Goal: Transaction & Acquisition: Purchase product/service

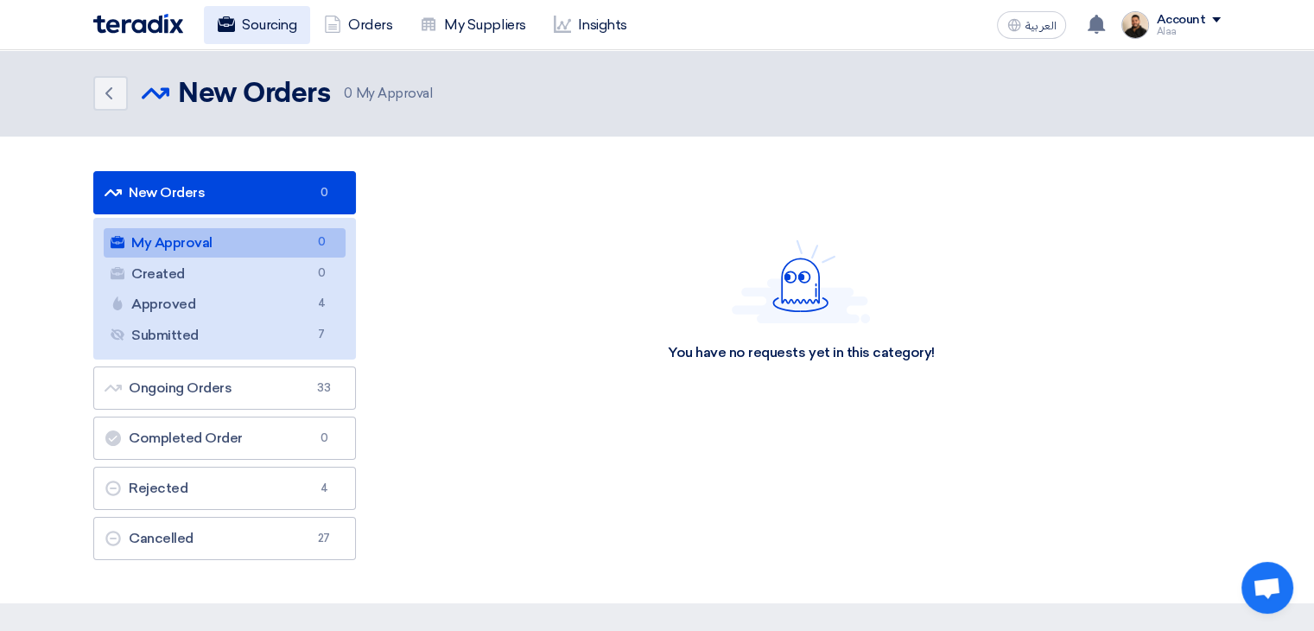
click at [286, 29] on link "Sourcing" at bounding box center [257, 25] width 106 height 38
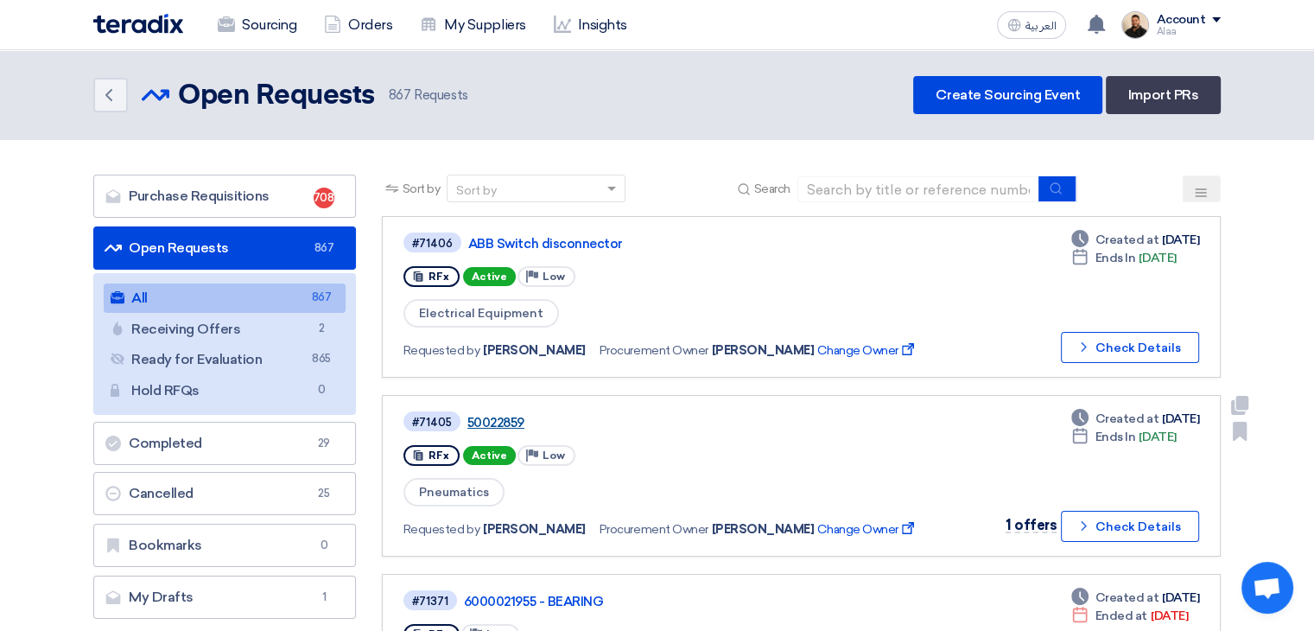
click at [483, 415] on link "50022859" at bounding box center [684, 423] width 432 height 16
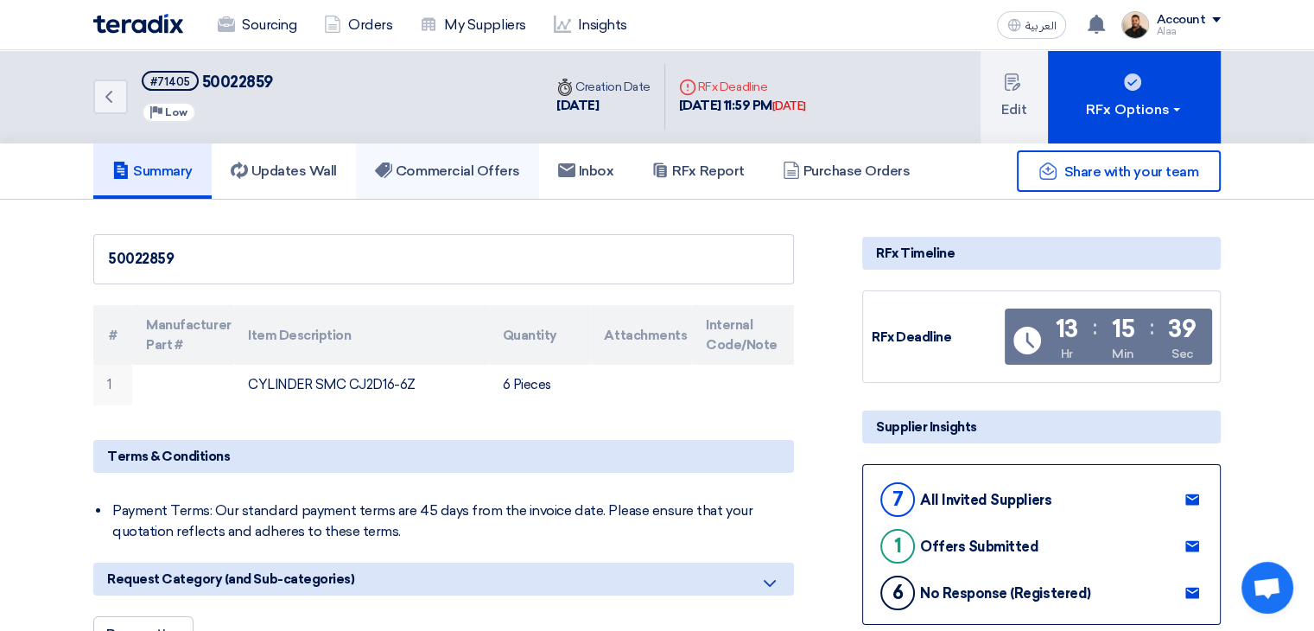
click at [475, 176] on h5 "Commercial Offers" at bounding box center [447, 170] width 145 height 17
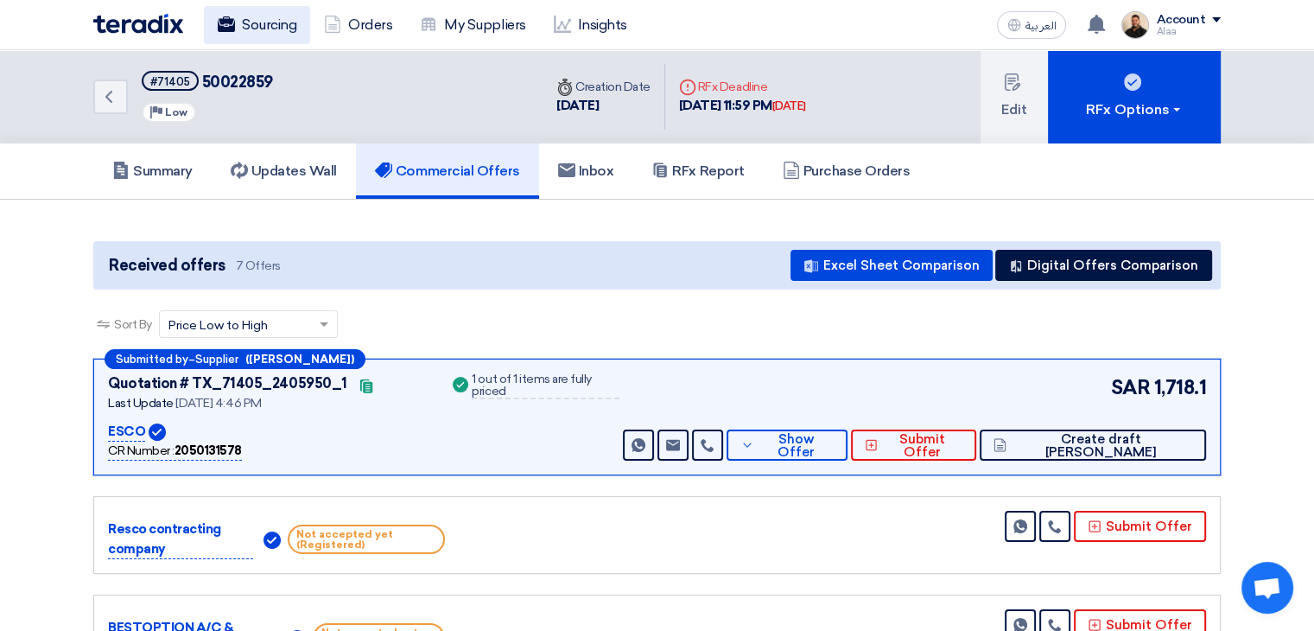
click at [262, 26] on link "Sourcing" at bounding box center [257, 25] width 106 height 38
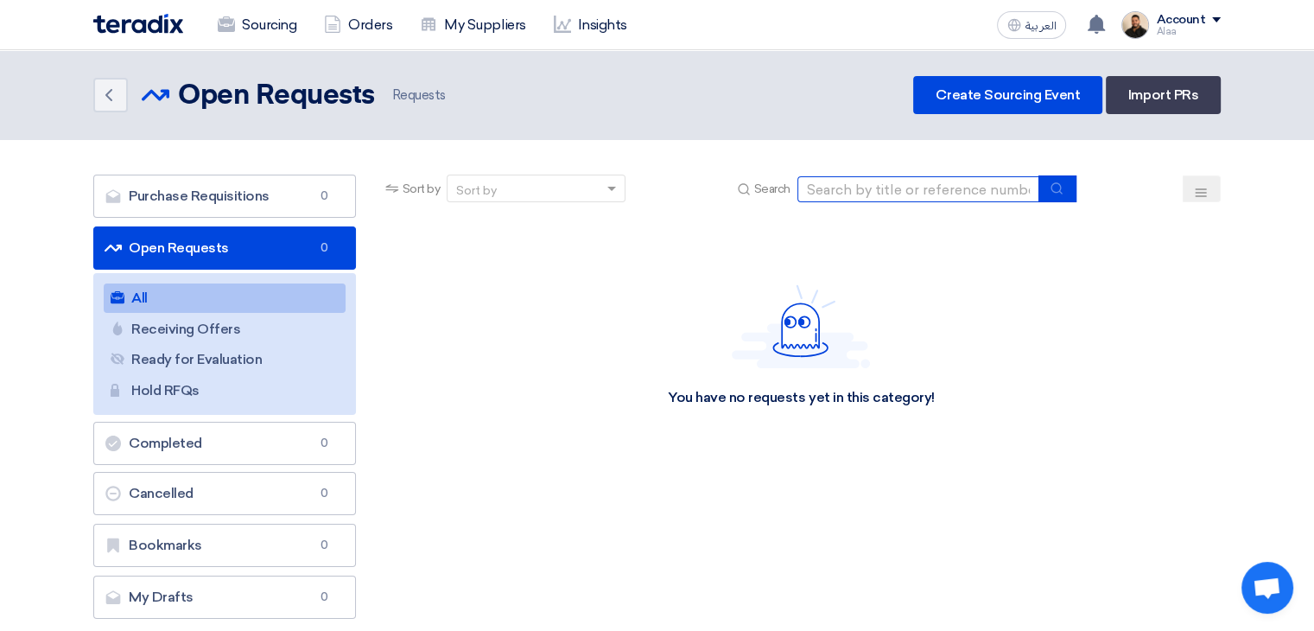
click at [883, 188] on input at bounding box center [919, 189] width 242 height 26
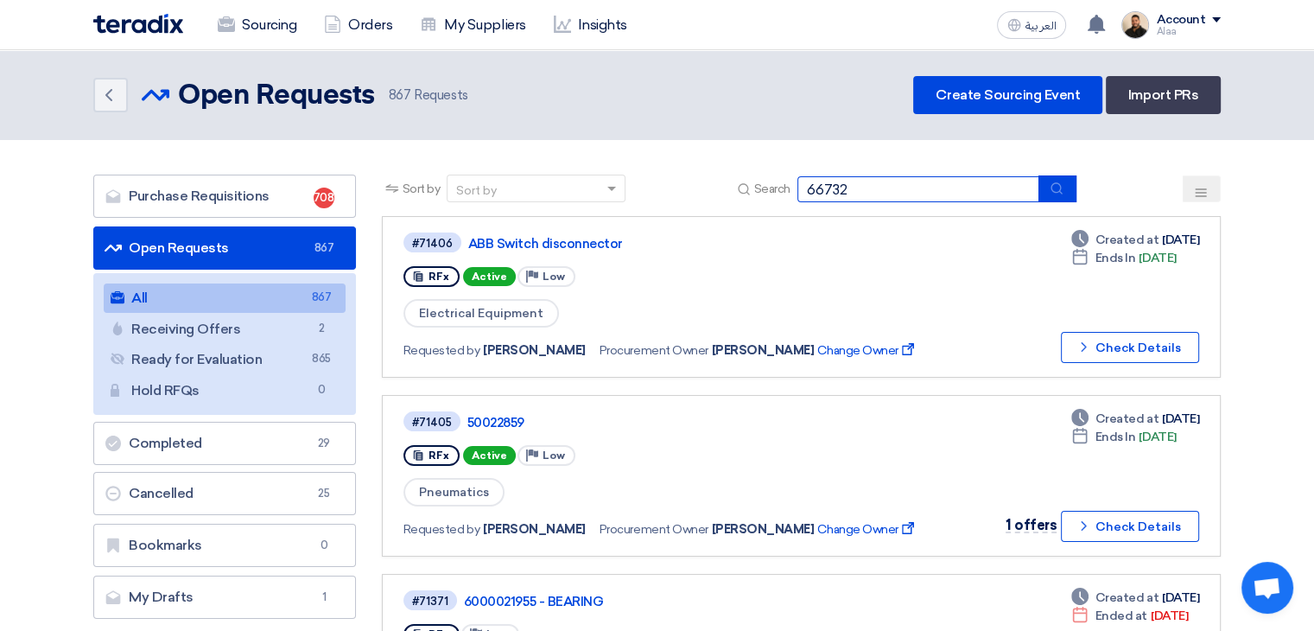
type input "66732"
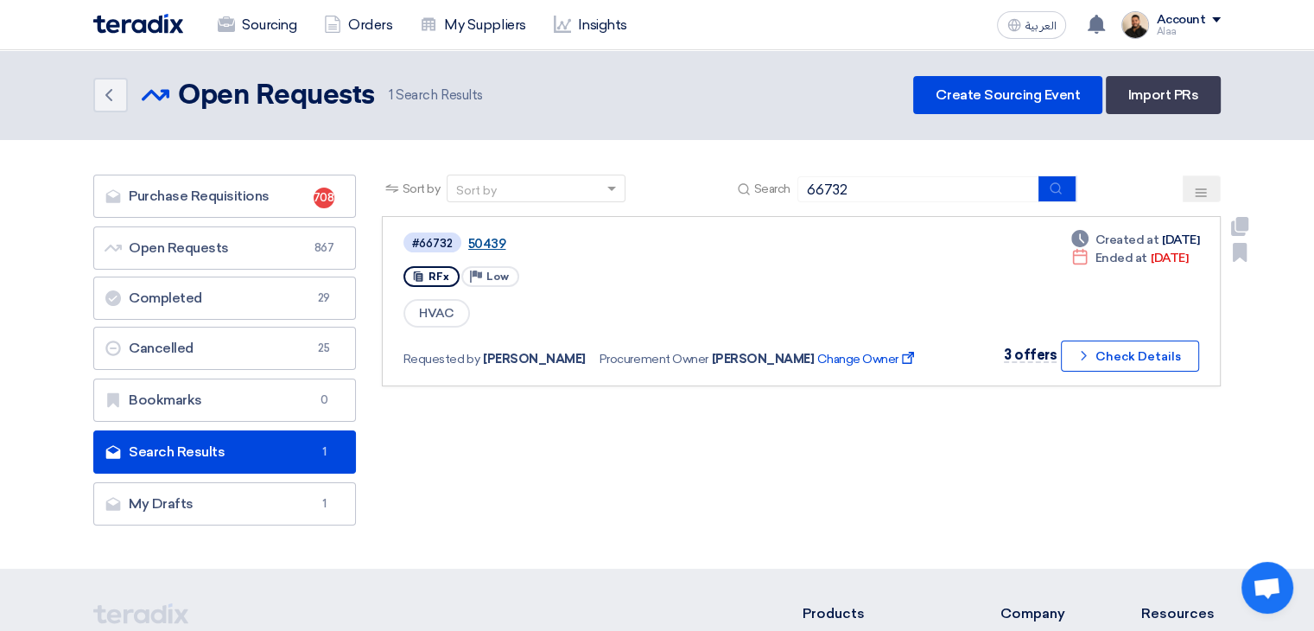
click at [495, 239] on link "50439" at bounding box center [684, 244] width 432 height 16
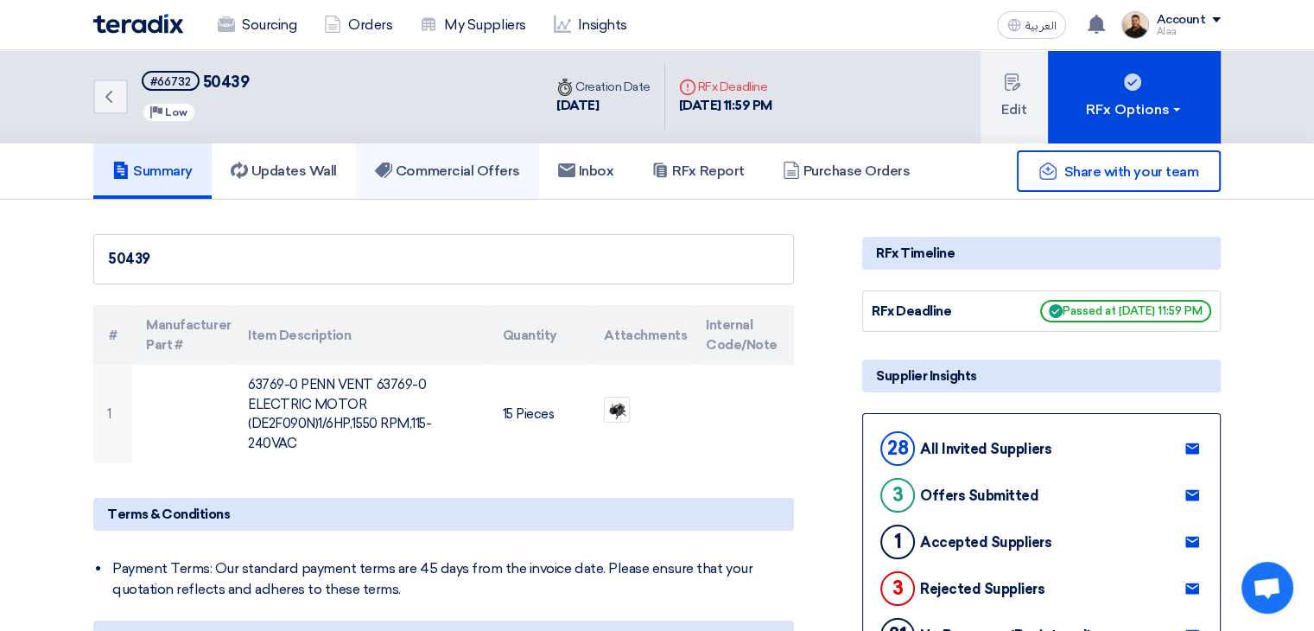
click at [500, 157] on link "Commercial Offers" at bounding box center [447, 170] width 183 height 55
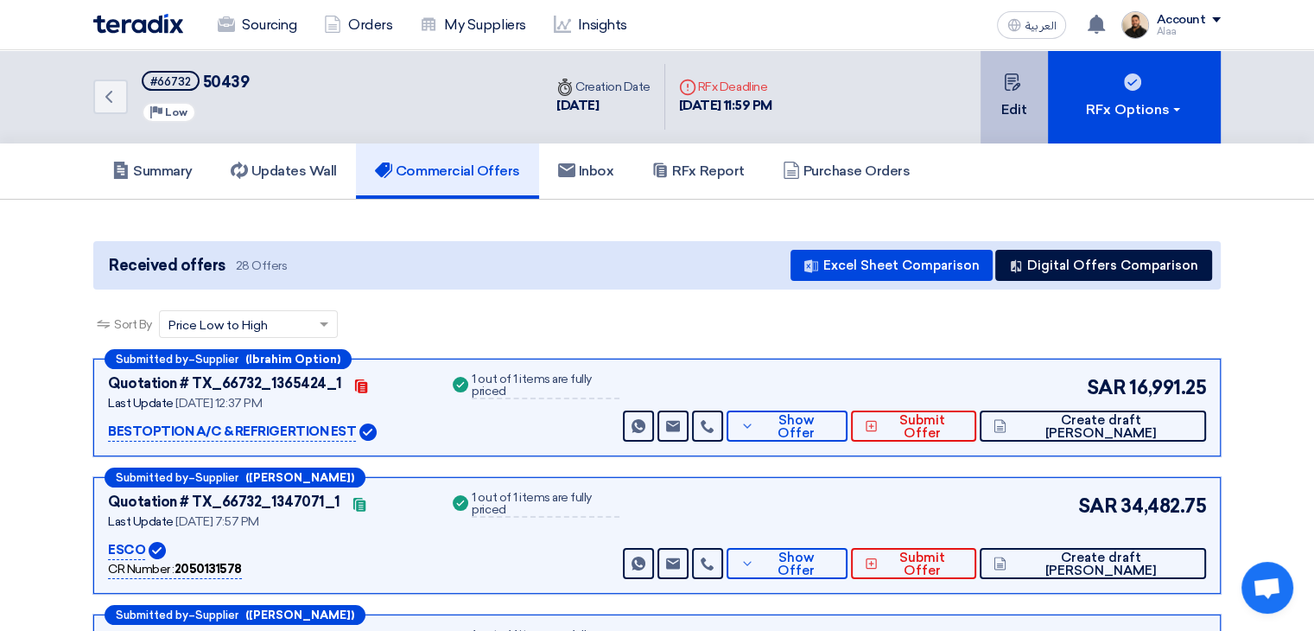
click at [1020, 105] on button "Edit" at bounding box center [1014, 96] width 67 height 93
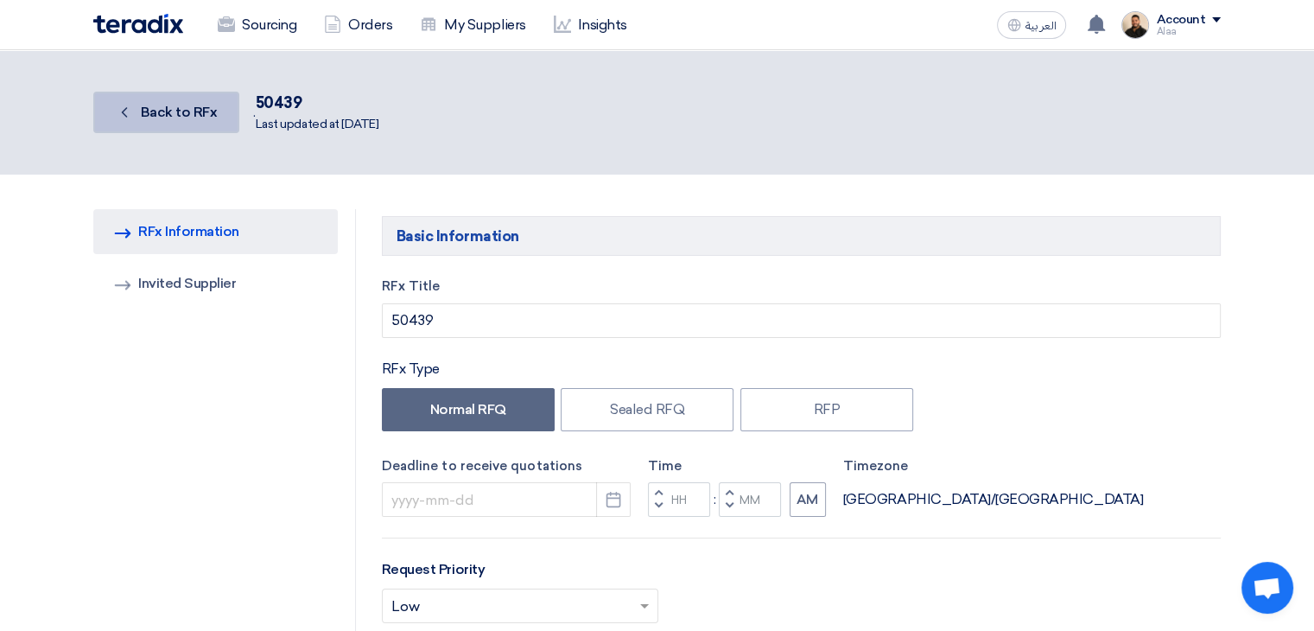
type input "[DATE]"
type input "11"
type input "59"
click at [200, 116] on span "Back to RFx" at bounding box center [179, 112] width 77 height 16
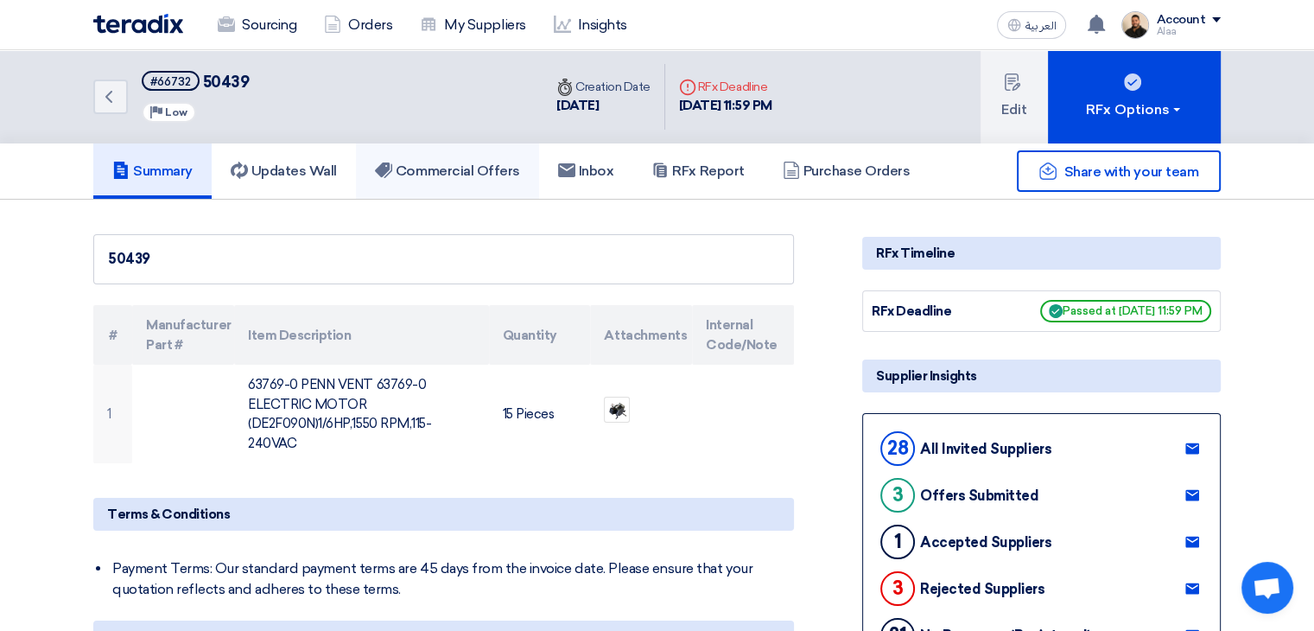
click at [499, 177] on h5 "Commercial Offers" at bounding box center [447, 170] width 145 height 17
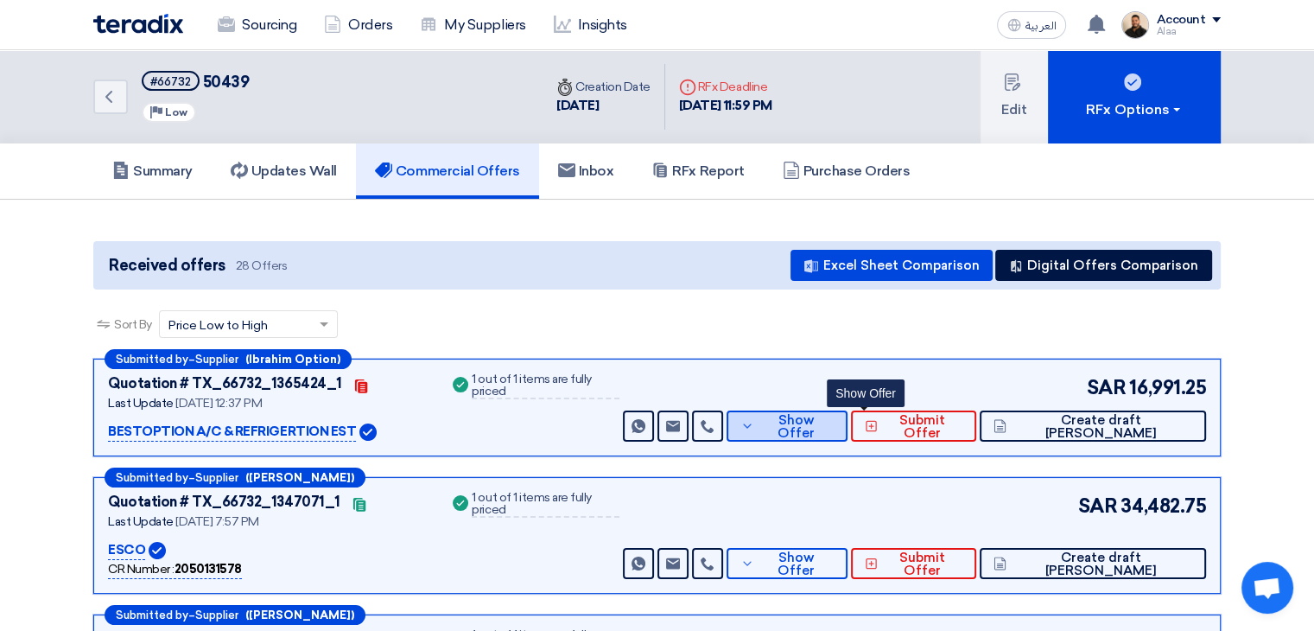
click at [754, 420] on icon at bounding box center [748, 426] width 14 height 14
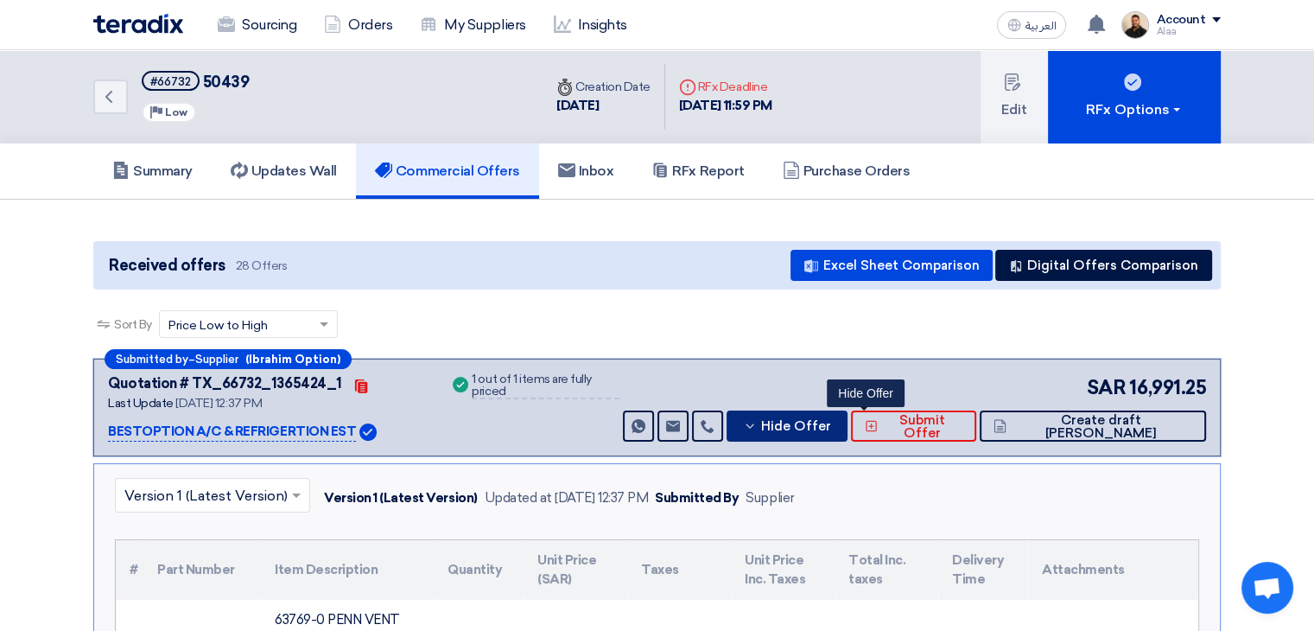
click at [831, 425] on span "Hide Offer" at bounding box center [796, 426] width 70 height 13
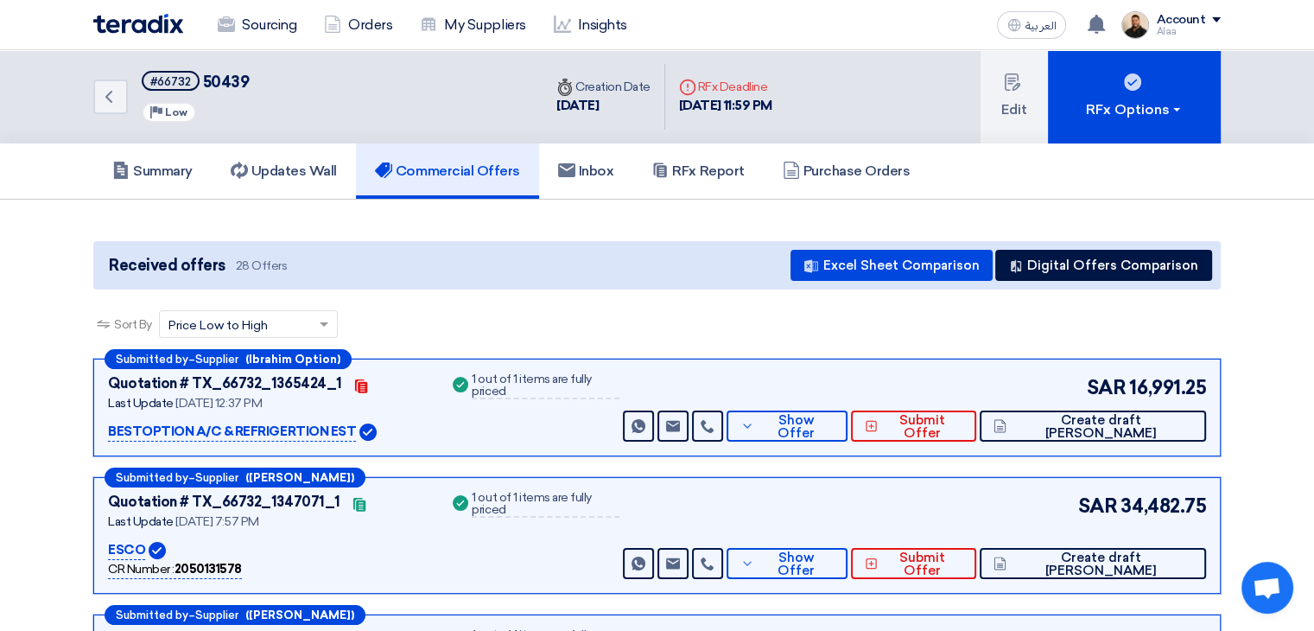
drag, startPoint x: 657, startPoint y: 383, endPoint x: 482, endPoint y: 385, distance: 174.6
click at [482, 385] on div "Quotation # TX_66732_1365424_1 Contacts Last Update 3 Nov 2024, 12:37 PM BESTOP…" at bounding box center [657, 407] width 1098 height 68
click at [534, 385] on div "1 out of 1 items are fully priced" at bounding box center [545, 386] width 147 height 26
drag, startPoint x: 665, startPoint y: 382, endPoint x: 487, endPoint y: 389, distance: 177.3
click at [487, 389] on div "Quotation # TX_66732_1365424_1 Contacts Last Update 3 Nov 2024, 12:37 PM BESTOP…" at bounding box center [657, 407] width 1098 height 68
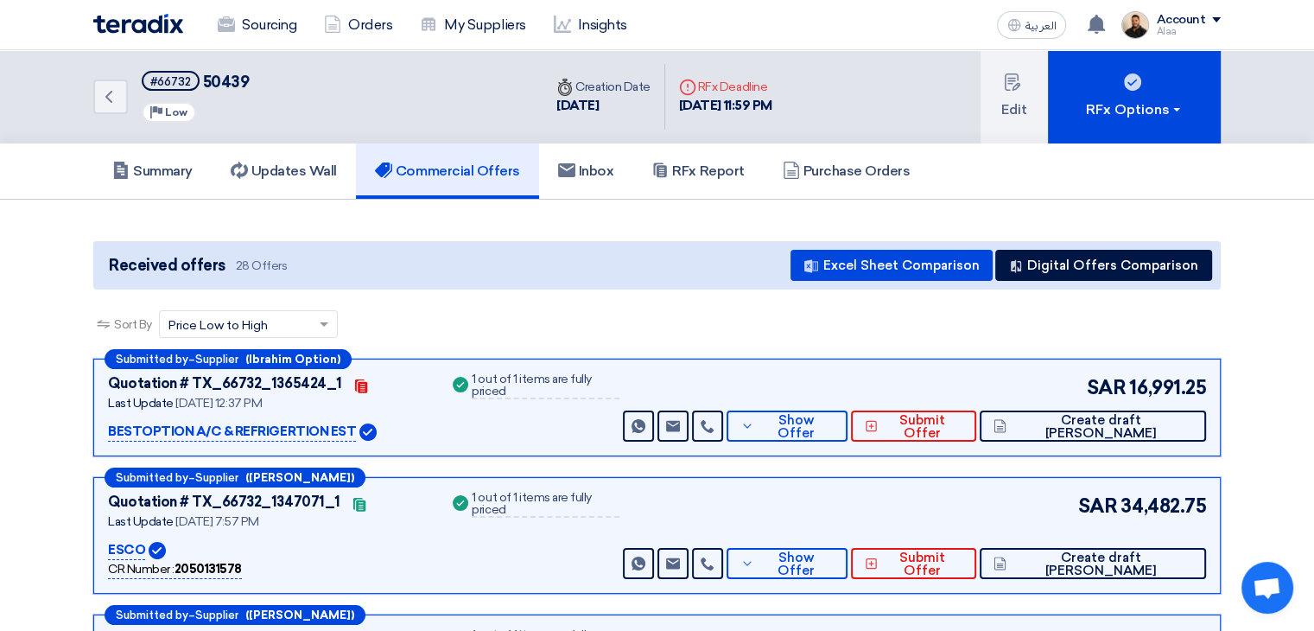
click at [660, 381] on div "Quotation # TX_66732_1365424_1 Contacts Last Update 3 Nov 2024, 12:37 PM BESTOP…" at bounding box center [657, 407] width 1098 height 68
drag, startPoint x: 663, startPoint y: 381, endPoint x: 486, endPoint y: 388, distance: 177.3
click at [486, 388] on div "Quotation # TX_66732_1365424_1 Contacts Last Update 3 Nov 2024, 12:37 PM BESTOP…" at bounding box center [657, 407] width 1098 height 68
click at [680, 378] on div "Quotation # TX_66732_1365424_1 Contacts Last Update 3 Nov 2024, 12:37 PM BESTOP…" at bounding box center [657, 407] width 1098 height 68
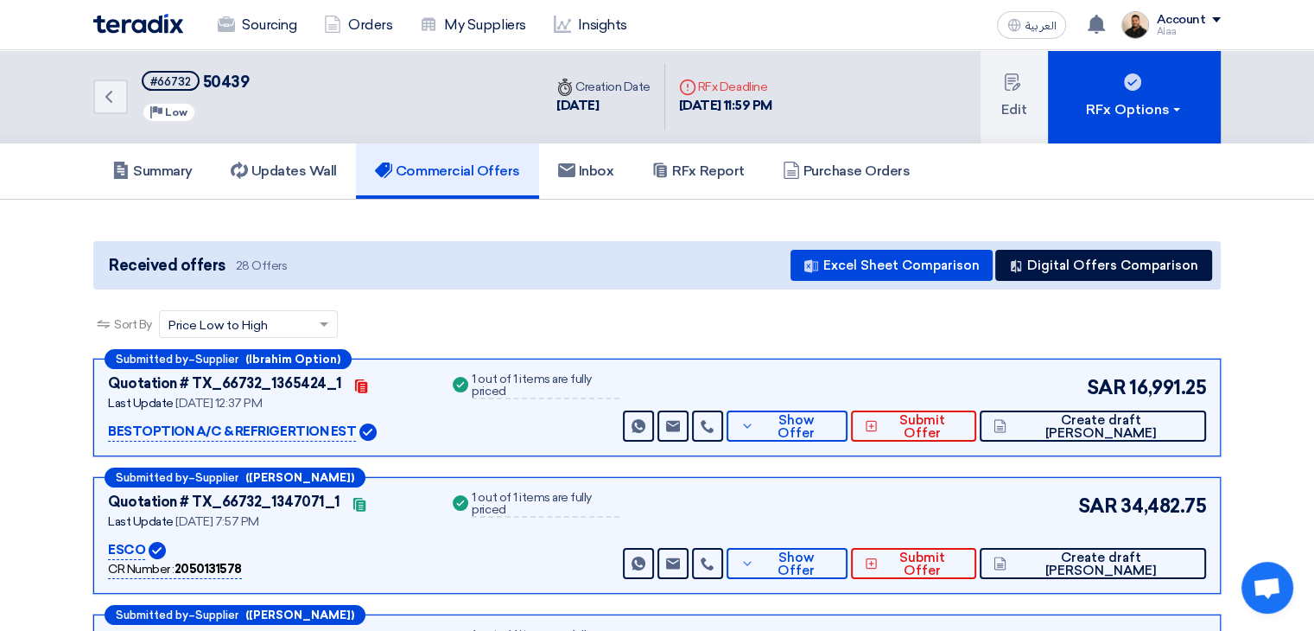
drag, startPoint x: 658, startPoint y: 383, endPoint x: 459, endPoint y: 385, distance: 198.8
click at [461, 385] on div "Quotation # TX_66732_1365424_1 Contacts Last Update 3 Nov 2024, 12:37 PM BESTOP…" at bounding box center [657, 407] width 1098 height 68
click at [837, 339] on div "Sort By Sort by × Price Low to High ×" at bounding box center [657, 334] width 1128 height 48
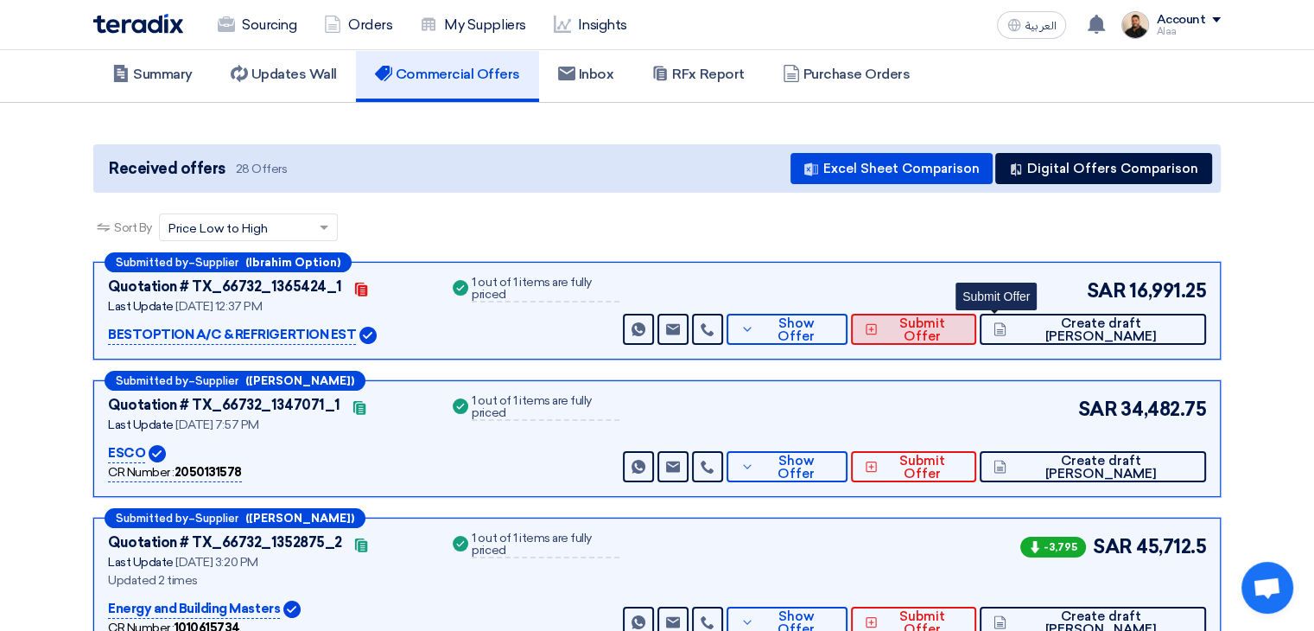
scroll to position [86, 0]
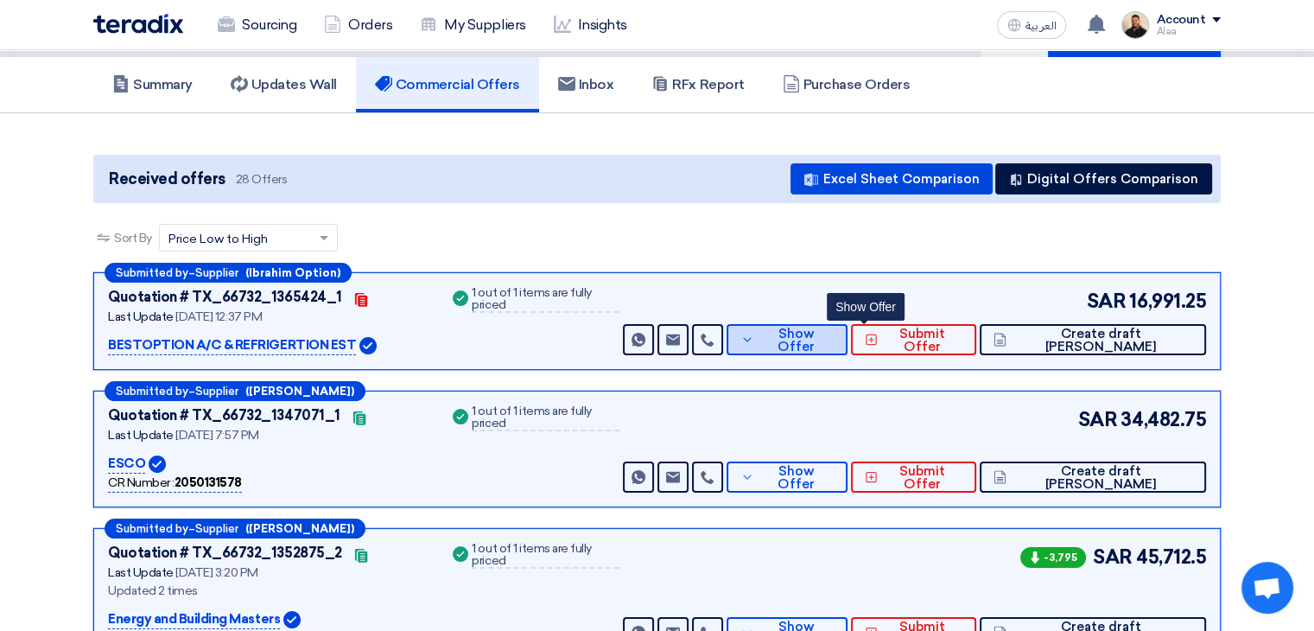
click at [834, 340] on span "Show Offer" at bounding box center [796, 341] width 75 height 26
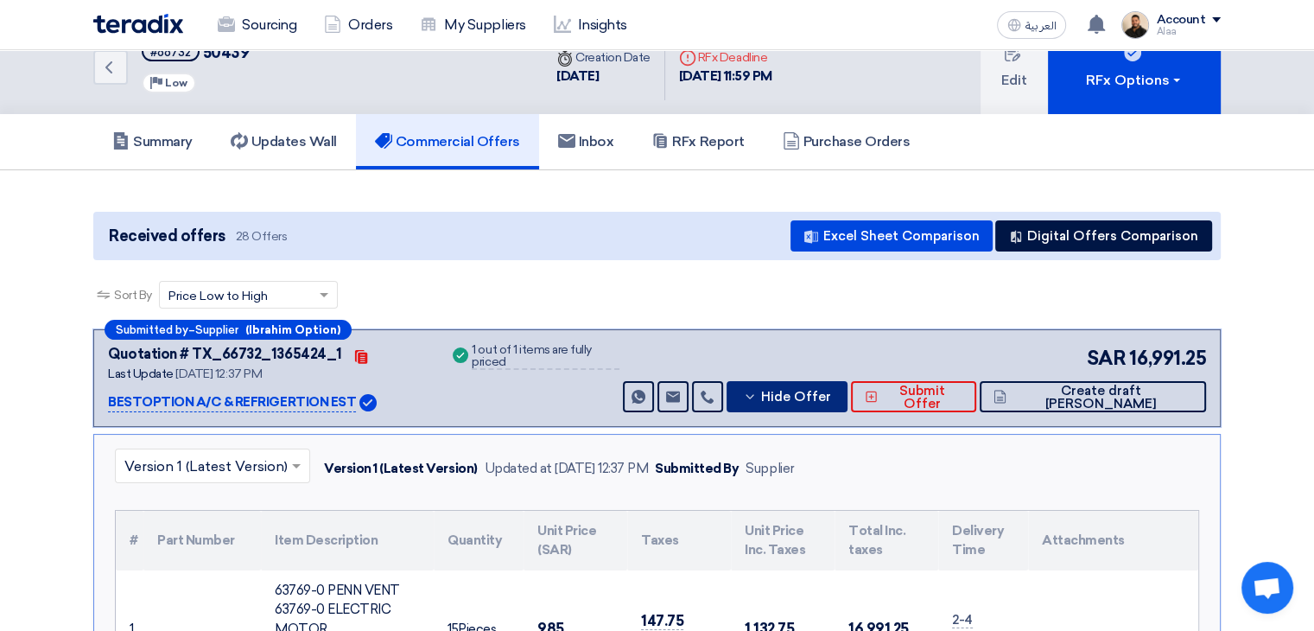
scroll to position [0, 0]
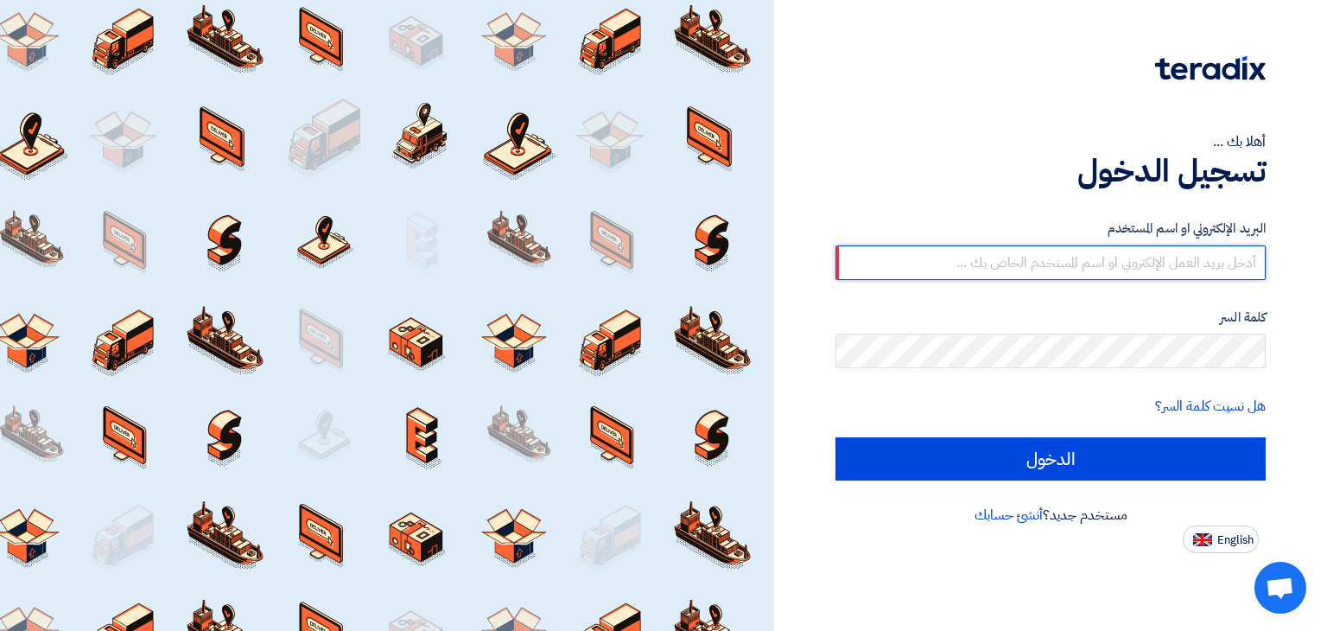
type input "[EMAIL_ADDRESS][DOMAIN_NAME]"
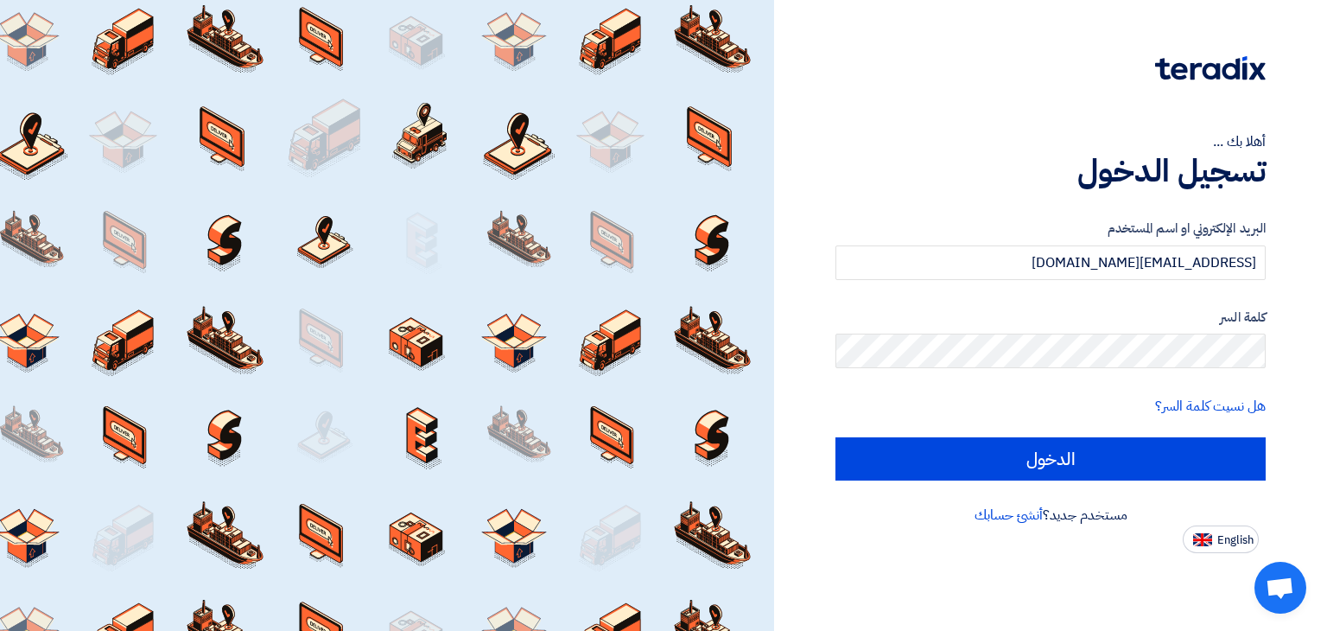
click at [836, 437] on input "الدخول" at bounding box center [1051, 458] width 430 height 43
type input "Sign in"
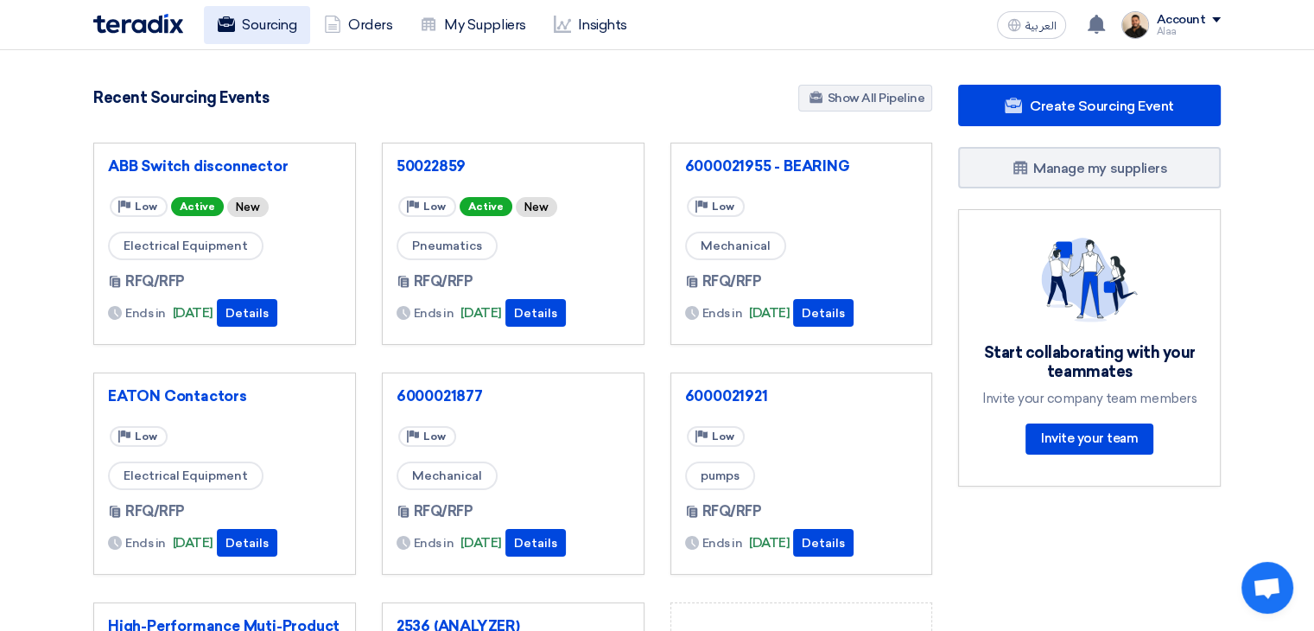
click at [283, 31] on link "Sourcing" at bounding box center [257, 25] width 106 height 38
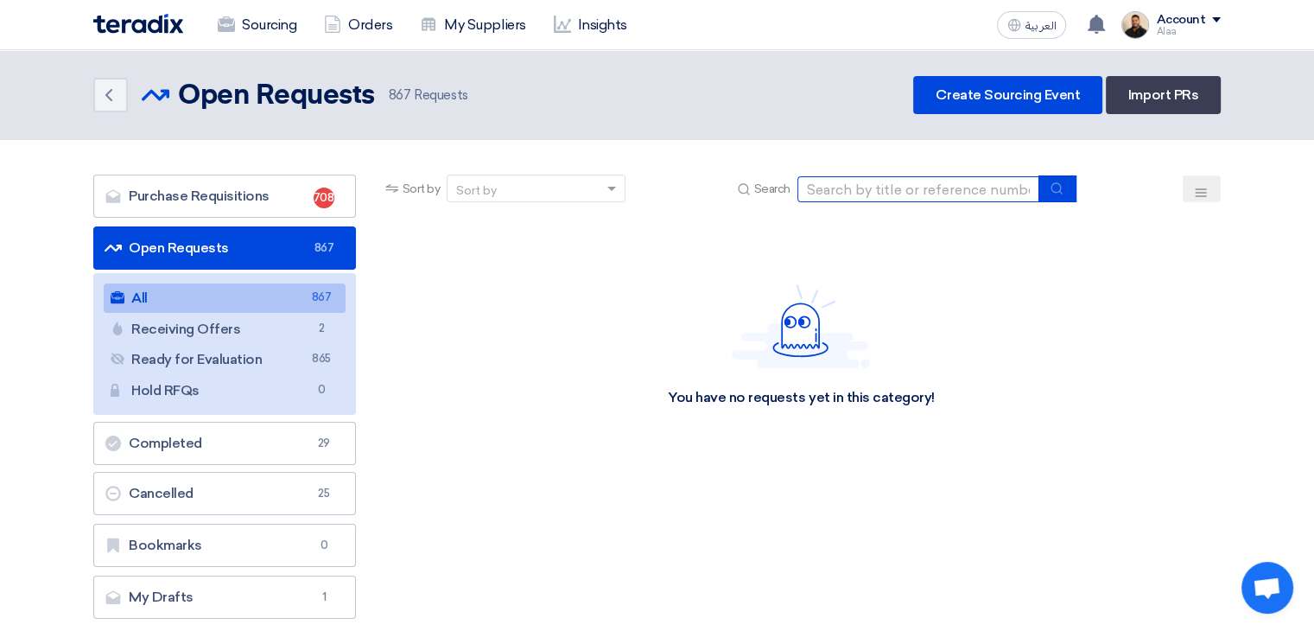
click at [926, 190] on input at bounding box center [919, 189] width 242 height 26
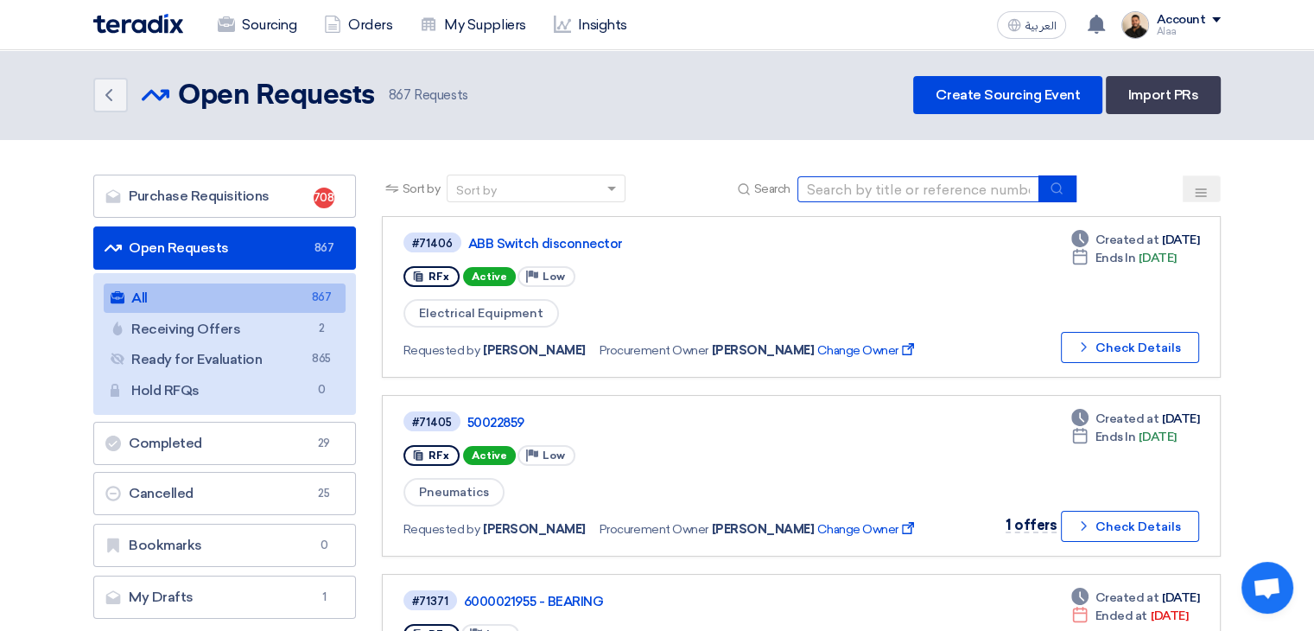
type input "7"
type input "66732"
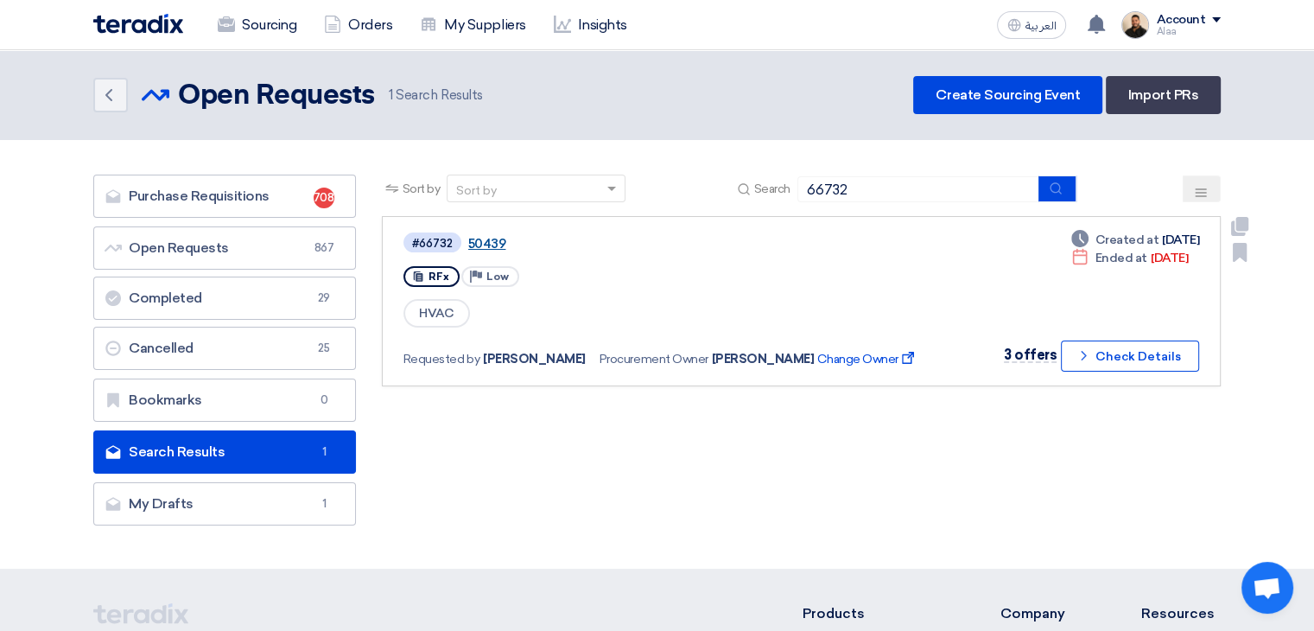
click at [491, 236] on link "50439" at bounding box center [684, 244] width 432 height 16
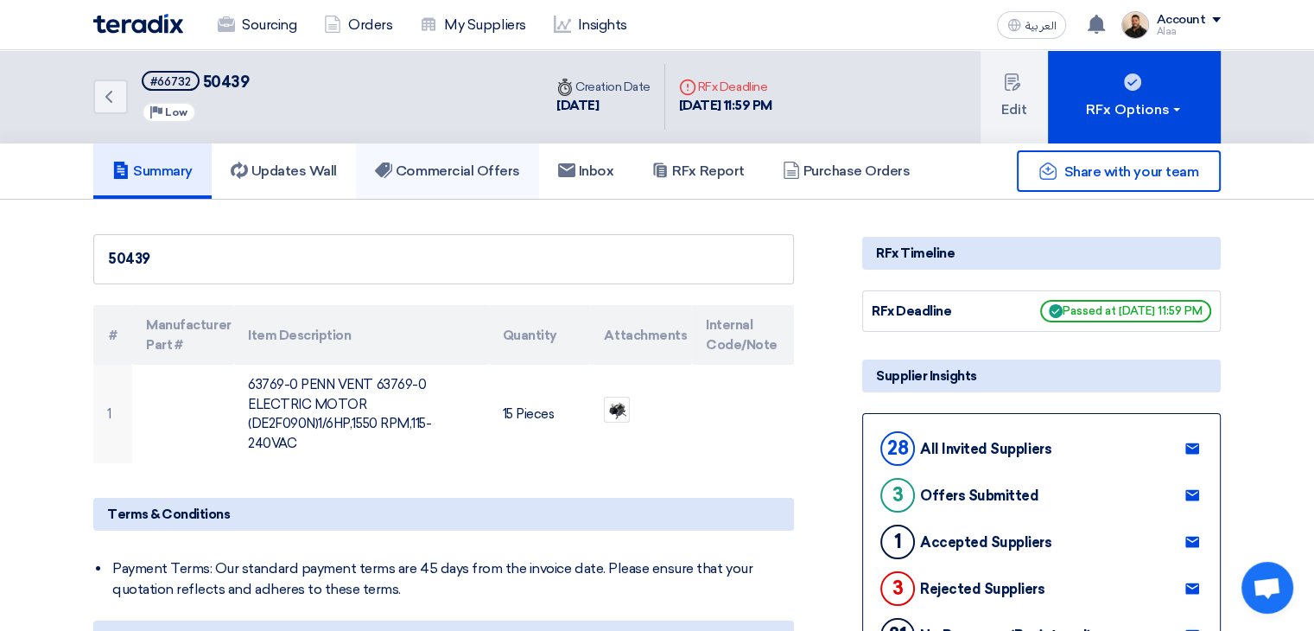
click at [493, 170] on h5 "Commercial Offers" at bounding box center [447, 170] width 145 height 17
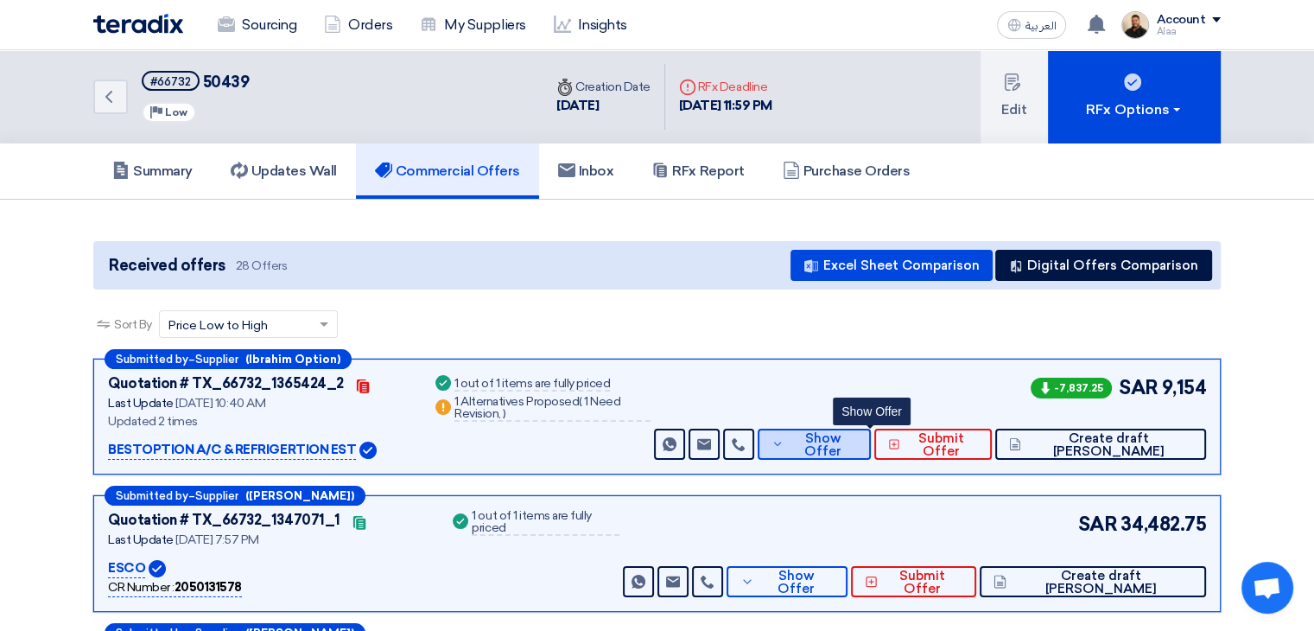
click at [838, 431] on button "Show Offer" at bounding box center [815, 444] width 114 height 31
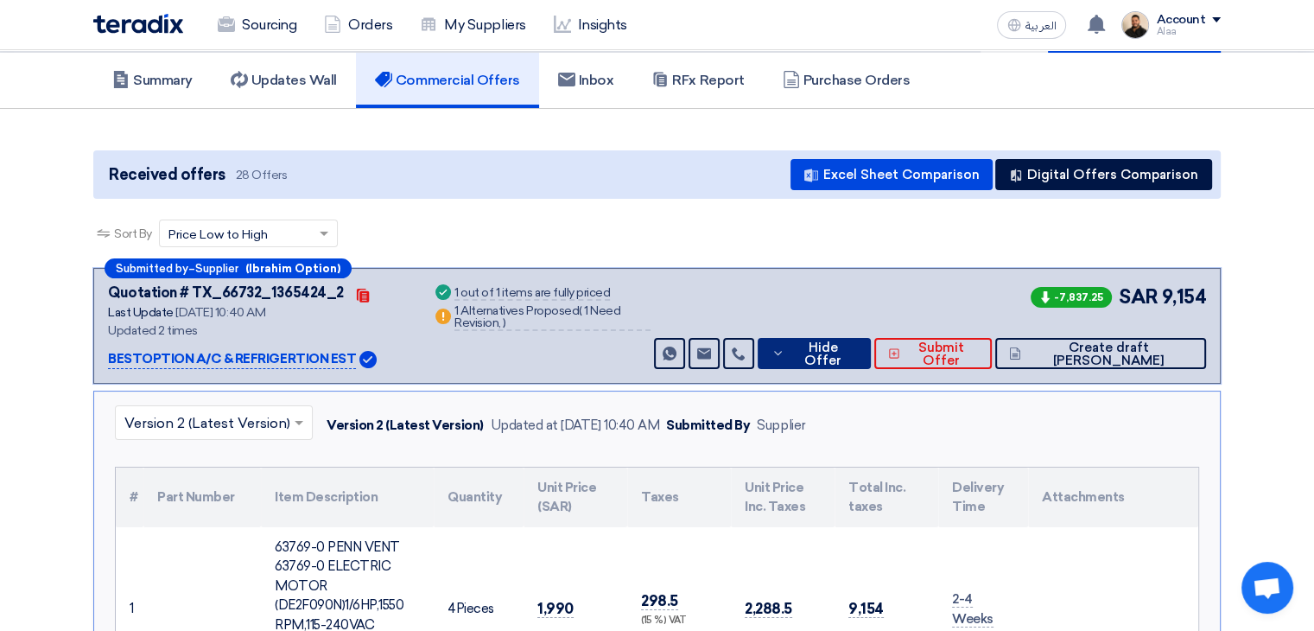
scroll to position [259, 0]
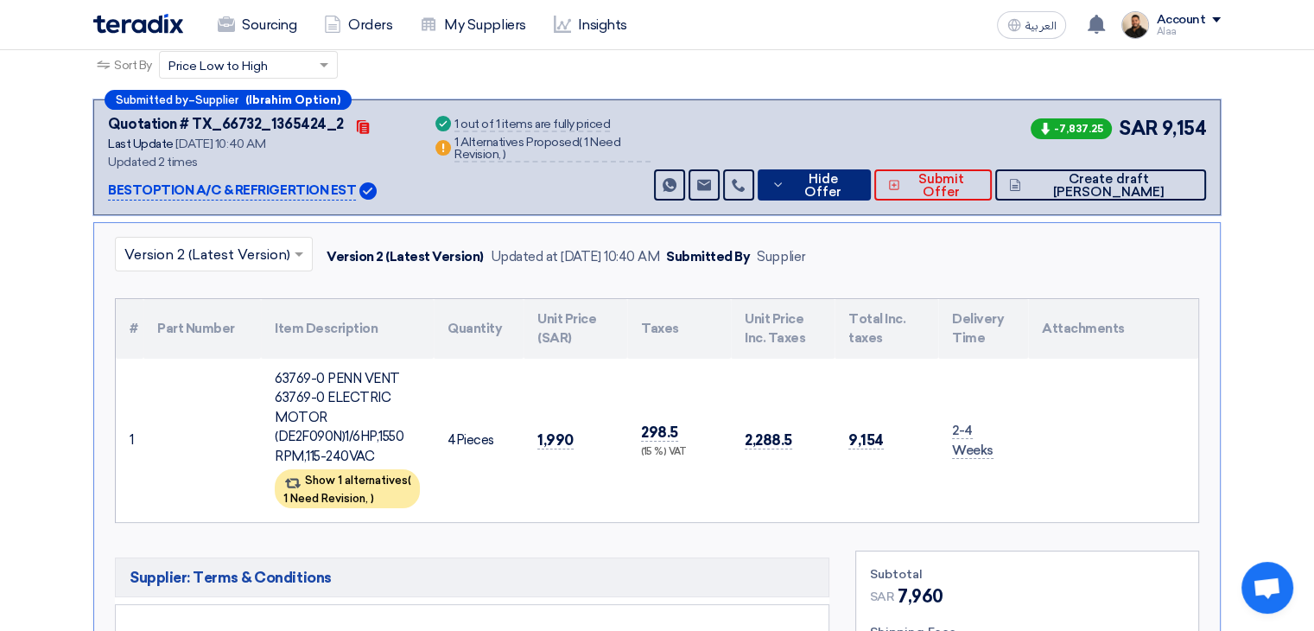
click at [857, 188] on span "Hide Offer" at bounding box center [823, 186] width 68 height 26
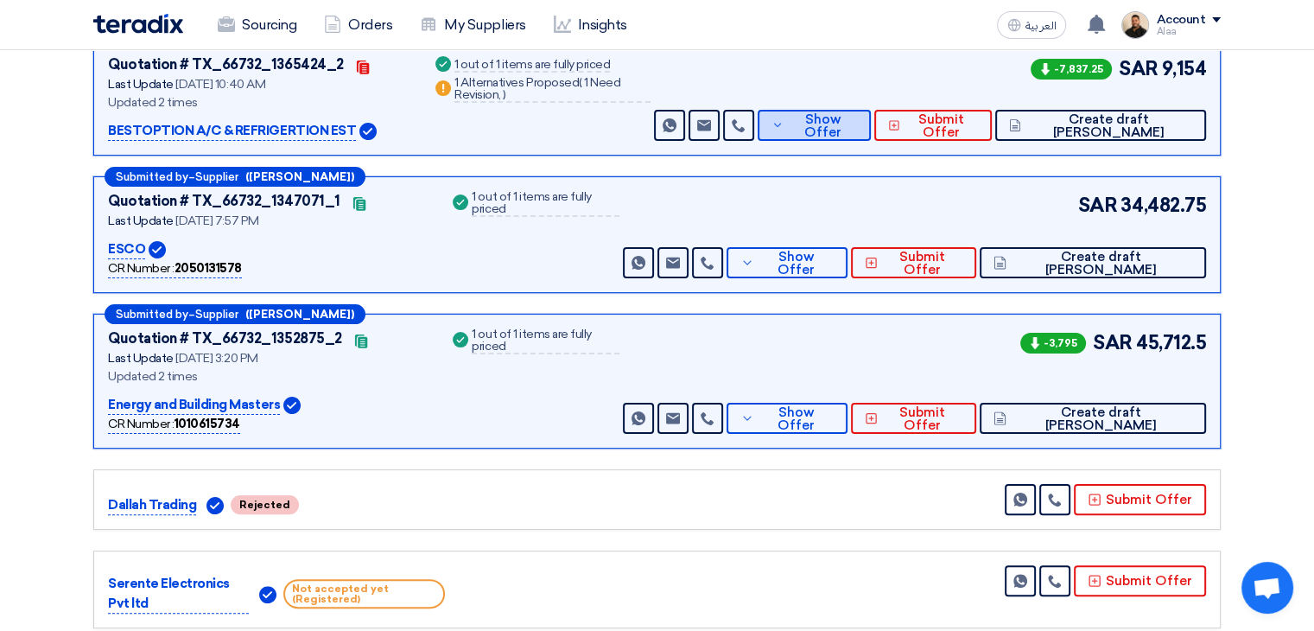
scroll to position [346, 0]
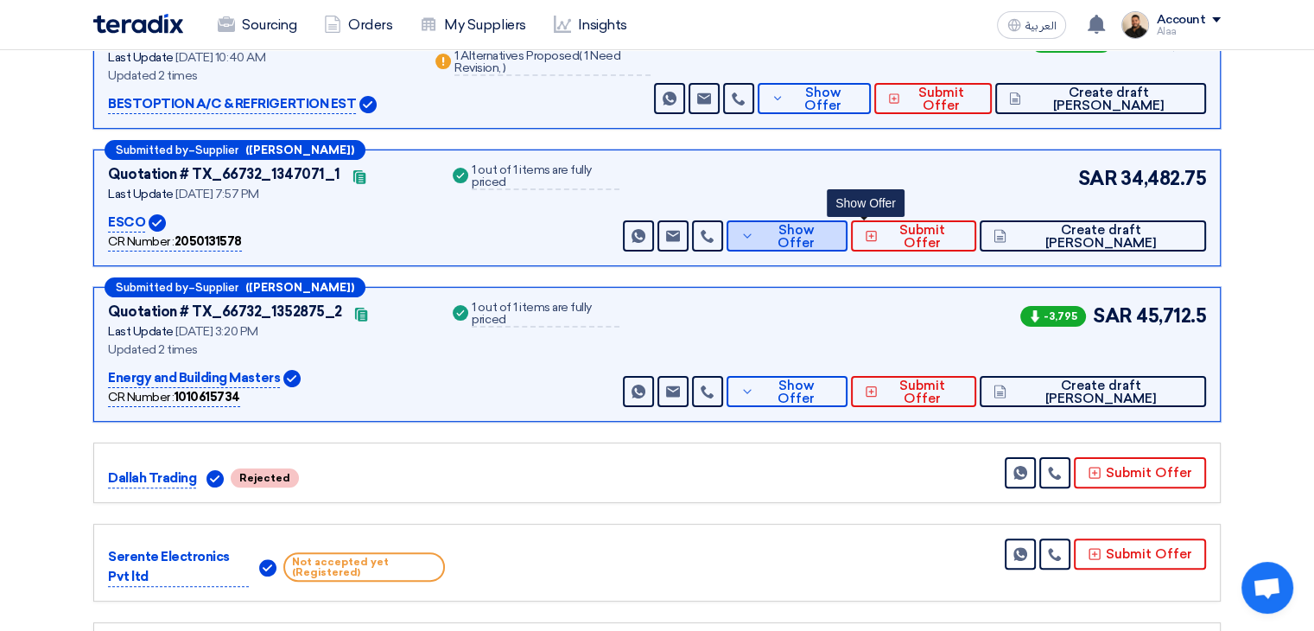
click at [834, 239] on span "Show Offer" at bounding box center [796, 237] width 75 height 26
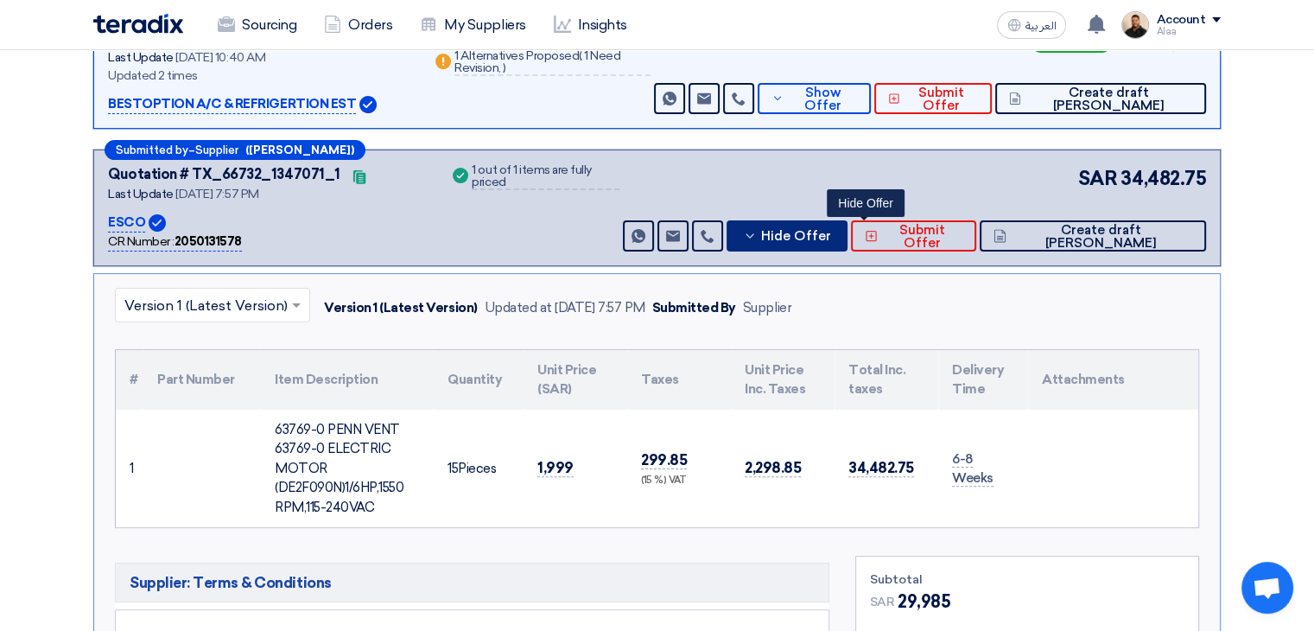
click at [831, 239] on span "Hide Offer" at bounding box center [796, 236] width 70 height 13
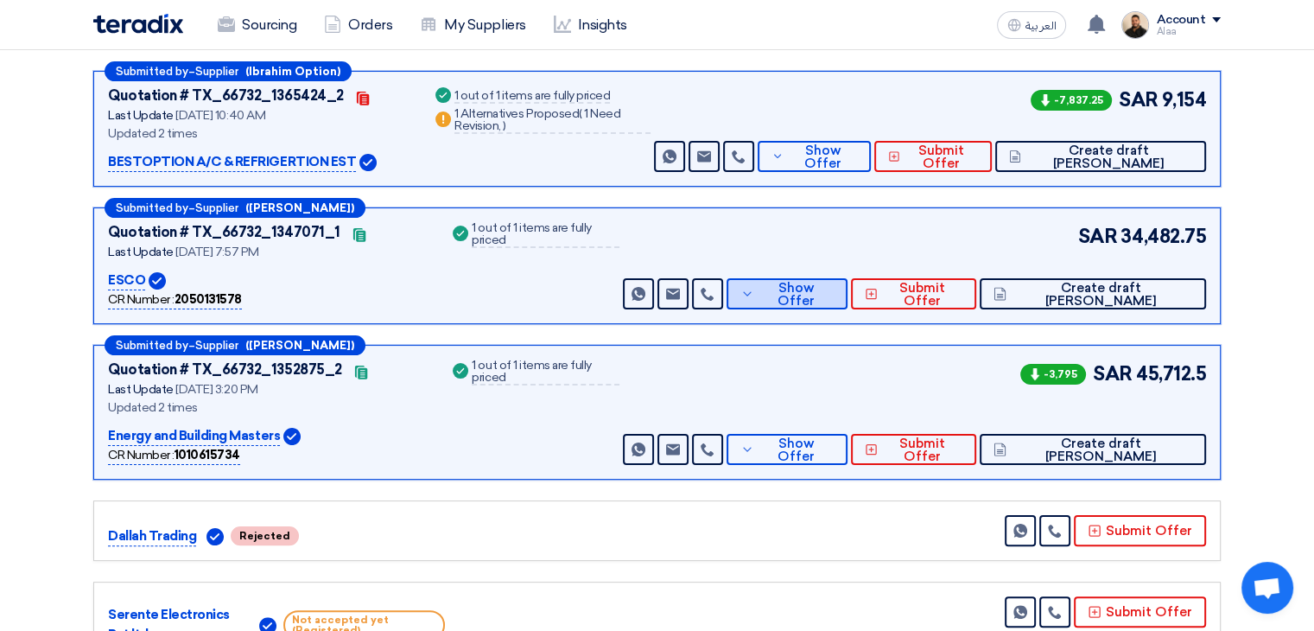
scroll to position [259, 0]
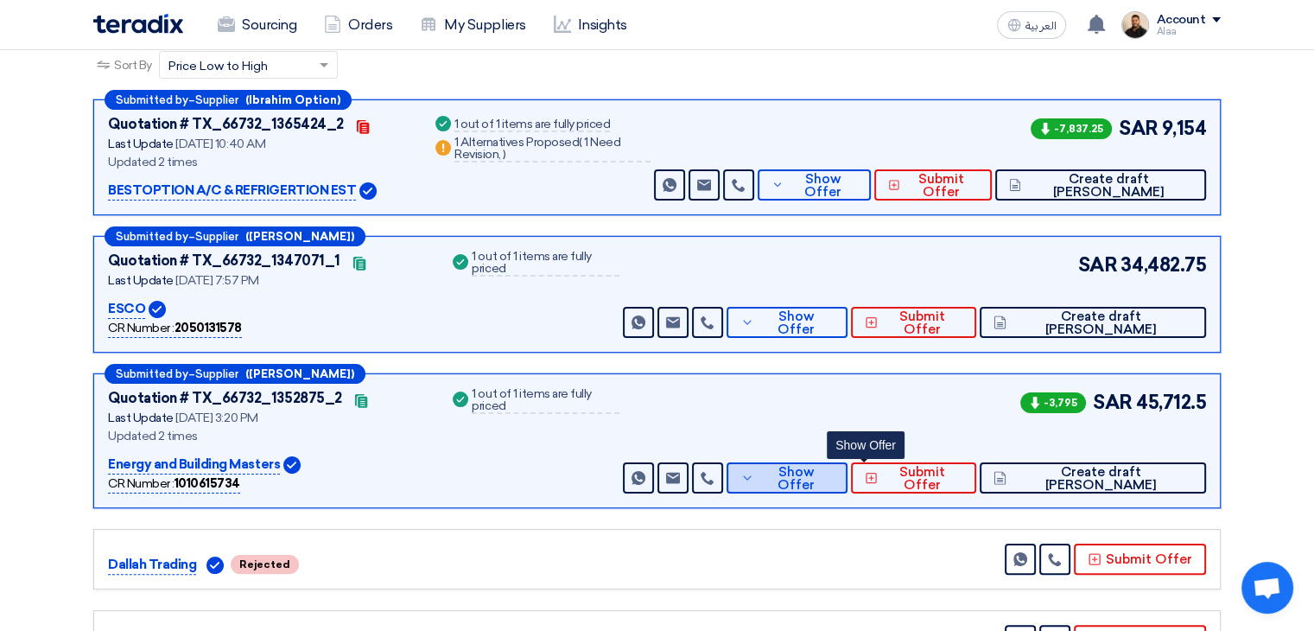
click at [837, 474] on button "Show Offer" at bounding box center [787, 477] width 121 height 31
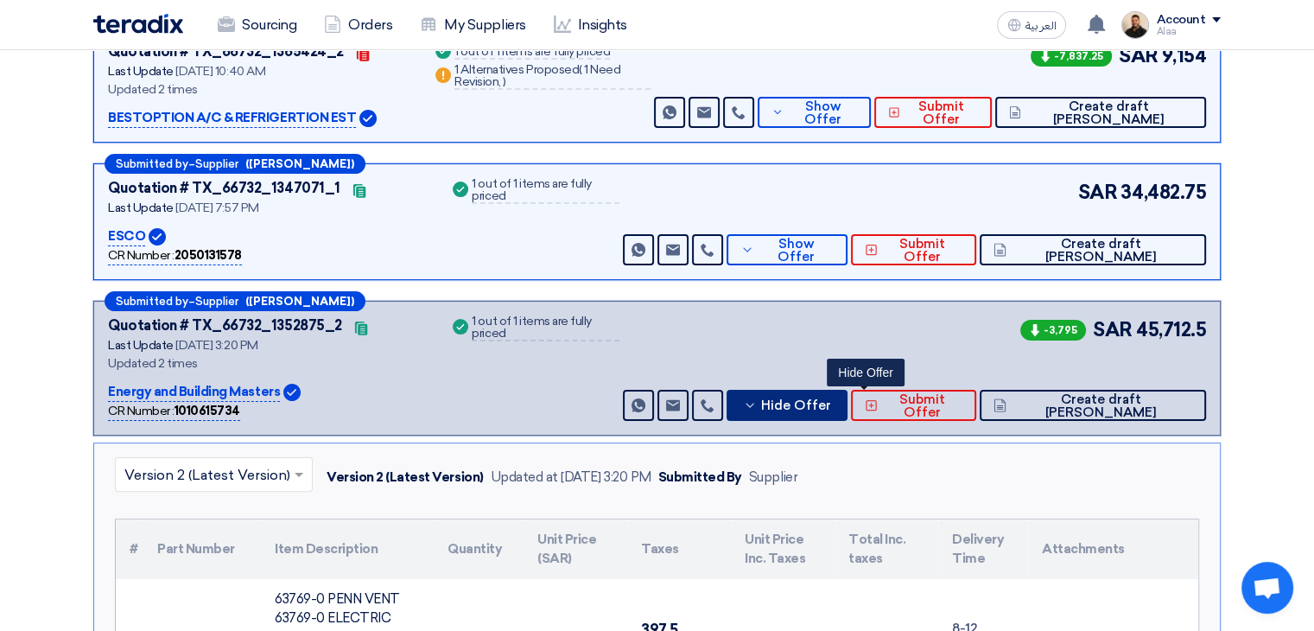
scroll to position [432, 0]
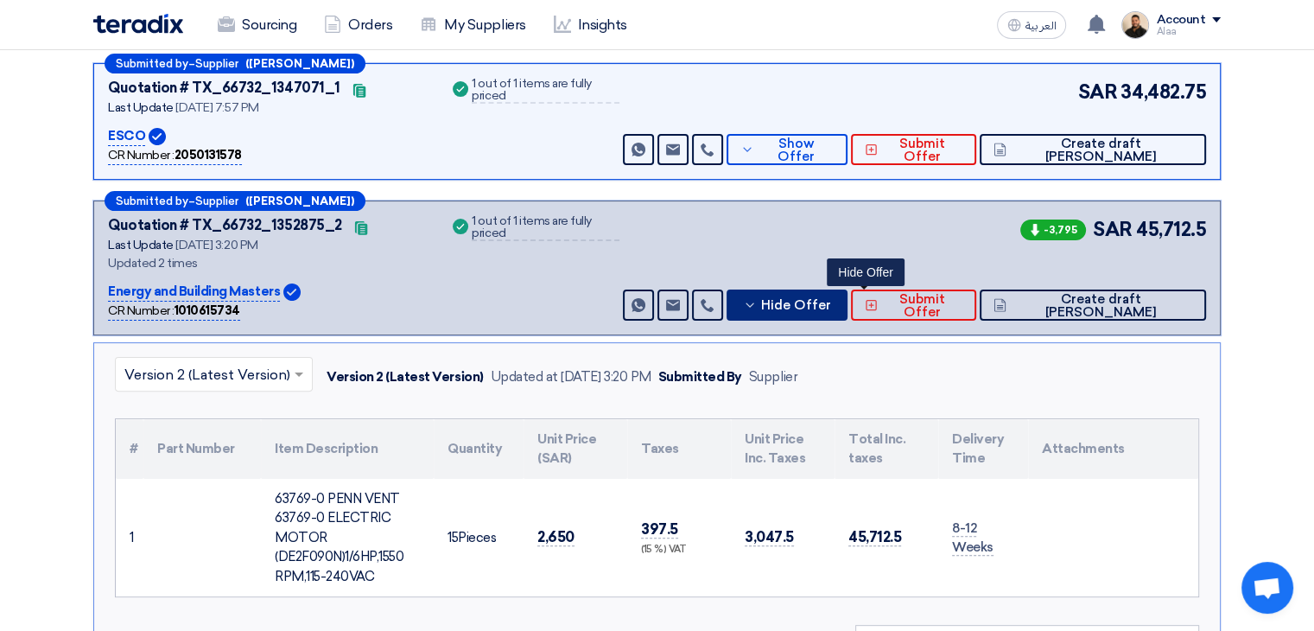
click at [831, 309] on span "Hide Offer" at bounding box center [796, 305] width 70 height 13
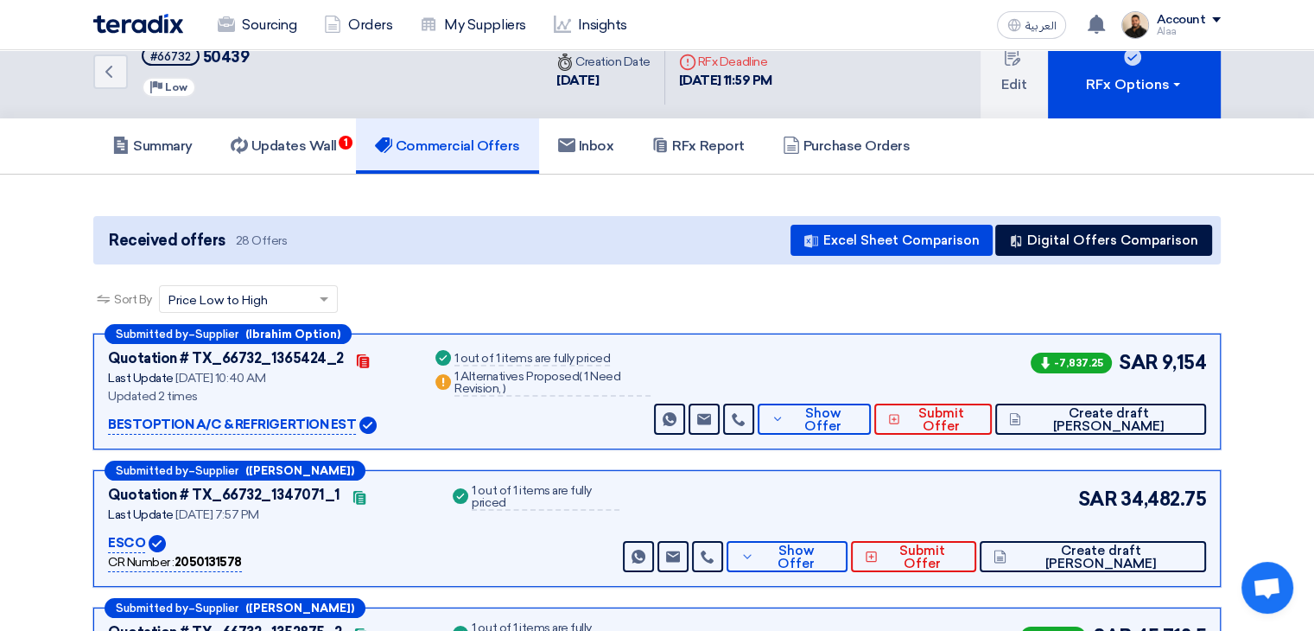
scroll to position [0, 0]
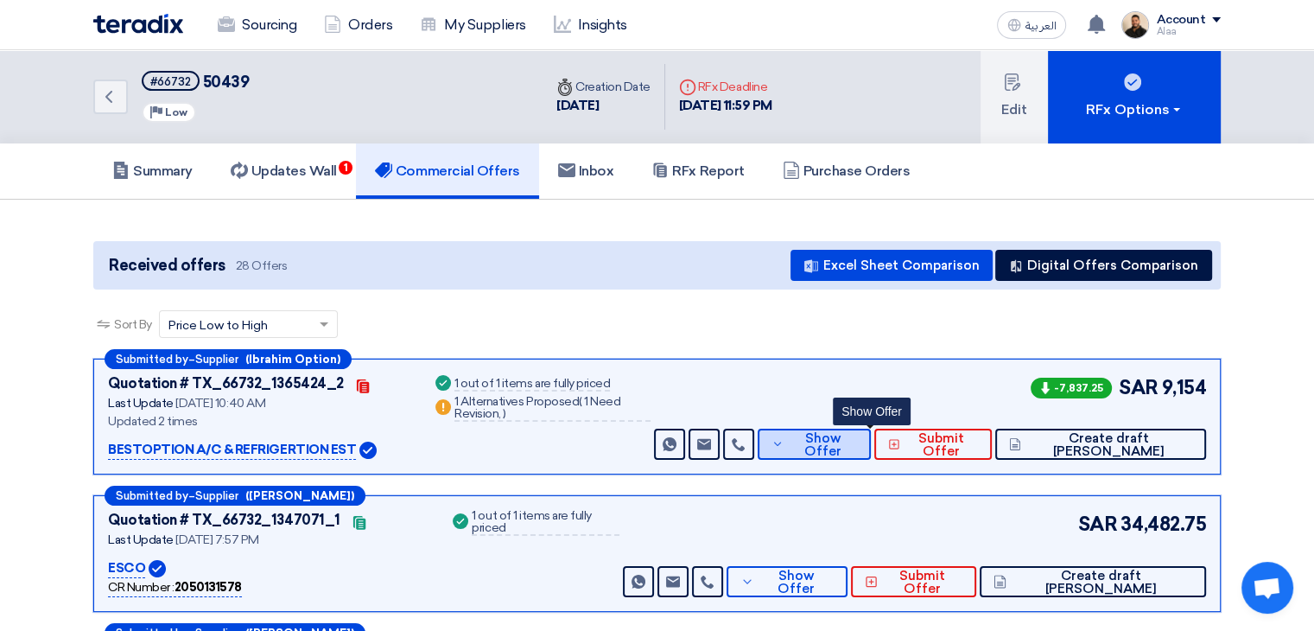
click at [837, 429] on button "Show Offer" at bounding box center [815, 444] width 114 height 31
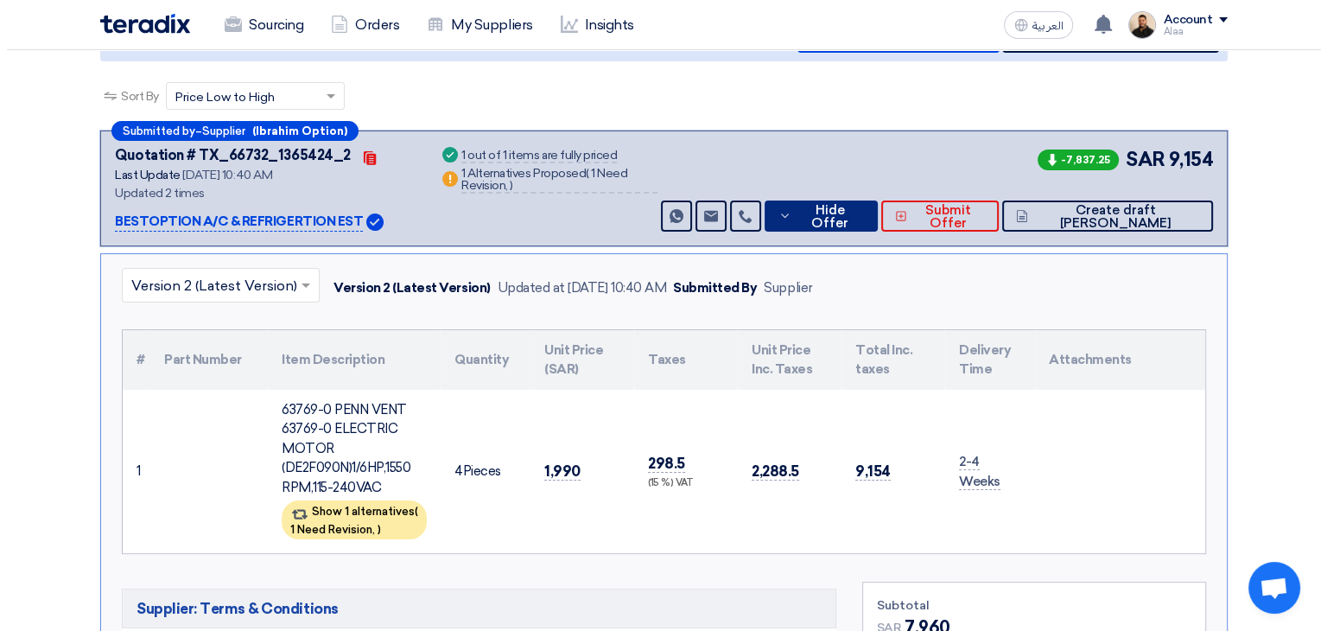
scroll to position [259, 0]
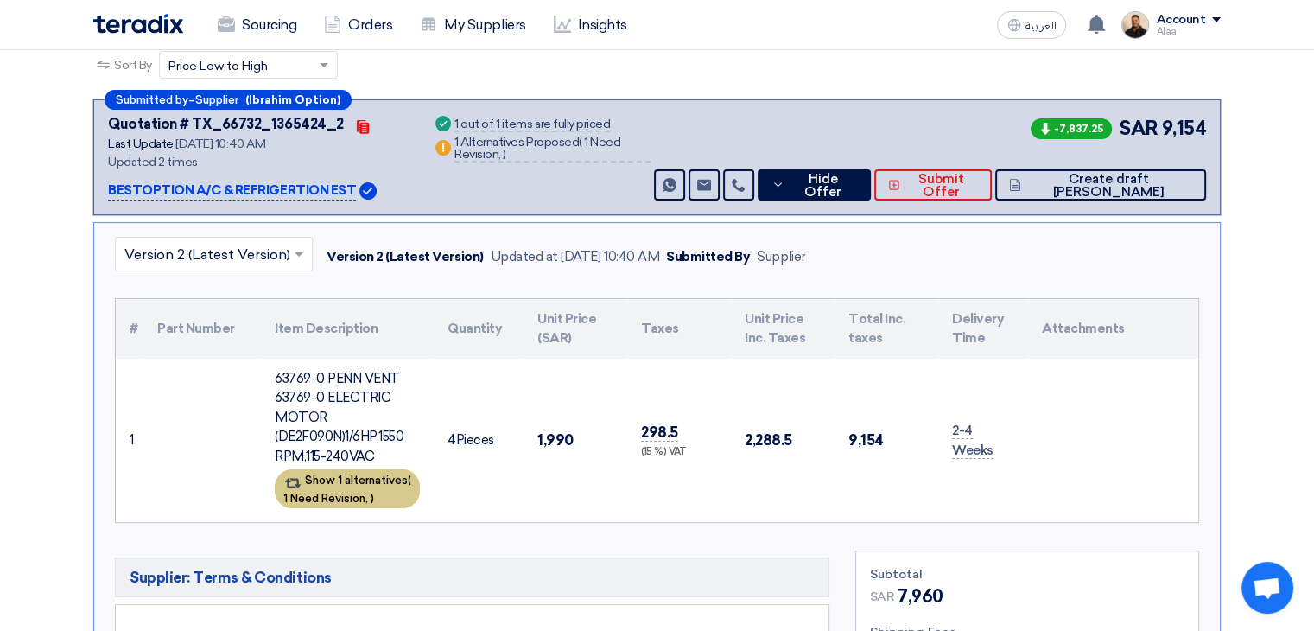
click at [367, 492] on span "1 Need Revision," at bounding box center [325, 498] width 85 height 13
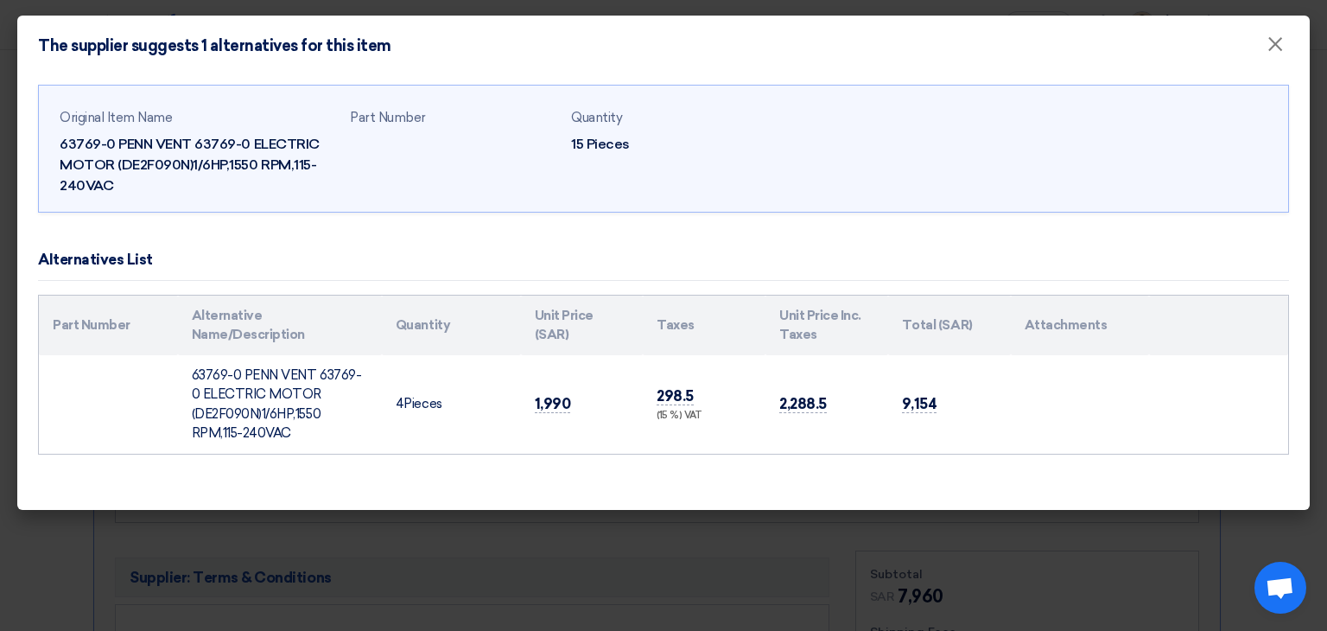
click at [503, 543] on modal-container "The supplier suggests 1 alternatives for this item × Original Item Name 63769-0…" at bounding box center [663, 315] width 1327 height 631
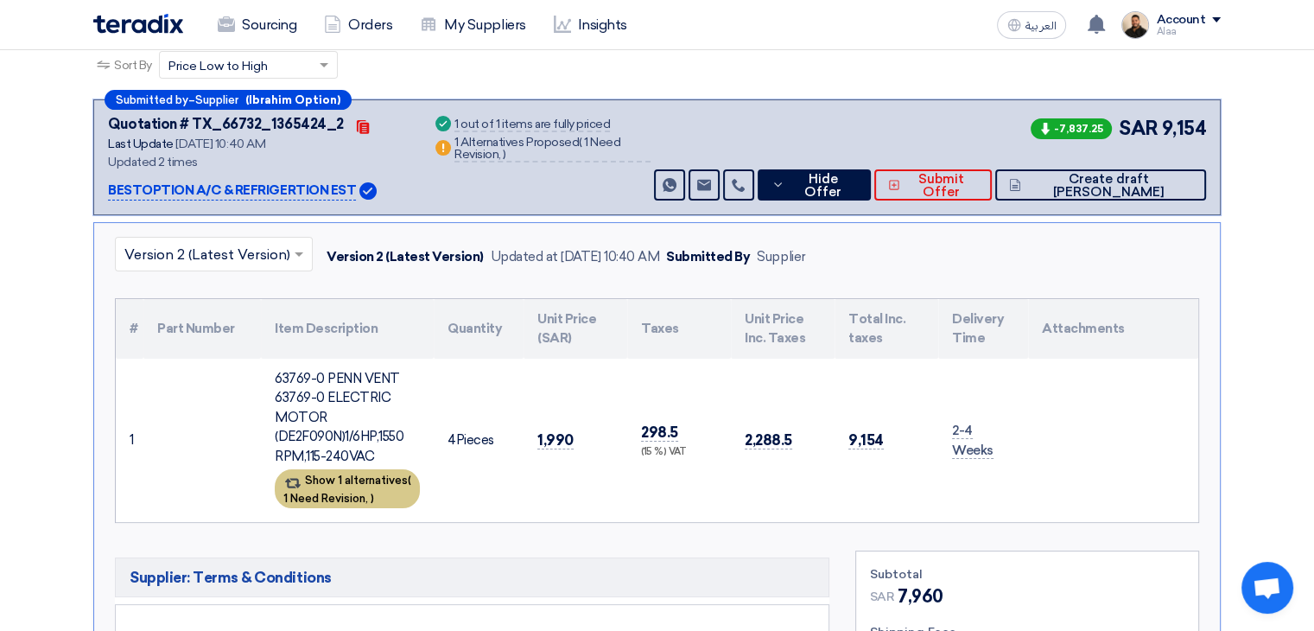
click at [391, 495] on div "Show 1 alternatives ( 1 Need Revision, )" at bounding box center [347, 488] width 145 height 39
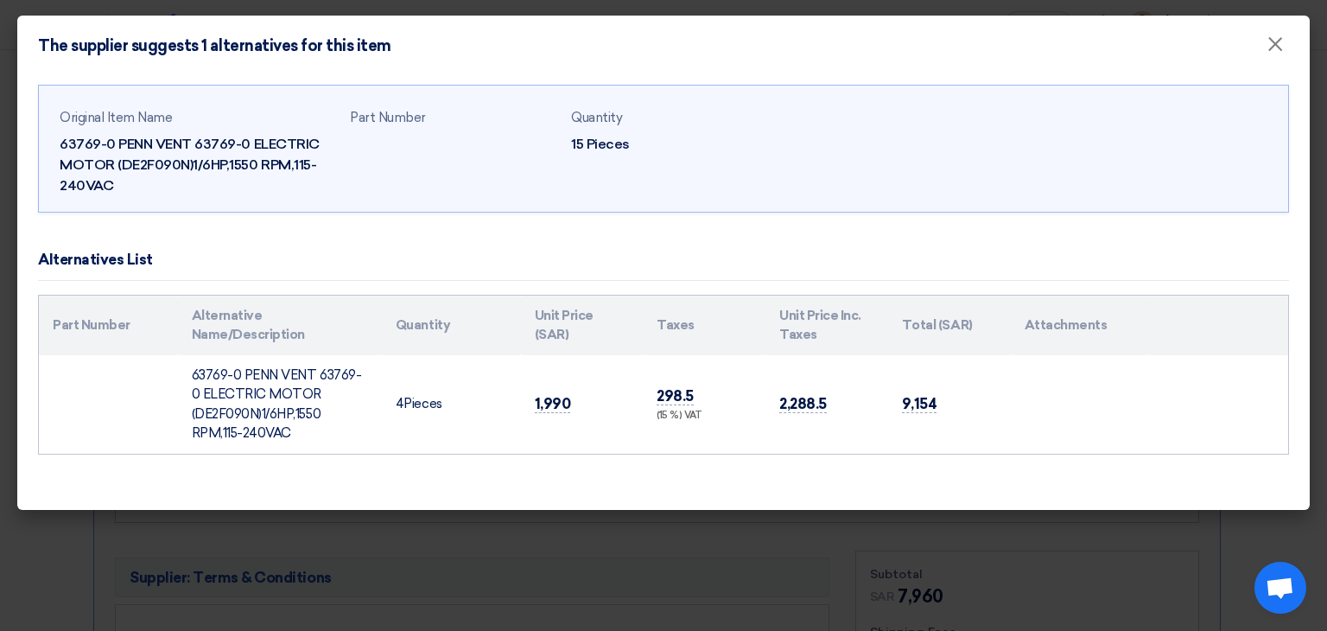
click at [486, 559] on modal-container "The supplier suggests 1 alternatives for this item × Original Item Name 63769-0…" at bounding box center [663, 315] width 1327 height 631
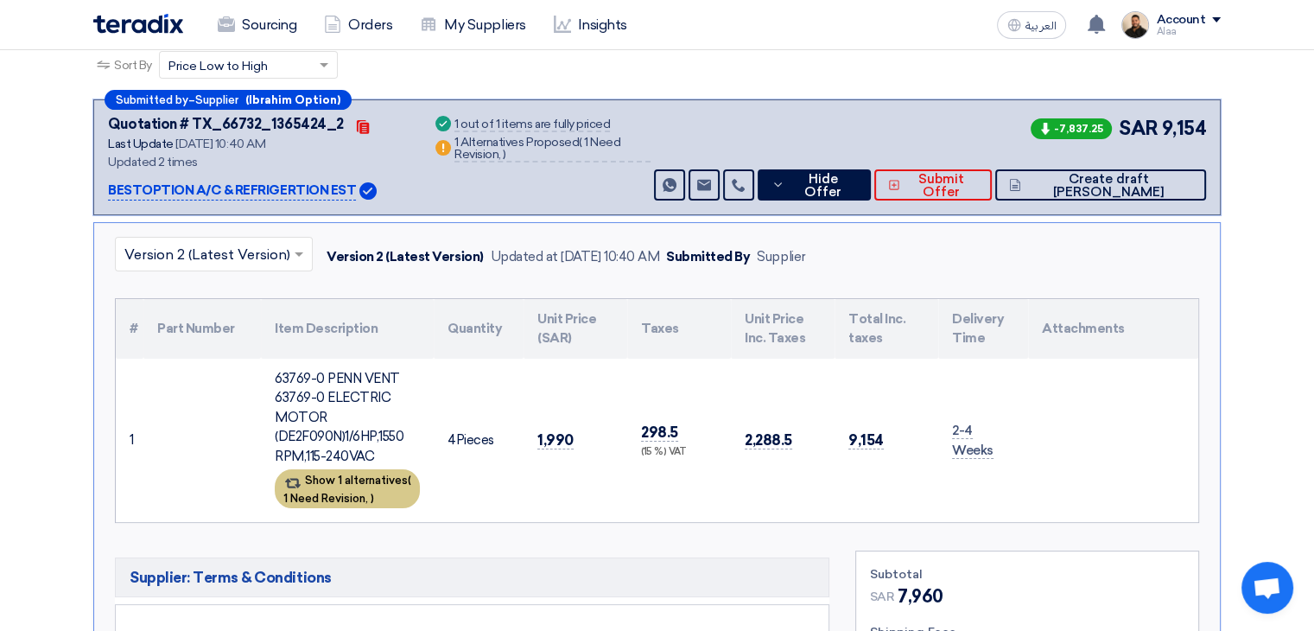
click at [374, 493] on span ")" at bounding box center [372, 498] width 3 height 13
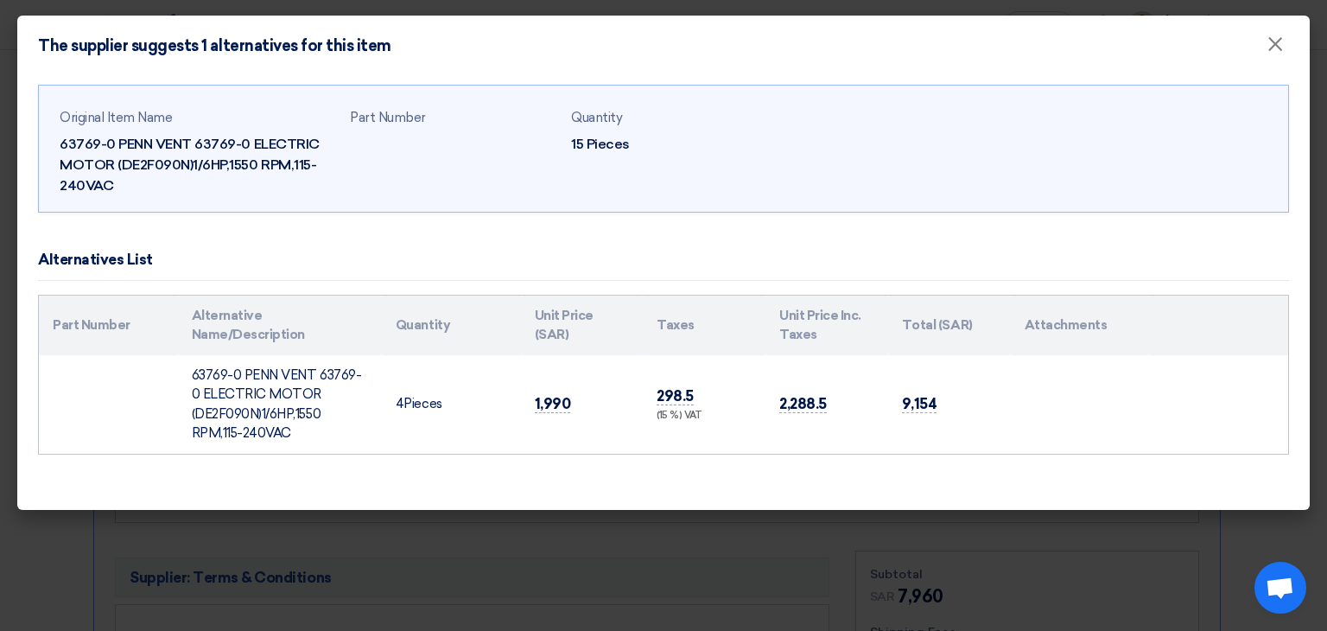
click at [612, 555] on modal-container "The supplier suggests 1 alternatives for this item × Original Item Name 63769-0…" at bounding box center [663, 315] width 1327 height 631
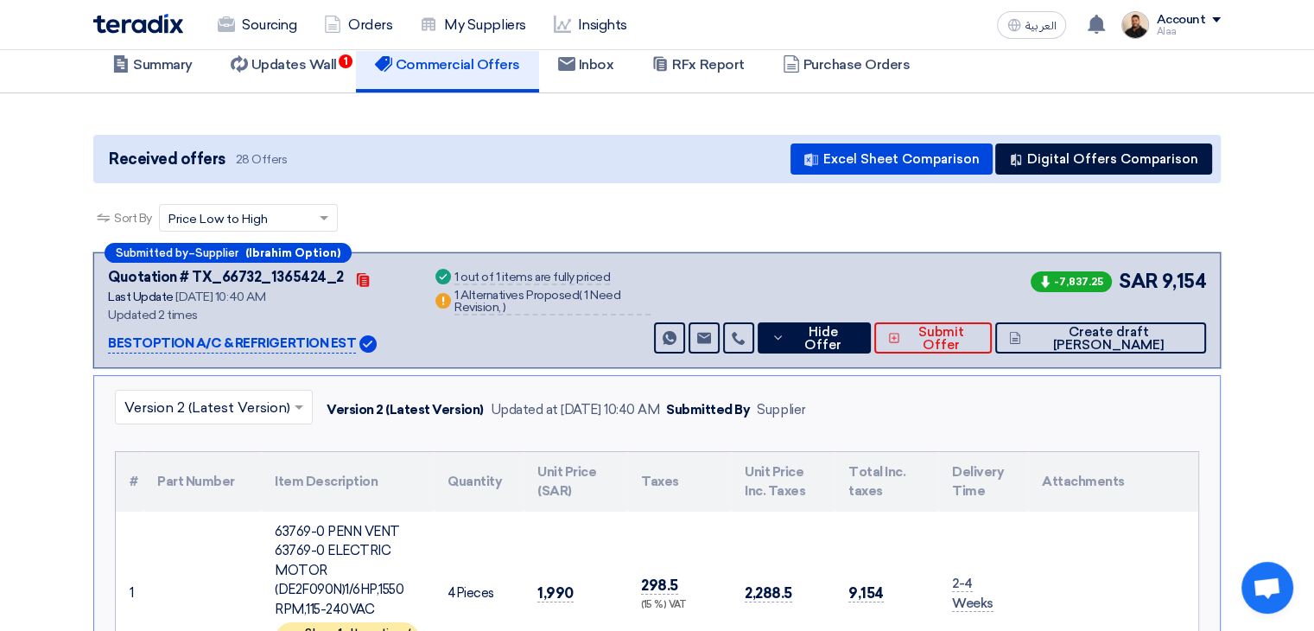
scroll to position [0, 0]
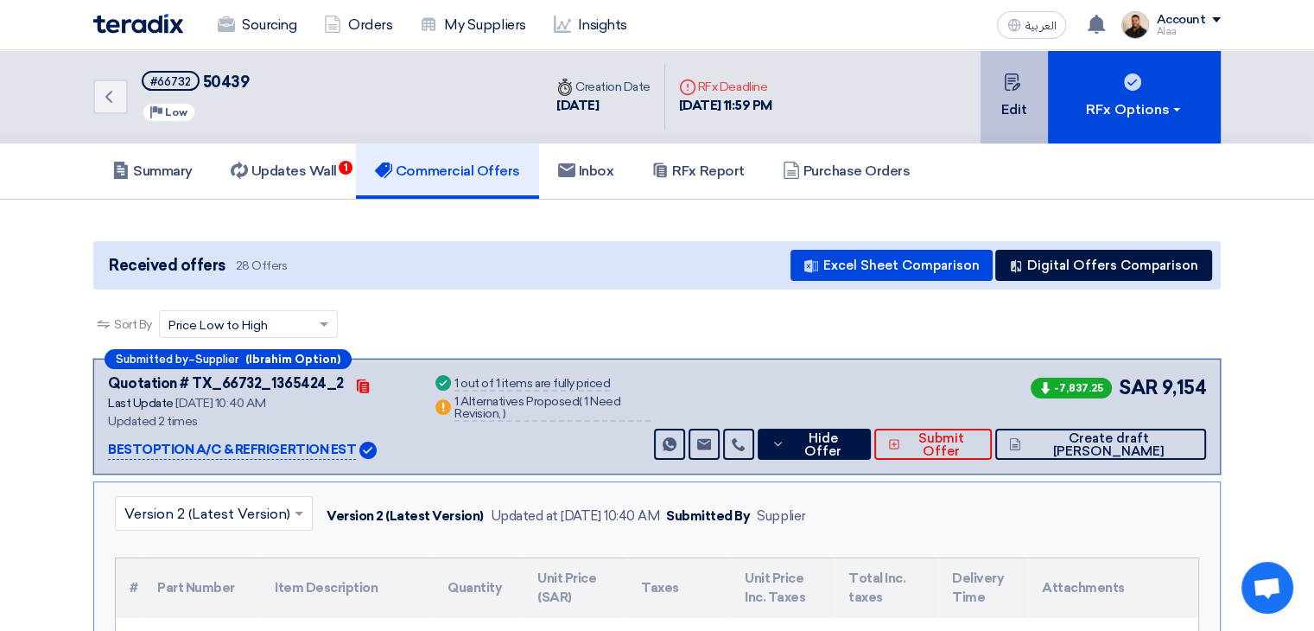
click at [1009, 115] on button "Edit" at bounding box center [1014, 96] width 67 height 93
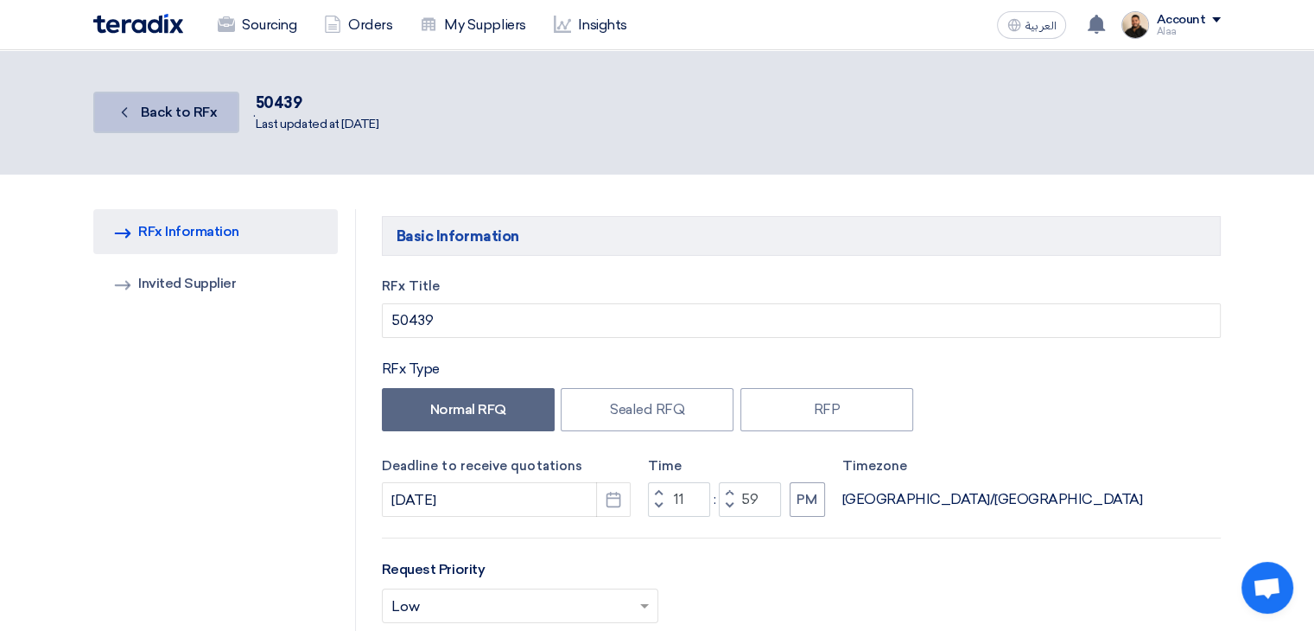
click at [219, 124] on link "Back Back to RFx" at bounding box center [166, 112] width 146 height 41
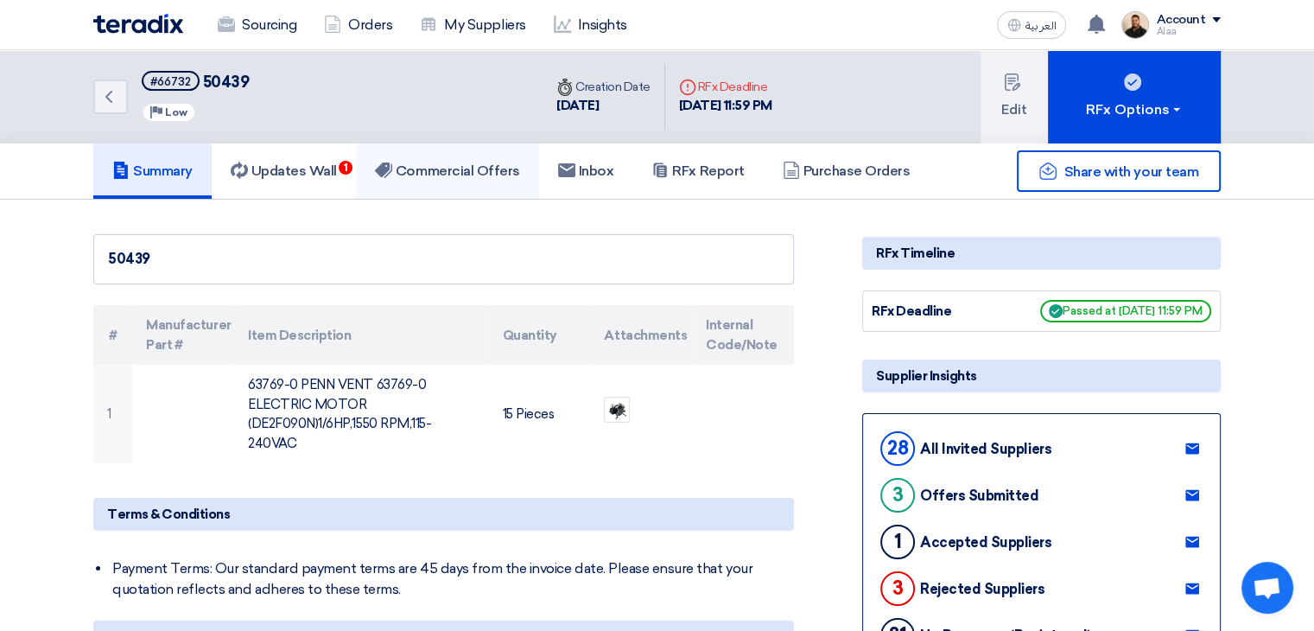
click at [487, 184] on link "Commercial Offers" at bounding box center [447, 170] width 183 height 55
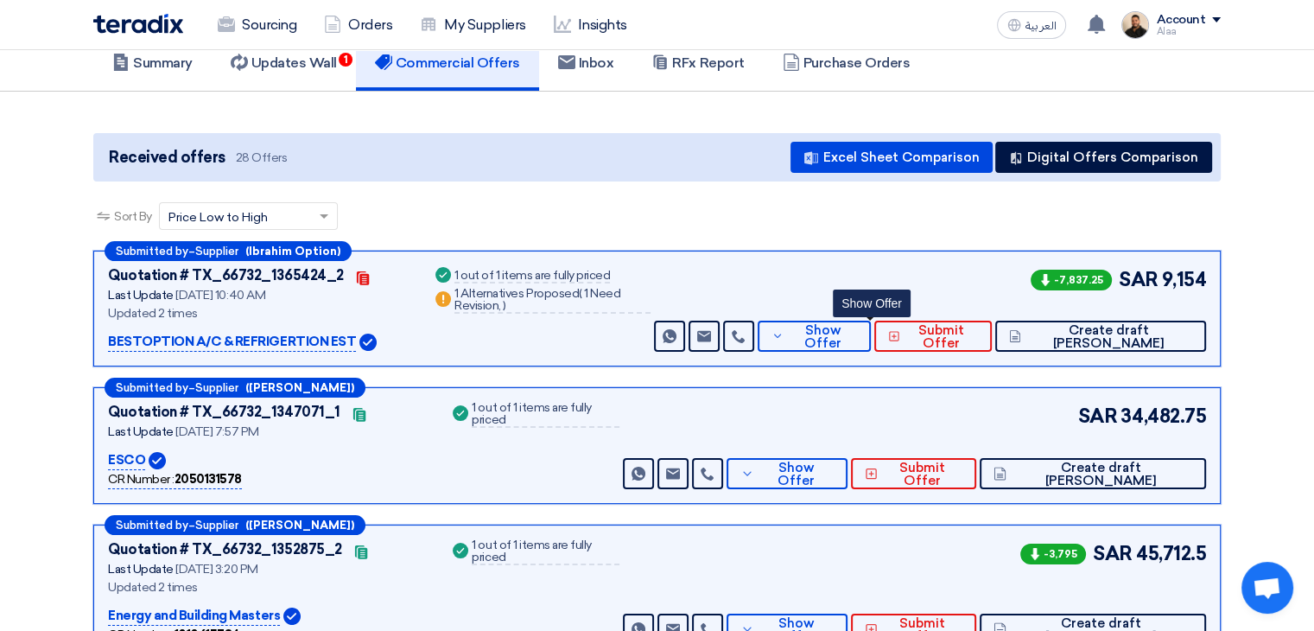
scroll to position [173, 0]
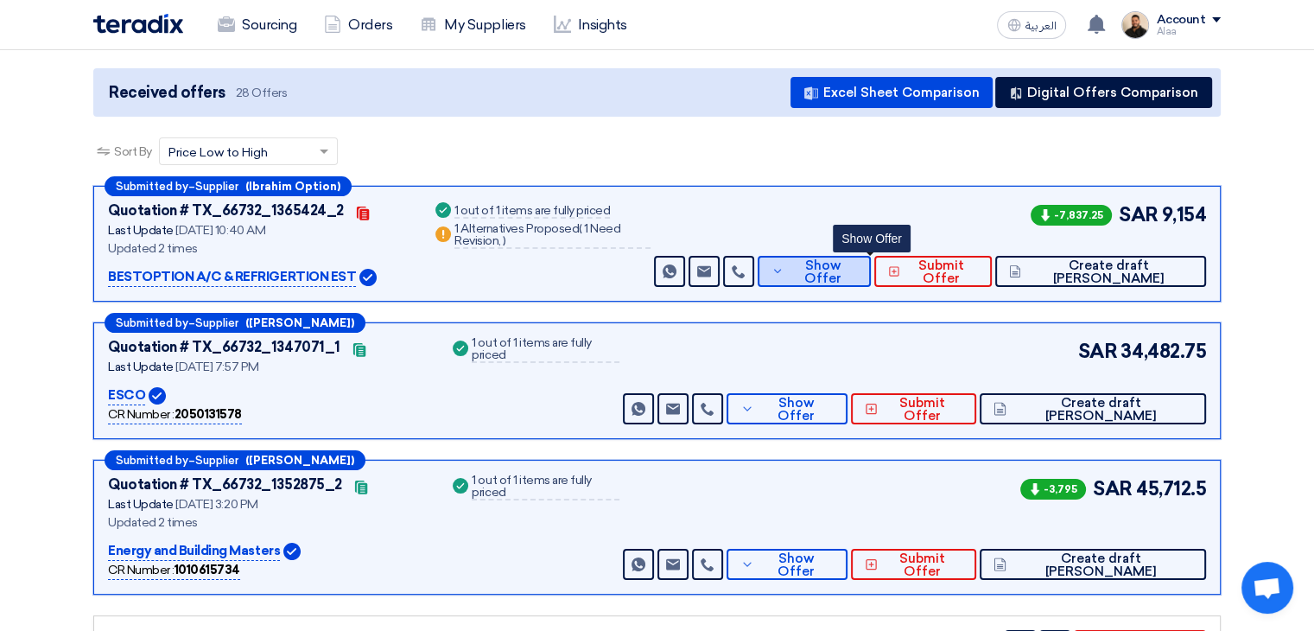
click at [856, 271] on span "Show Offer" at bounding box center [822, 272] width 69 height 26
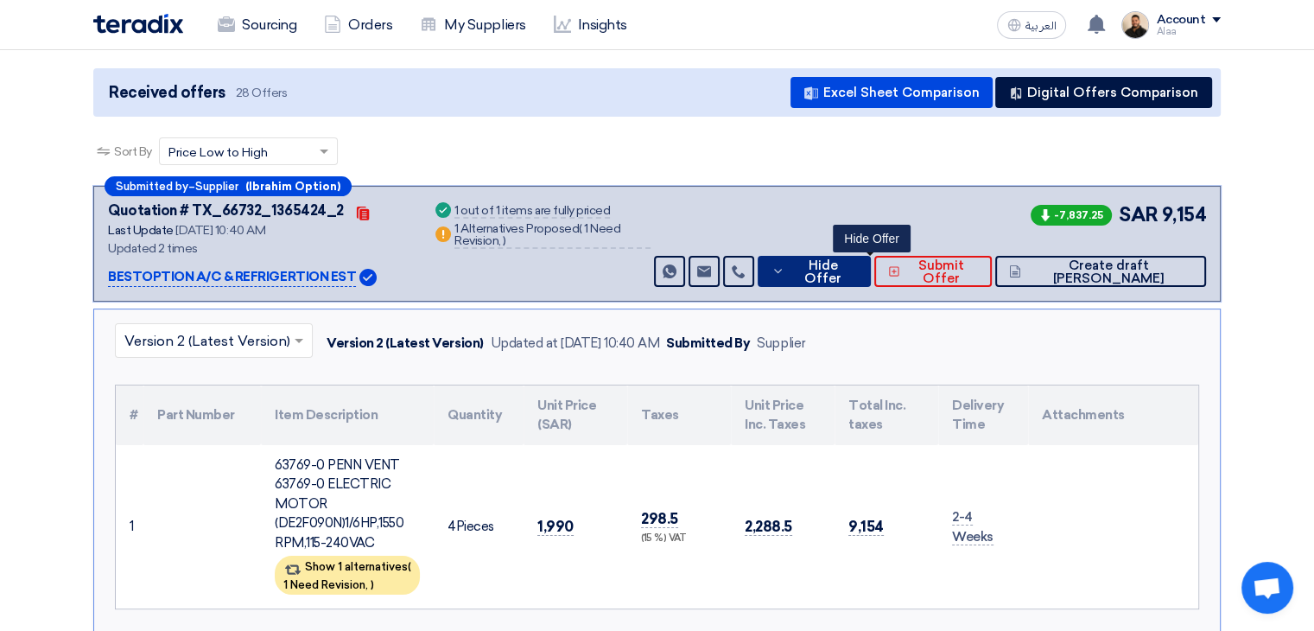
click at [857, 275] on span "Hide Offer" at bounding box center [823, 272] width 68 height 26
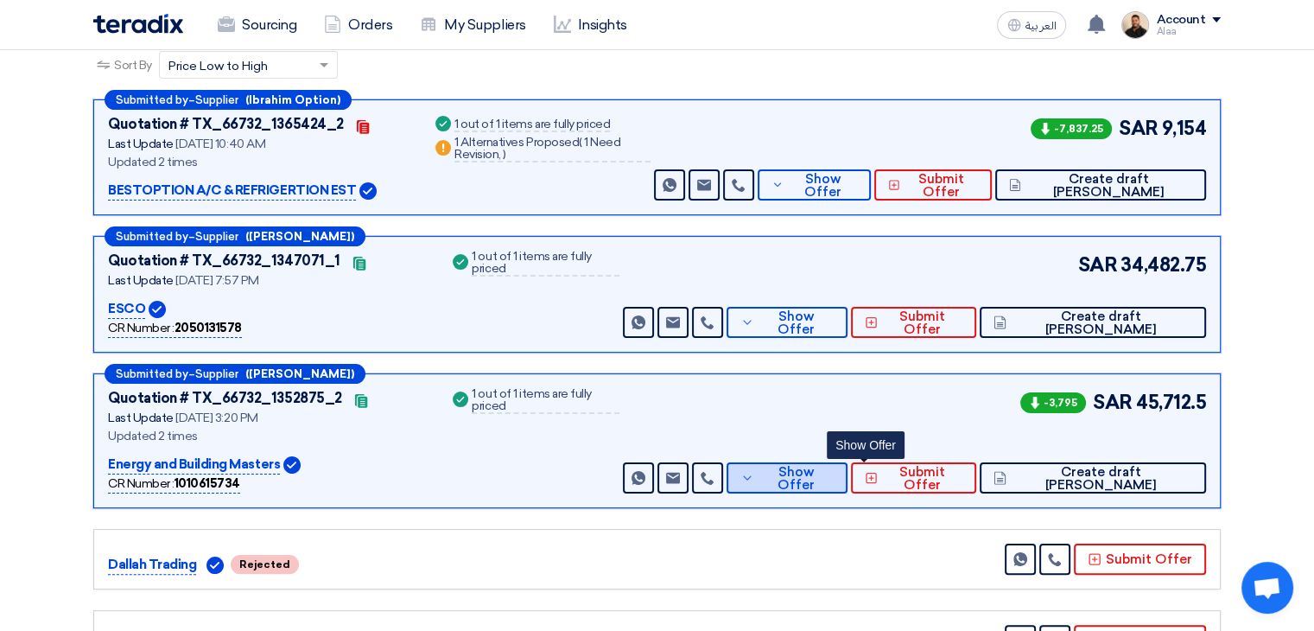
click at [837, 480] on button "Show Offer" at bounding box center [787, 477] width 121 height 31
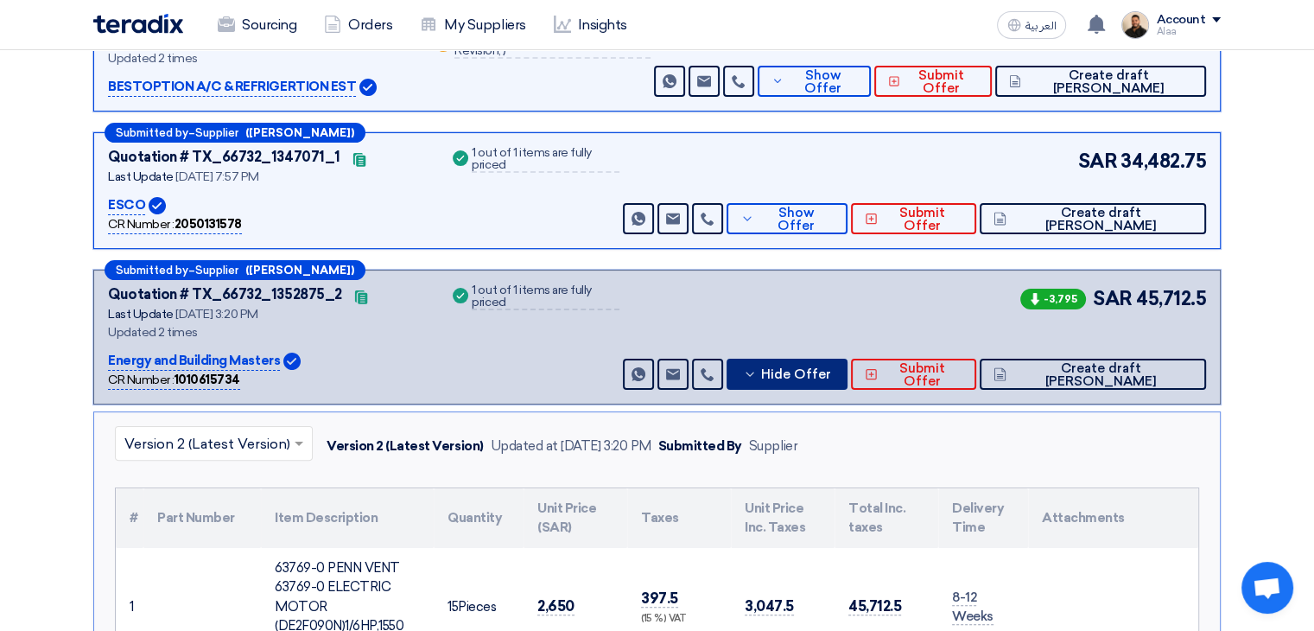
scroll to position [259, 0]
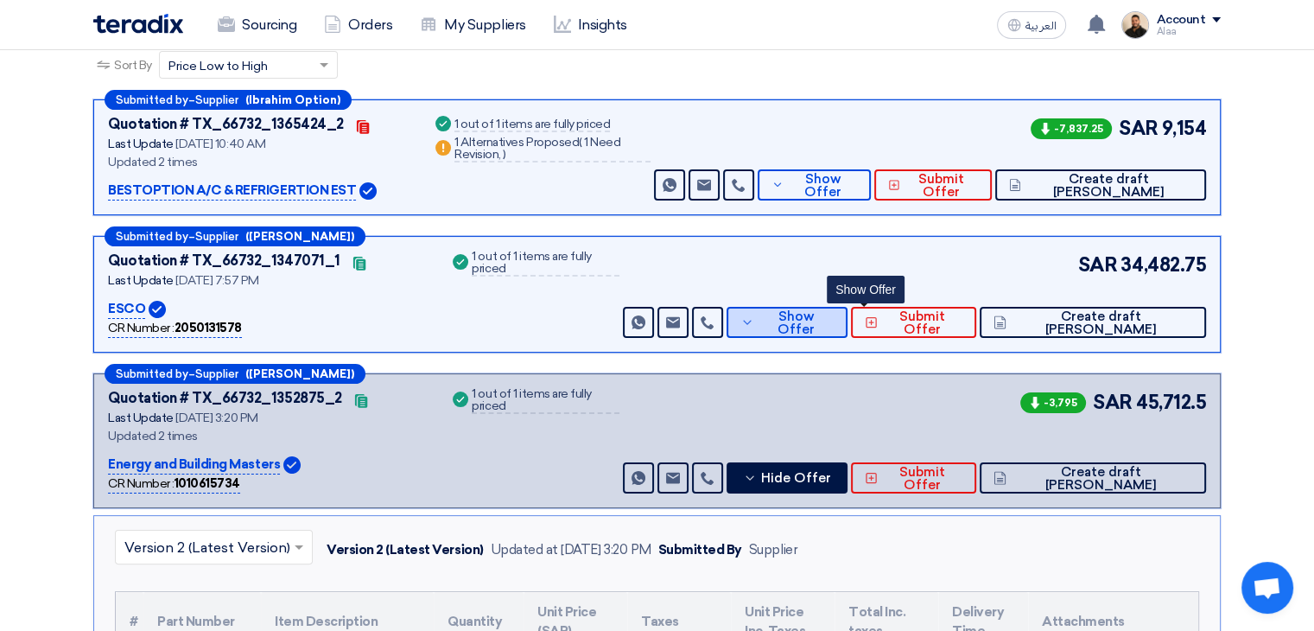
click at [834, 319] on span "Show Offer" at bounding box center [796, 323] width 75 height 26
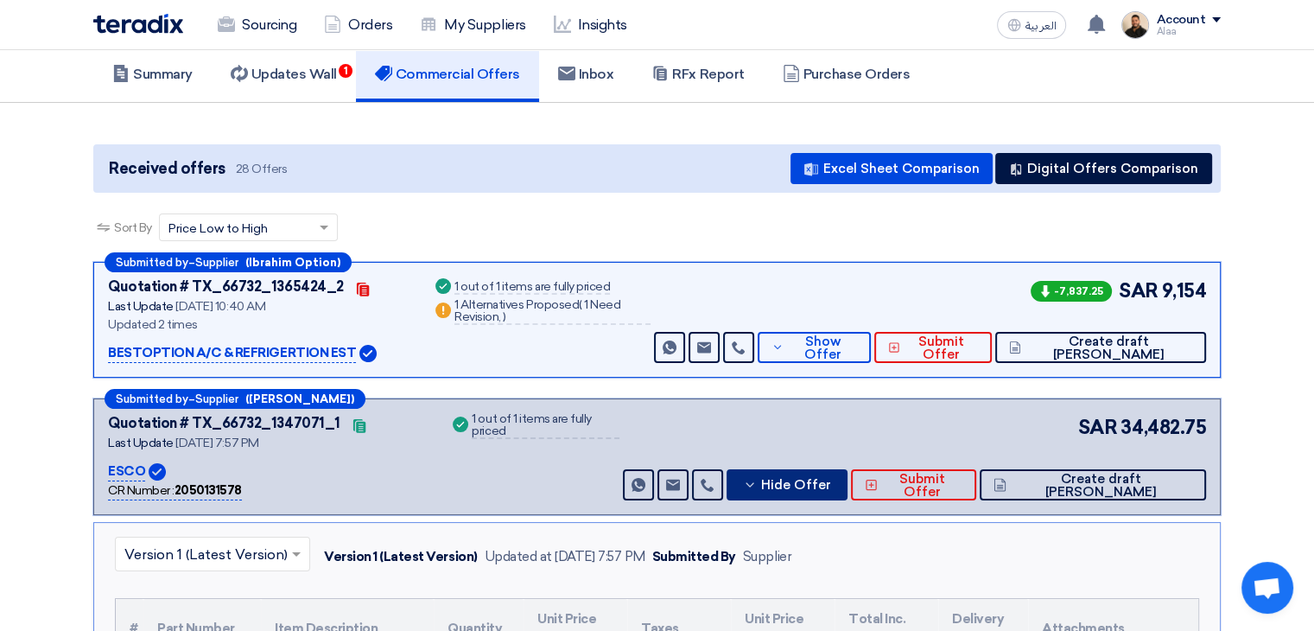
scroll to position [86, 0]
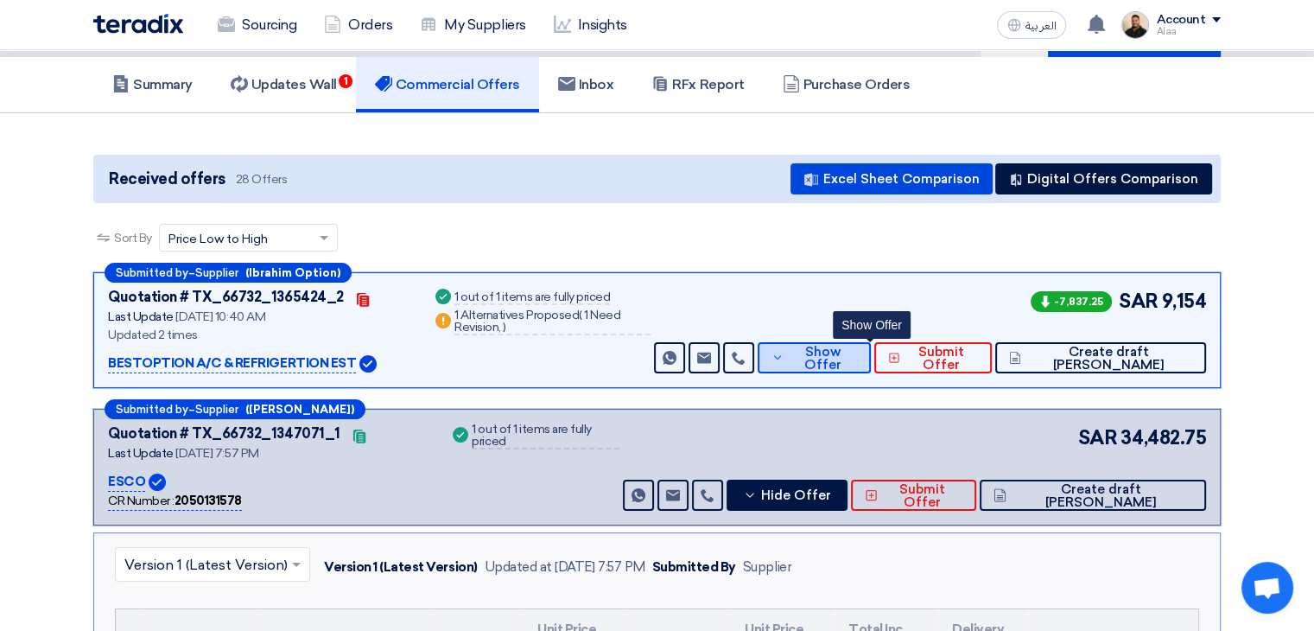
click at [856, 356] on span "Show Offer" at bounding box center [822, 359] width 69 height 26
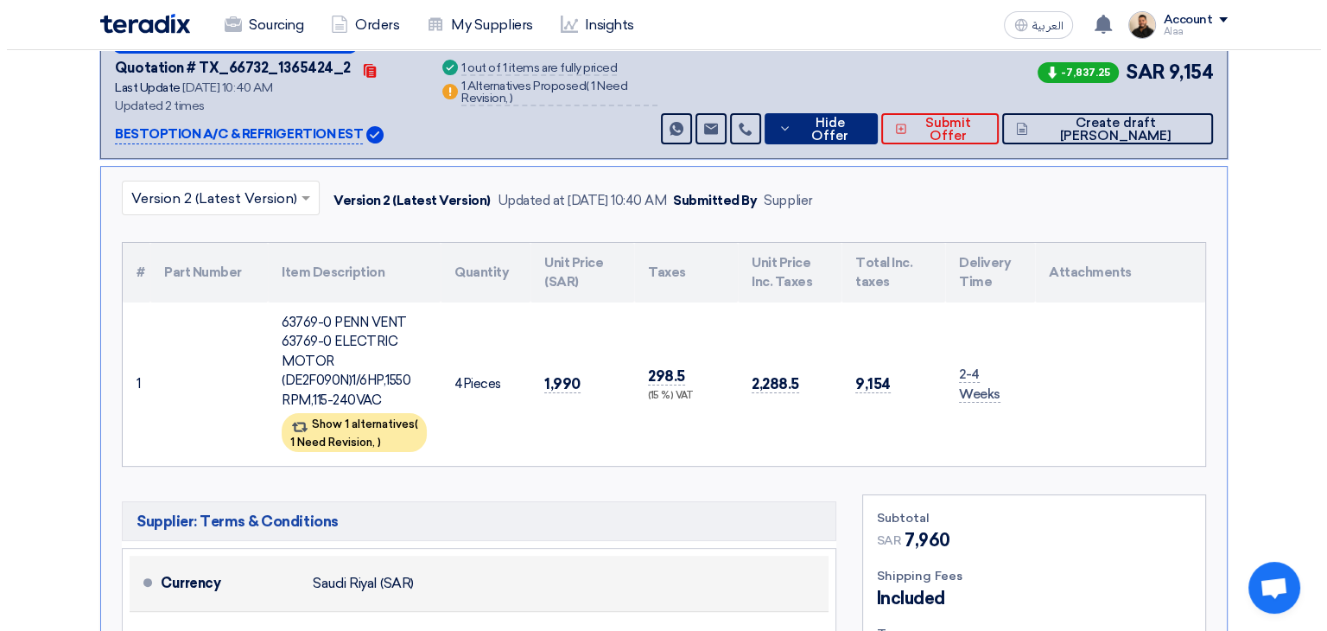
scroll to position [519, 0]
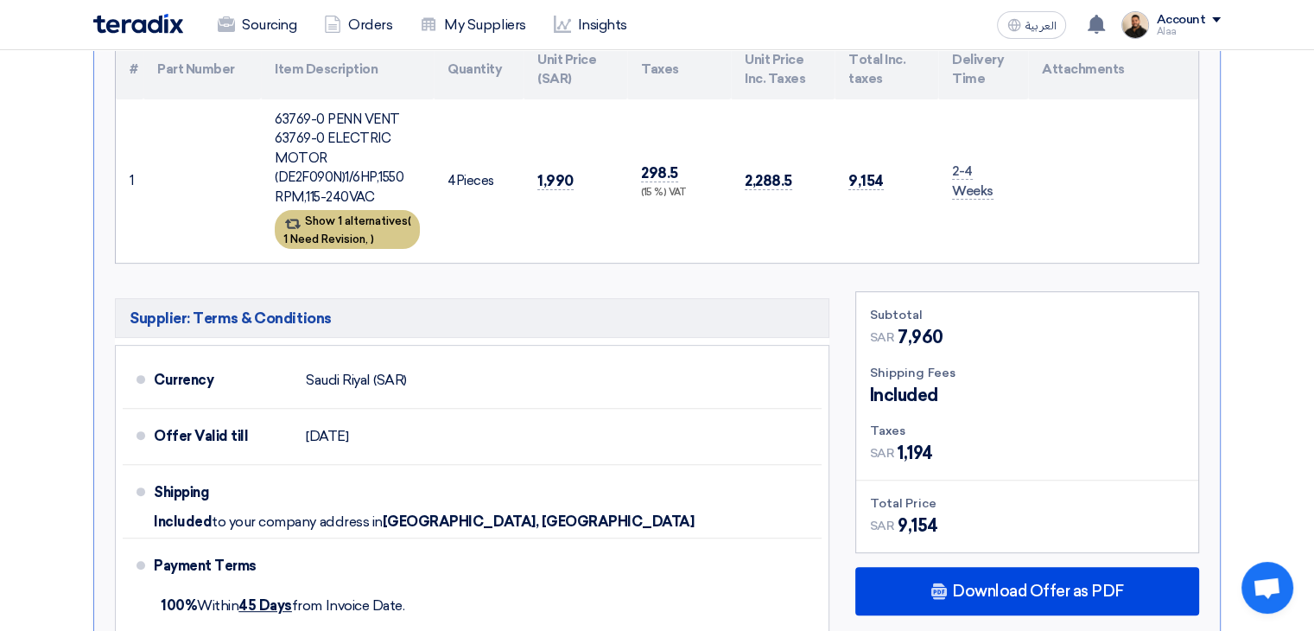
click at [381, 241] on div "Show 1 alternatives ( 1 Need Revision, )" at bounding box center [347, 229] width 145 height 39
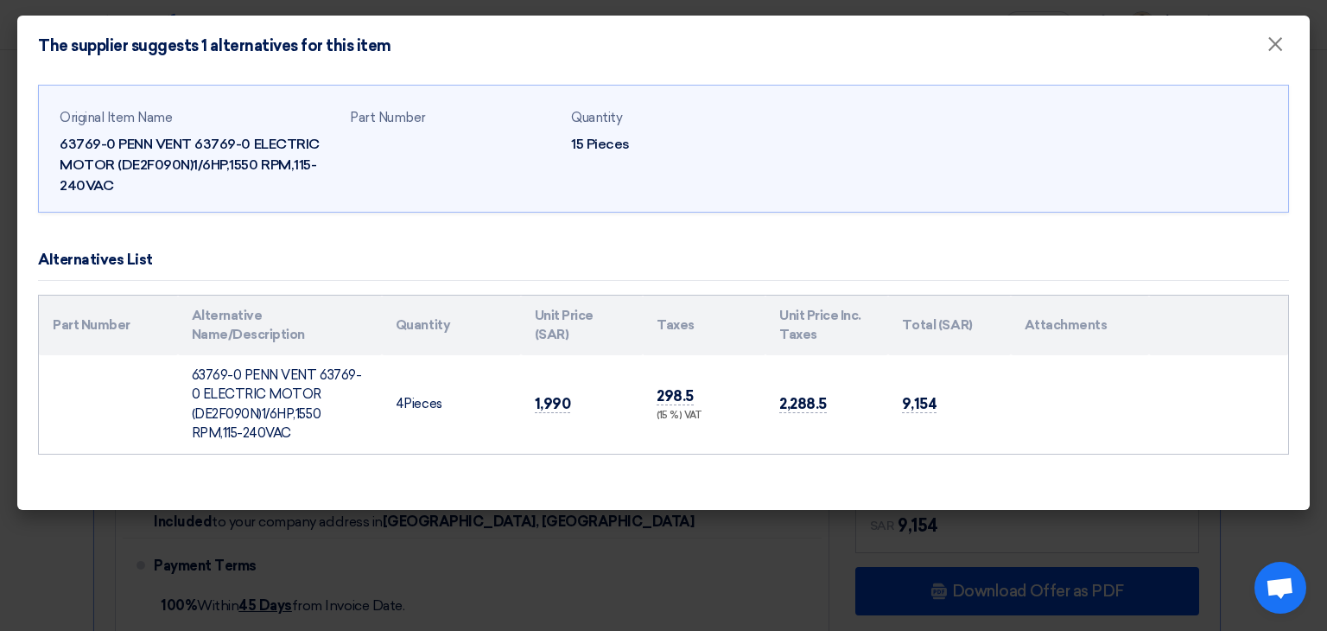
click at [688, 540] on modal-container "The supplier suggests 1 alternatives for this item × Original Item Name 63769-0…" at bounding box center [663, 315] width 1327 height 631
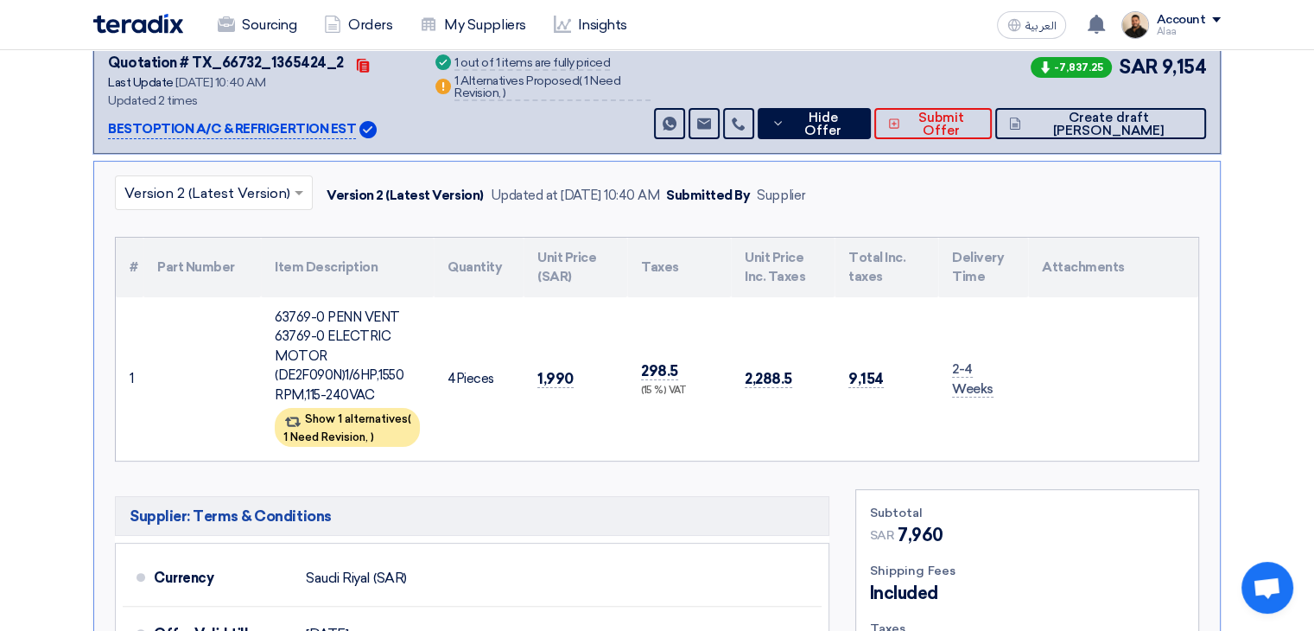
scroll to position [0, 0]
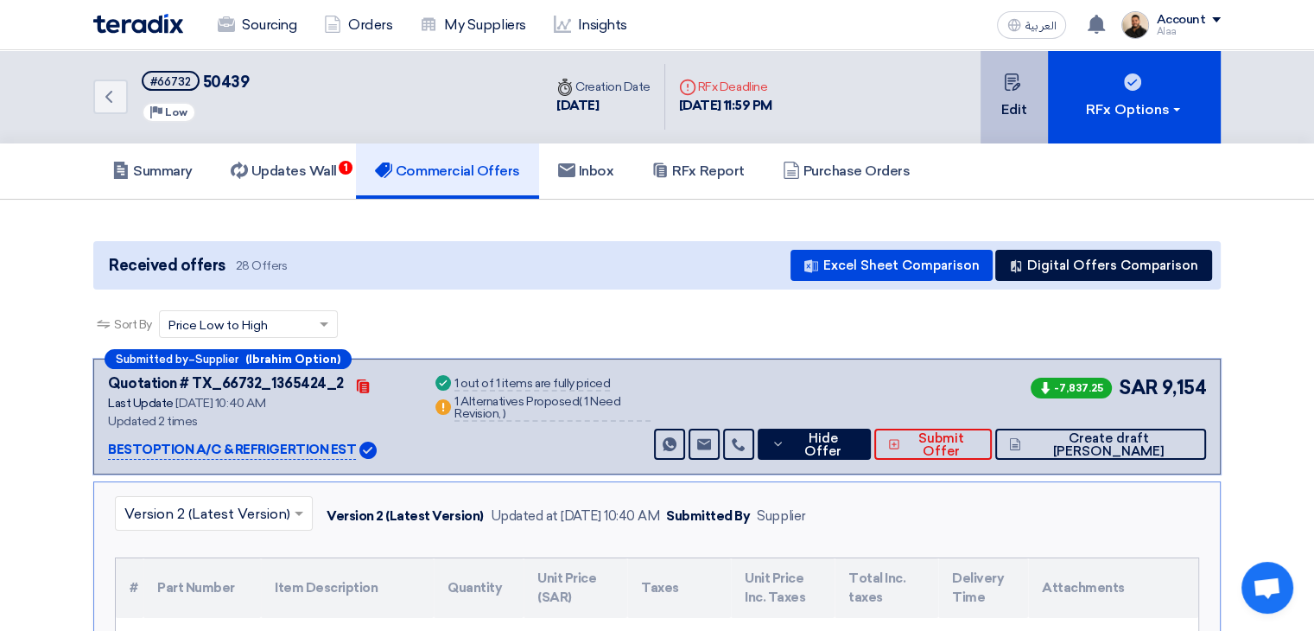
click at [1021, 118] on button "Edit" at bounding box center [1014, 96] width 67 height 93
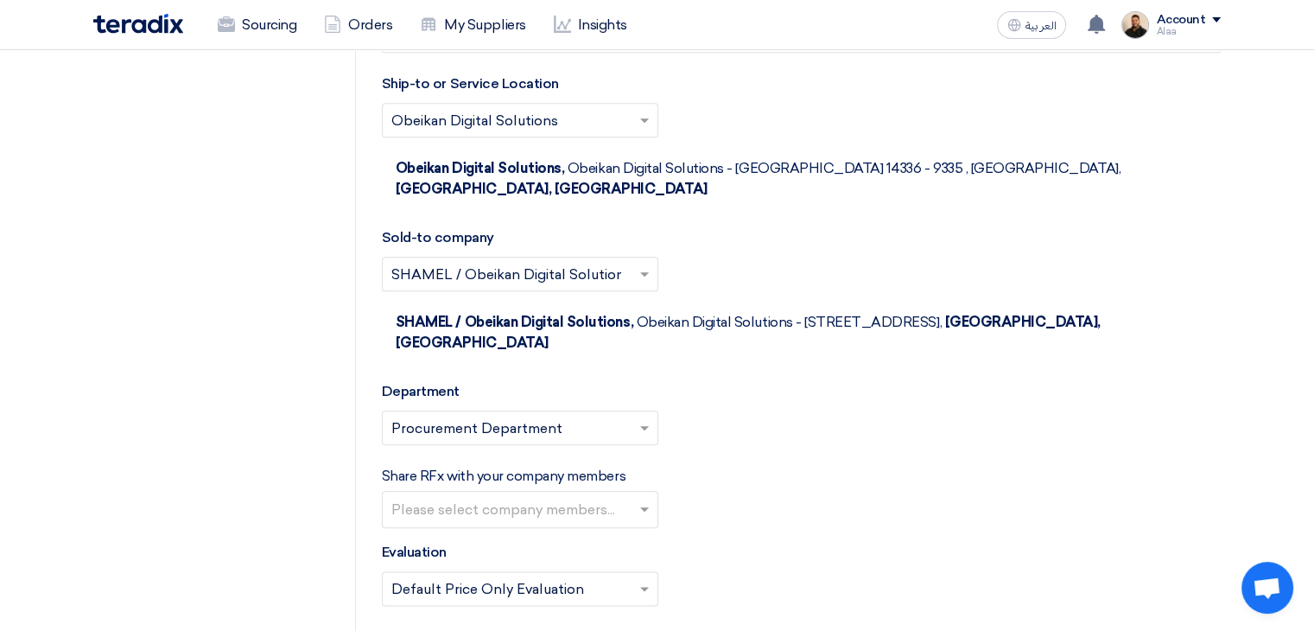
scroll to position [2420, 0]
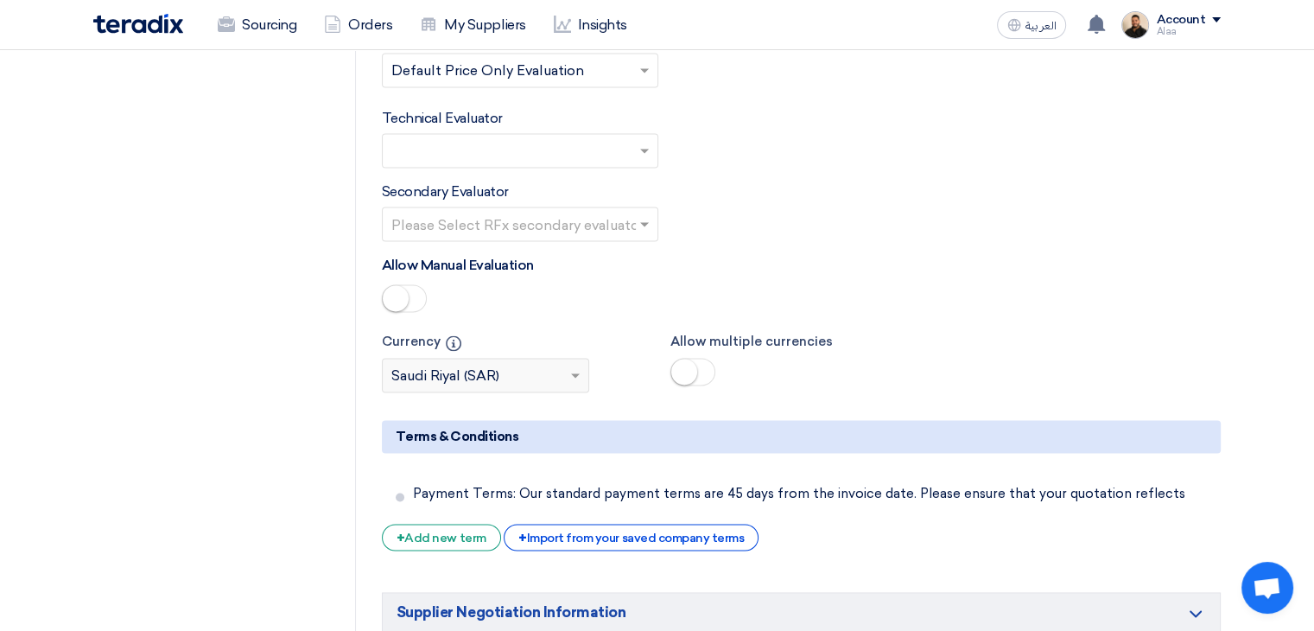
click at [536, 137] on input "text" at bounding box center [511, 151] width 240 height 29
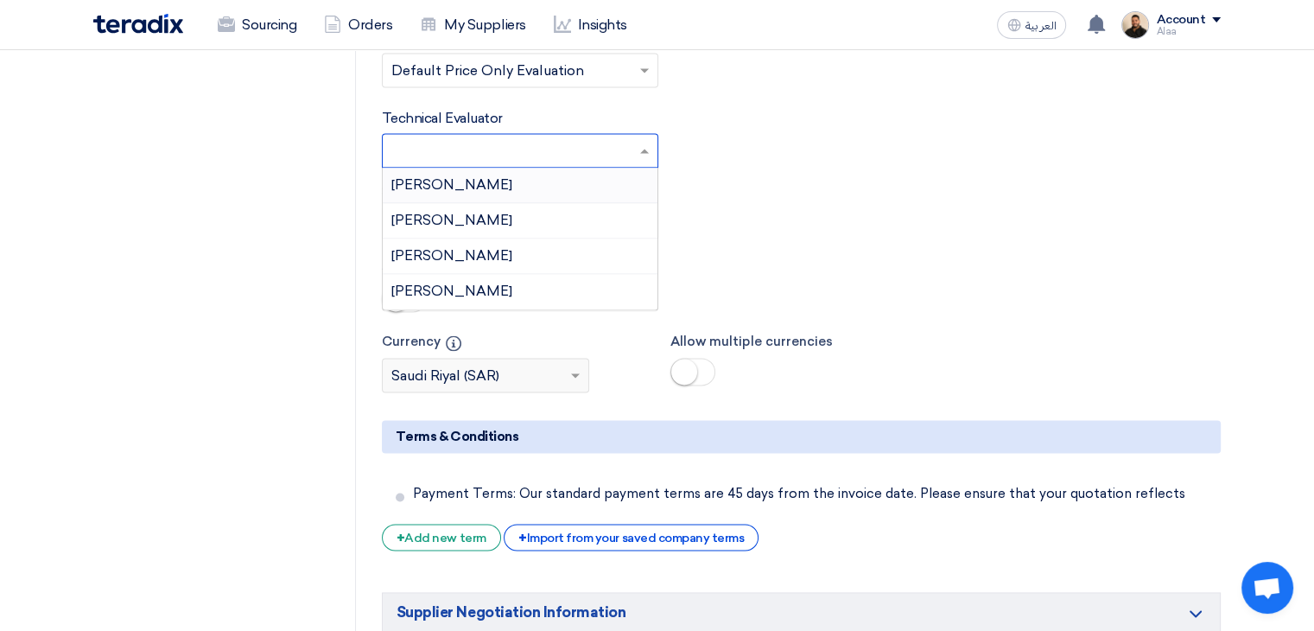
click at [529, 168] on div "[PERSON_NAME]" at bounding box center [520, 185] width 275 height 35
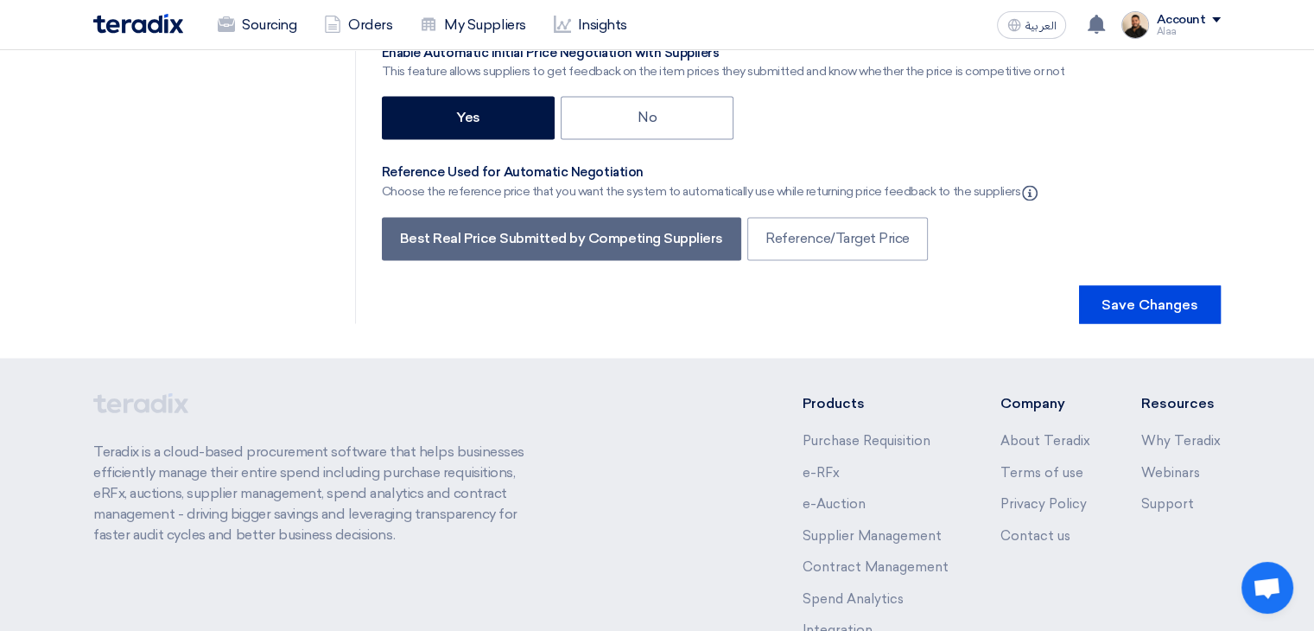
scroll to position [3095, 0]
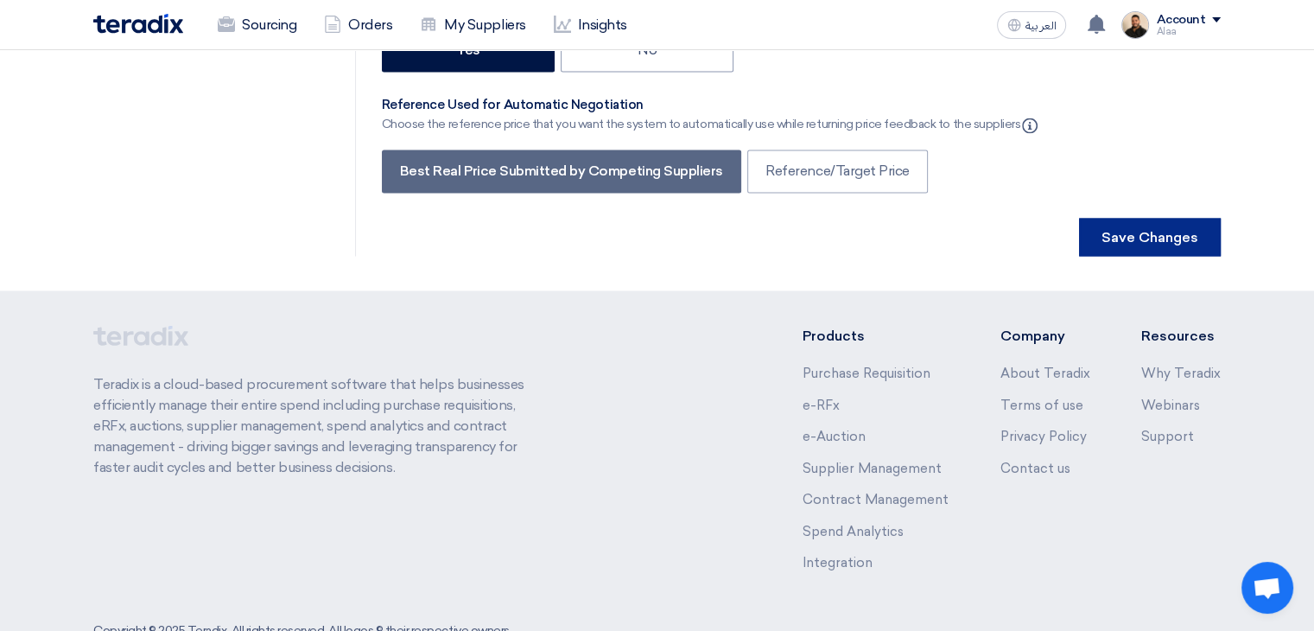
click at [1142, 218] on button "Save Changes" at bounding box center [1150, 237] width 142 height 38
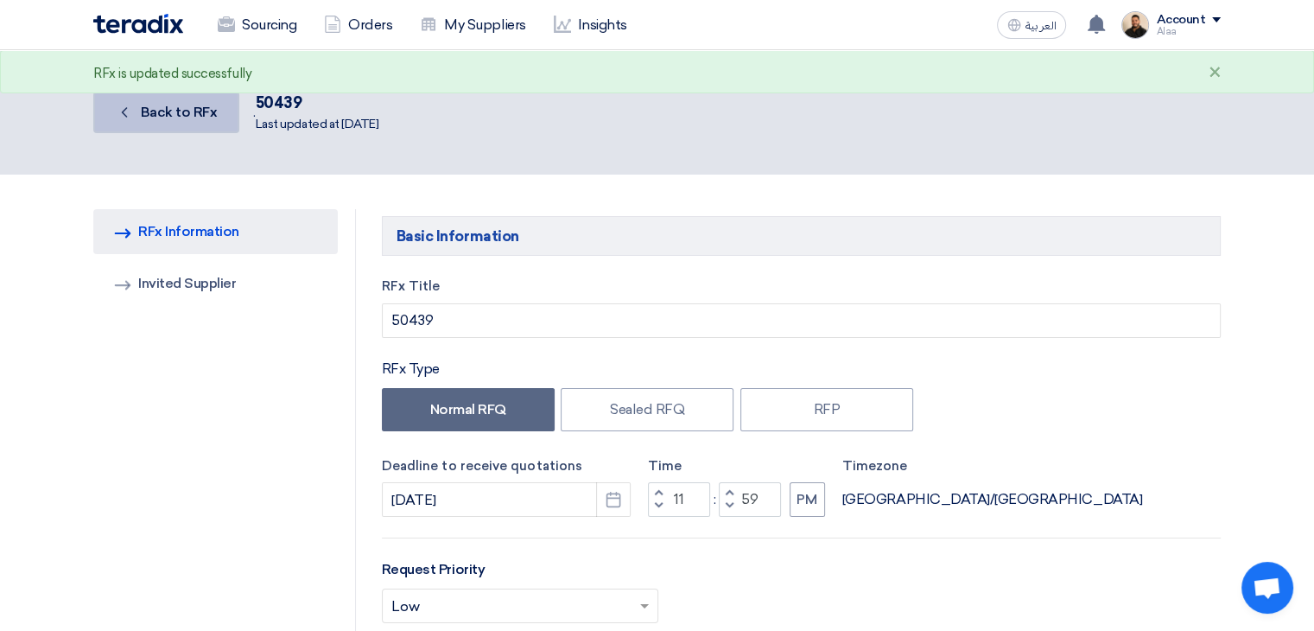
click at [187, 124] on link "Back Back to RFx" at bounding box center [166, 112] width 146 height 41
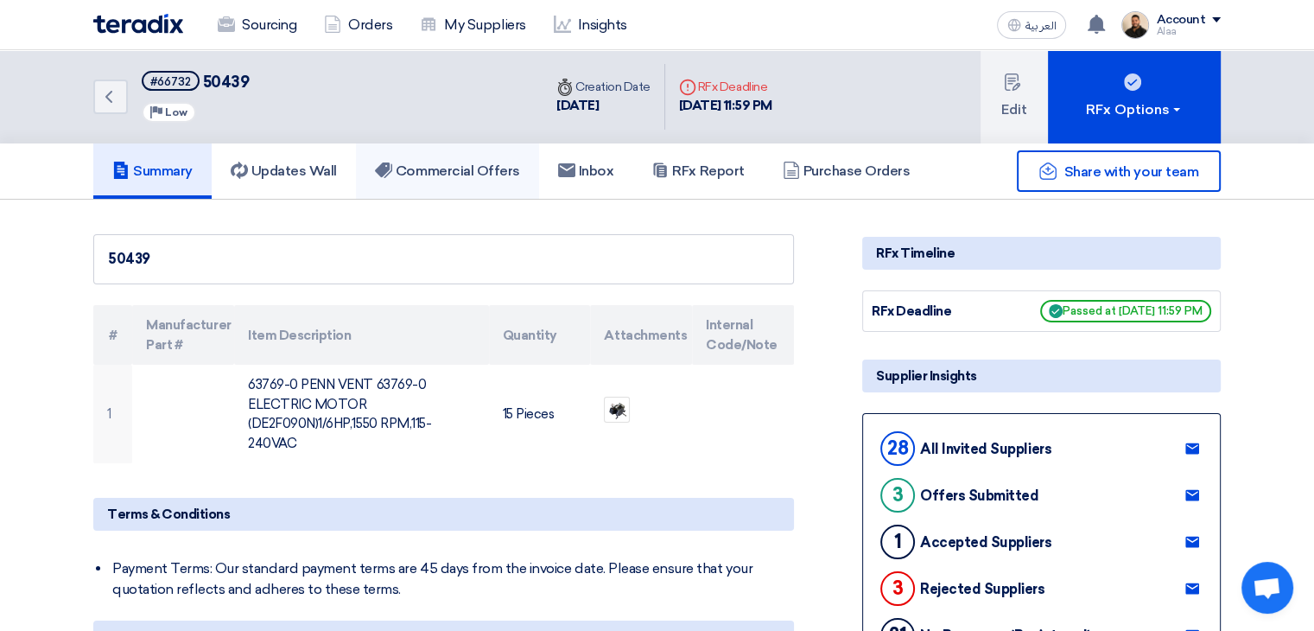
click at [470, 176] on h5 "Commercial Offers" at bounding box center [447, 170] width 145 height 17
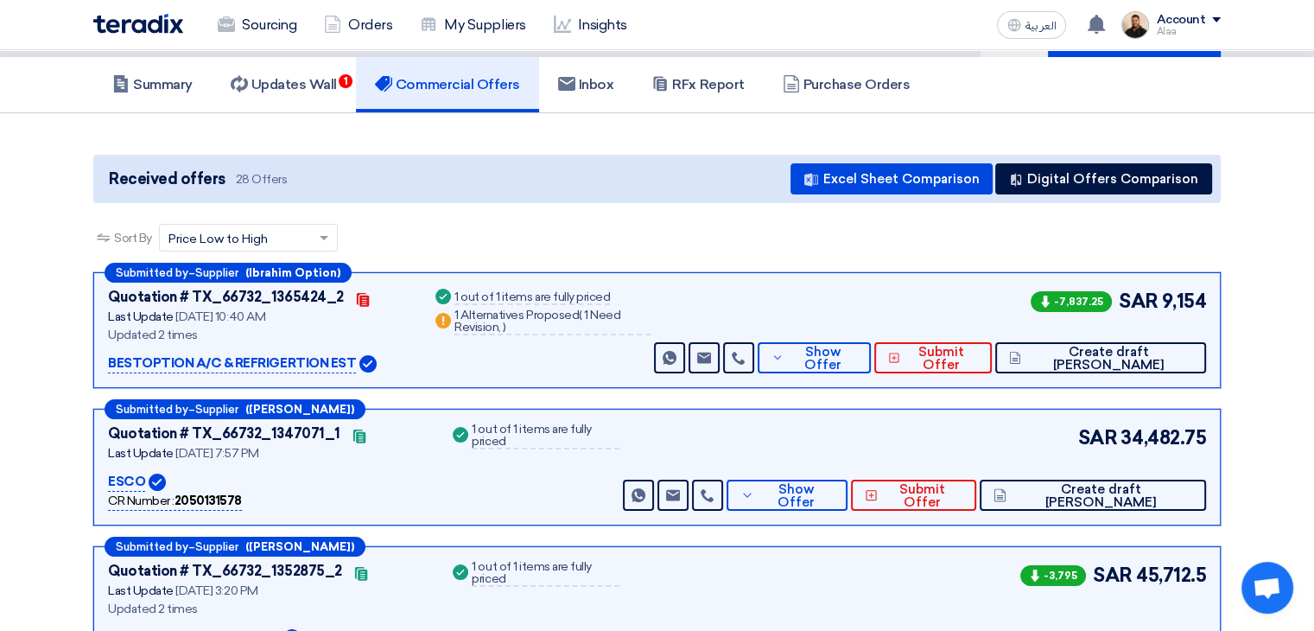
scroll to position [173, 0]
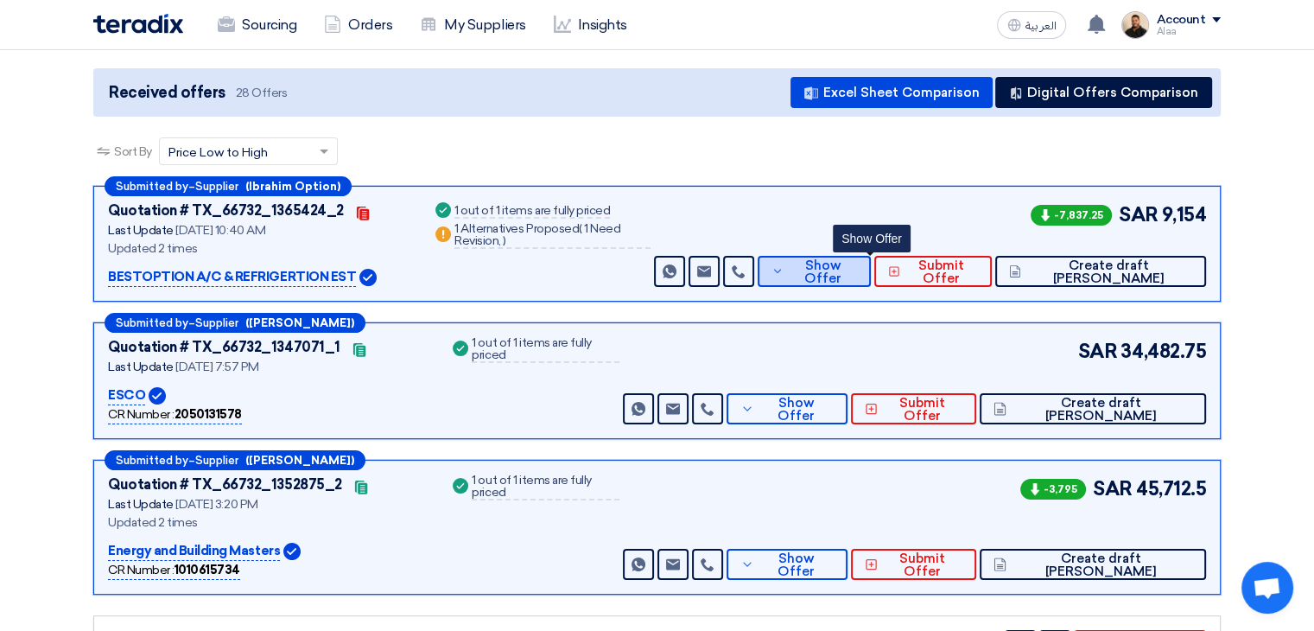
click at [848, 269] on span "Show Offer" at bounding box center [822, 272] width 69 height 26
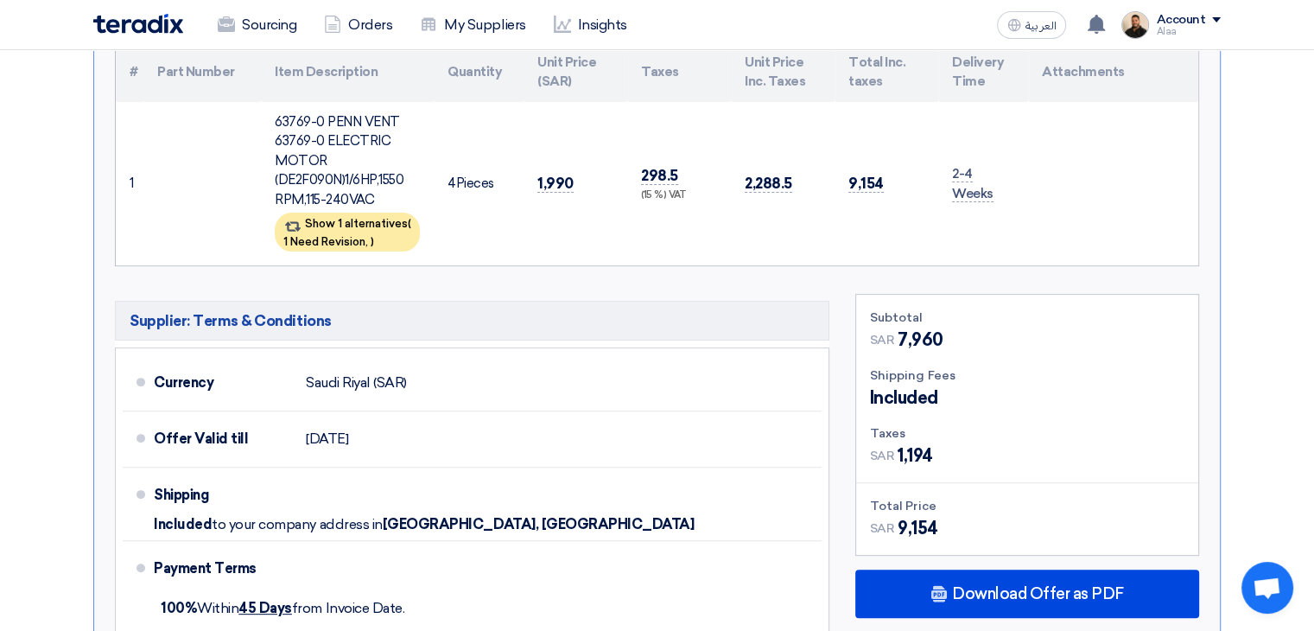
scroll to position [519, 0]
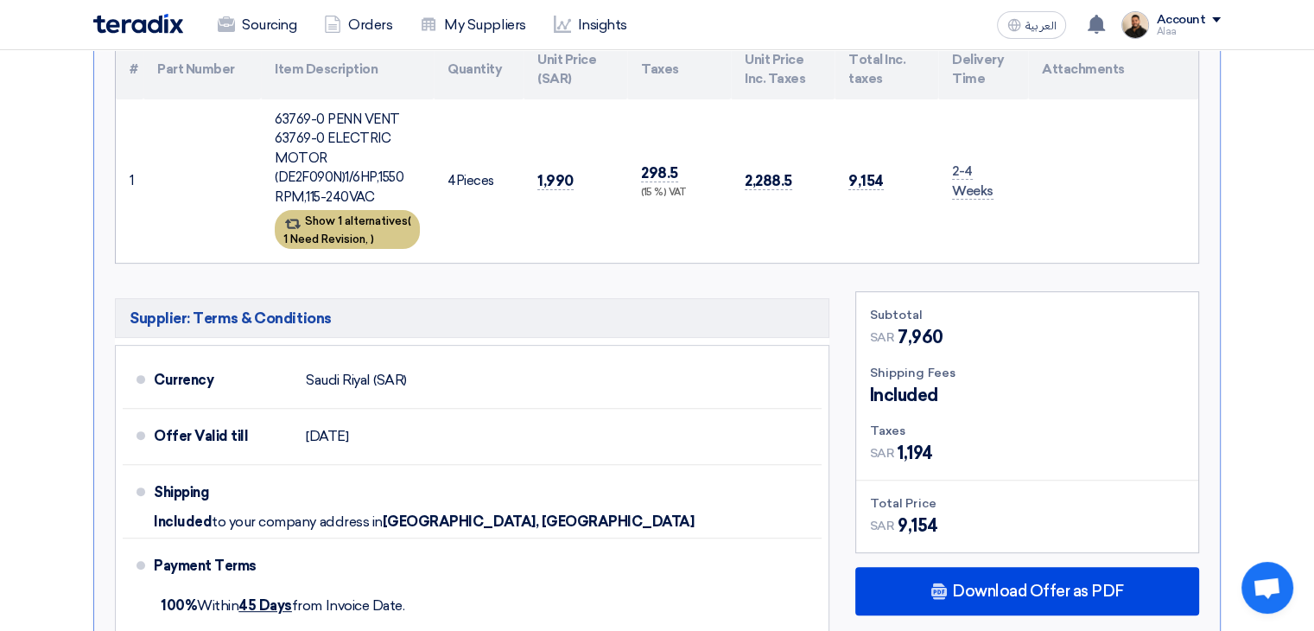
click at [398, 228] on div "Show 1 alternatives ( 1 Need Revision, )" at bounding box center [347, 229] width 145 height 39
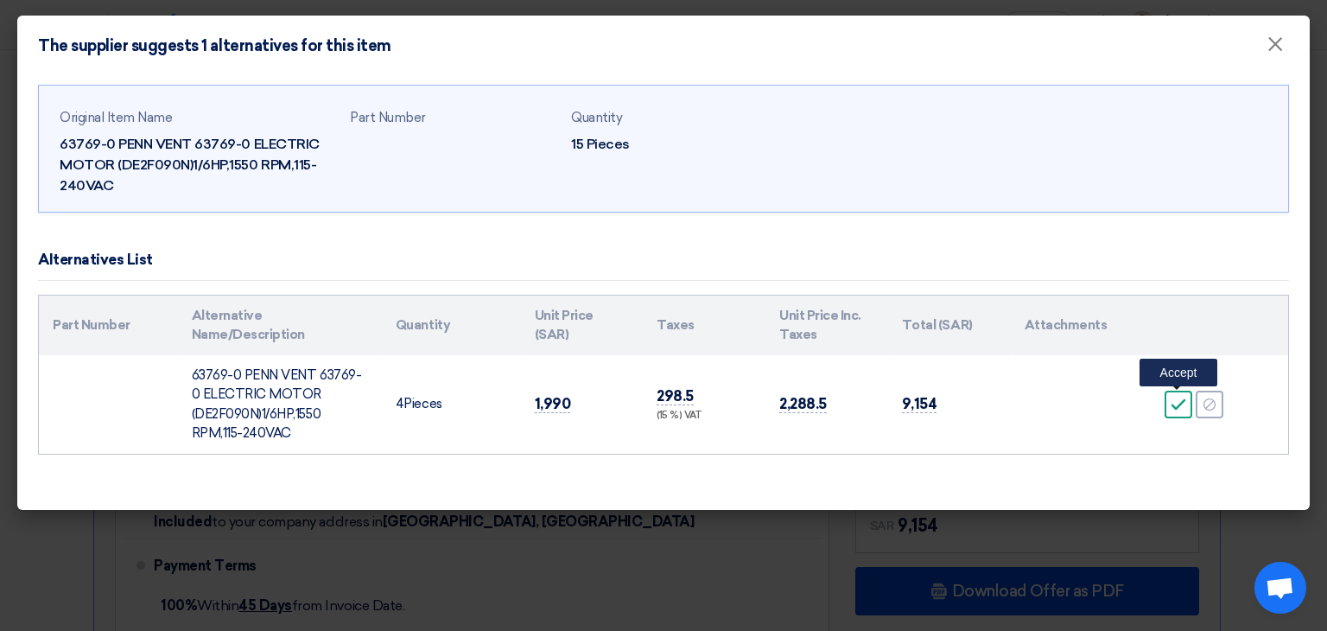
click at [1175, 404] on icon "Accept" at bounding box center [1179, 405] width 16 height 16
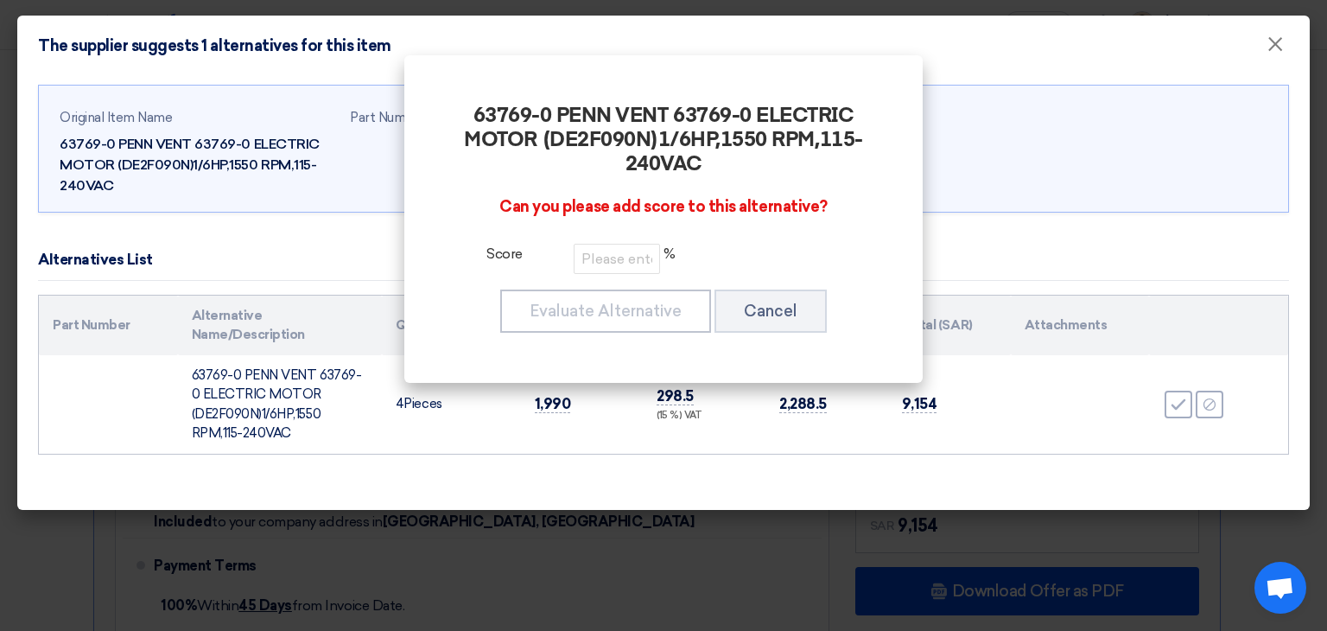
click at [640, 274] on div "63769-0 PENN VENT 63769-0 ELECTRIC MOTOR (DE2F090N)1/6HP,1550 RPM,115-240VAC Ca…" at bounding box center [663, 219] width 477 height 286
click at [637, 258] on input "number" at bounding box center [617, 259] width 86 height 30
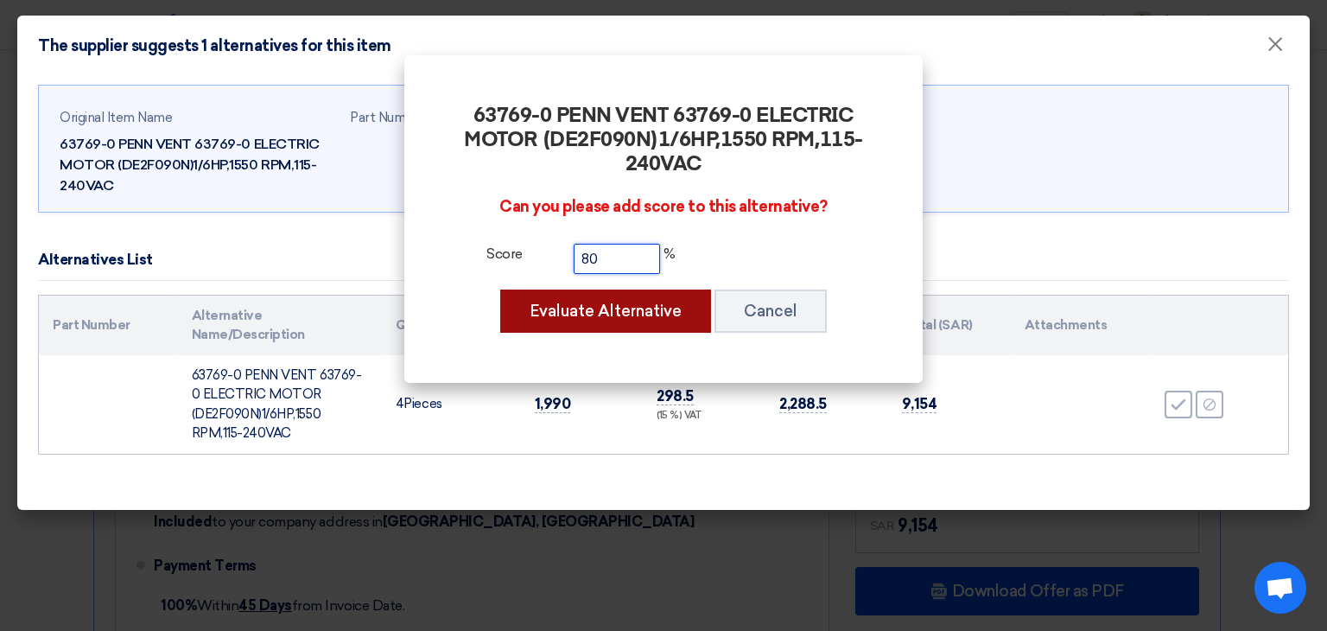
type input "80"
click at [621, 309] on button "Evaluate Alternative" at bounding box center [605, 311] width 211 height 43
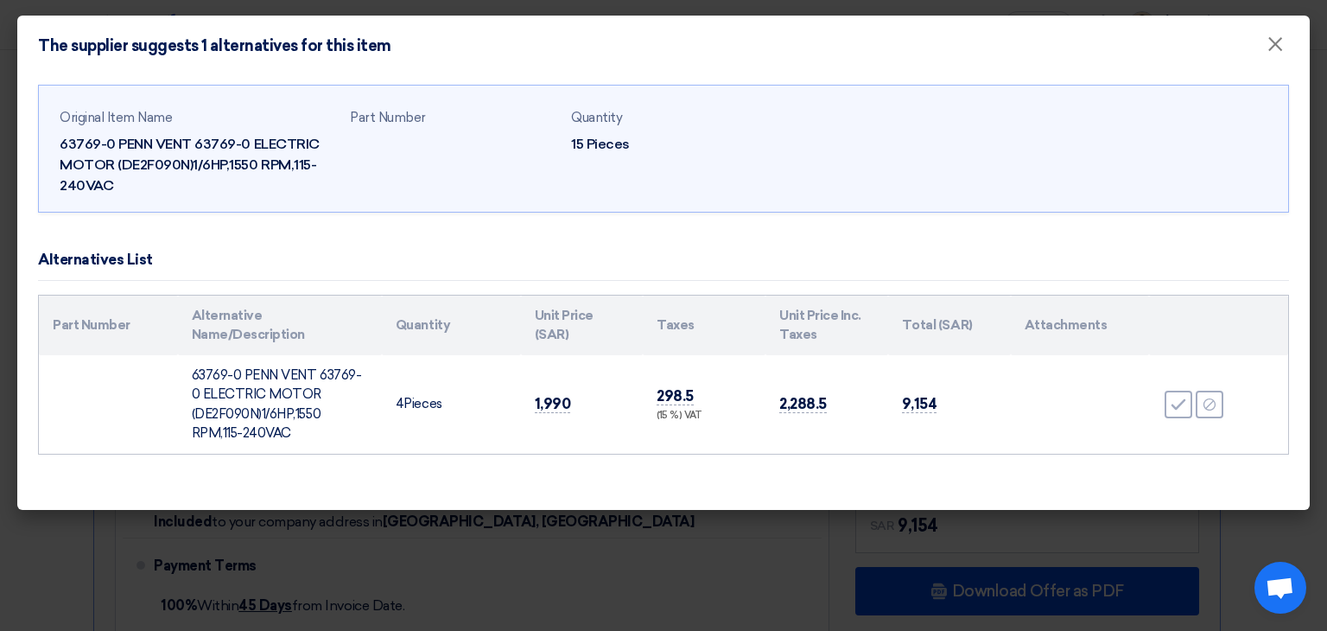
click at [263, 410] on td "63769-0 PENN VENT 63769-0 ELECTRIC MOTOR (DE2F090N)1/6HP,1550 RPM,115-240VAC" at bounding box center [280, 404] width 204 height 99
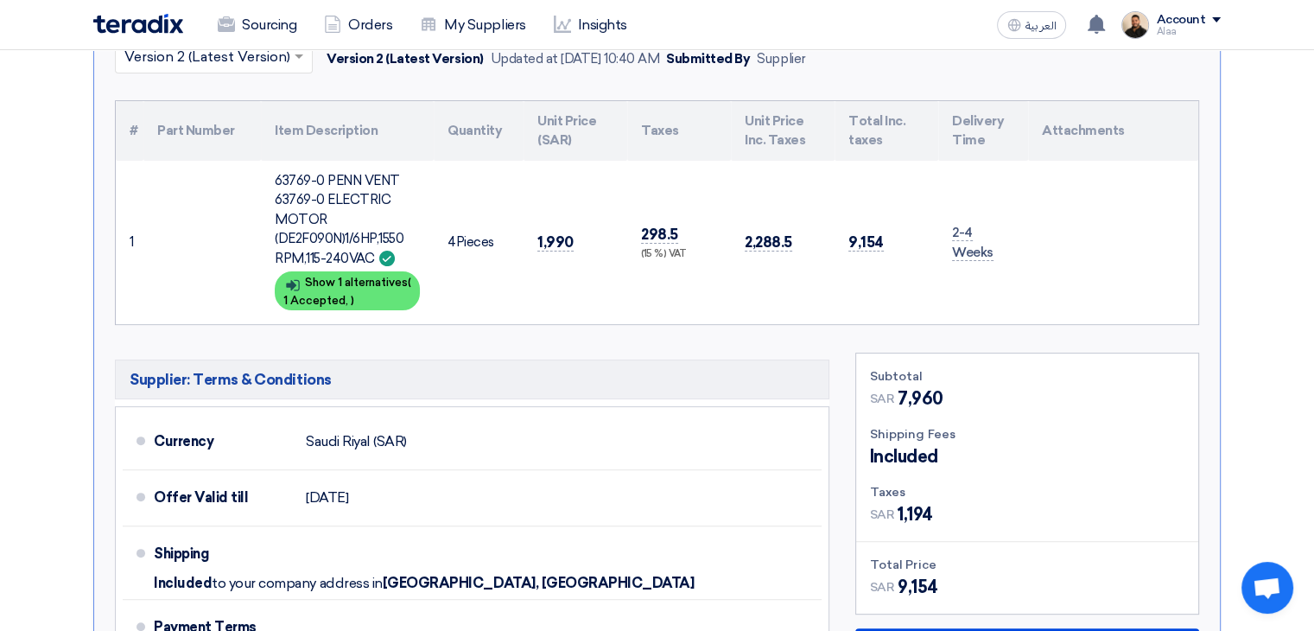
scroll to position [432, 0]
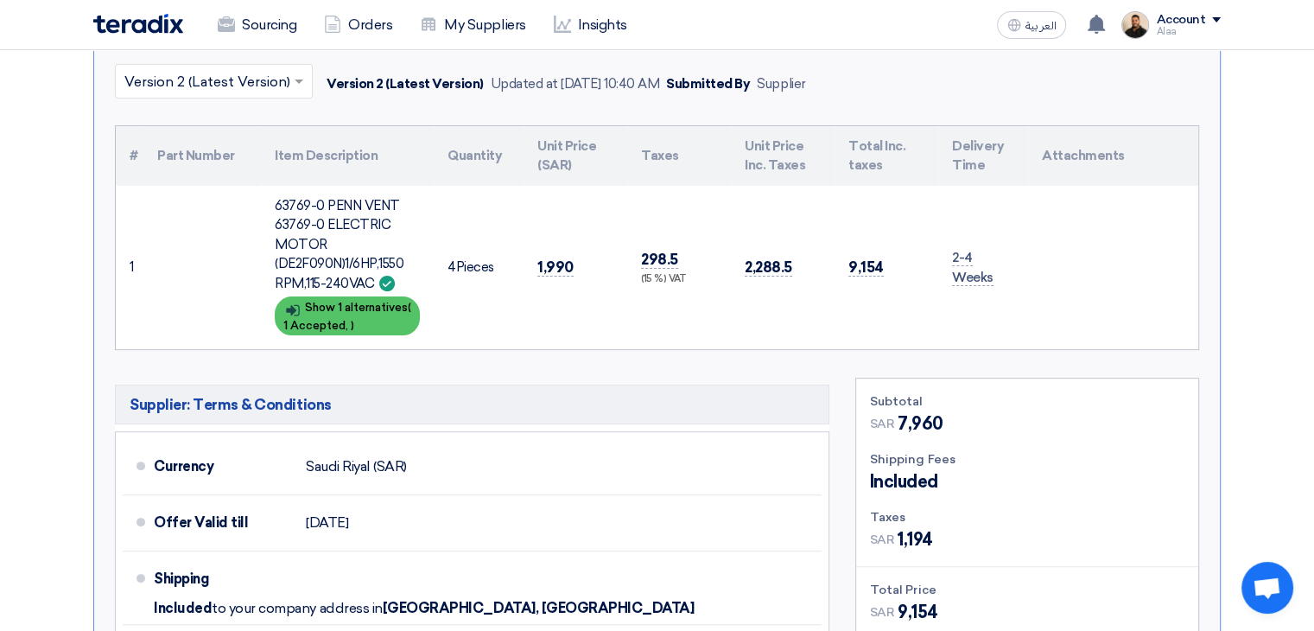
click at [373, 319] on div "Show details Show 1 alternatives ( 1 Accepted, )" at bounding box center [347, 315] width 145 height 39
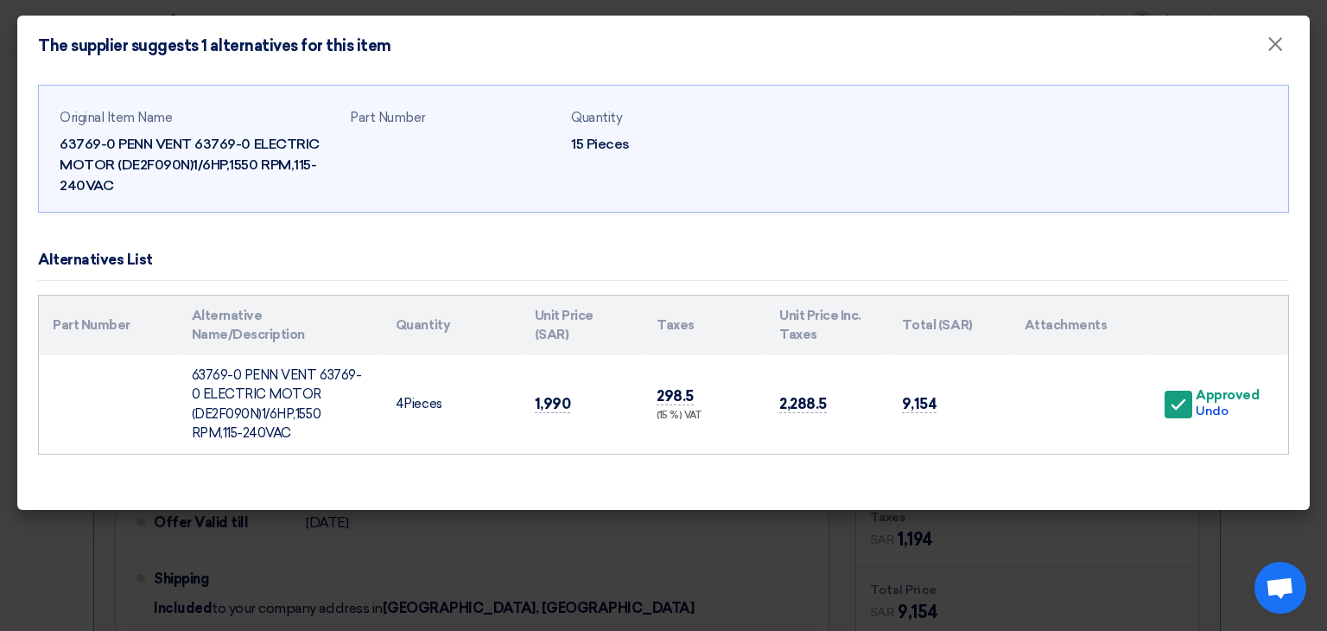
click at [721, 544] on modal-container "The supplier suggests 1 alternatives for this item × Original Item Name 63769-0…" at bounding box center [663, 315] width 1327 height 631
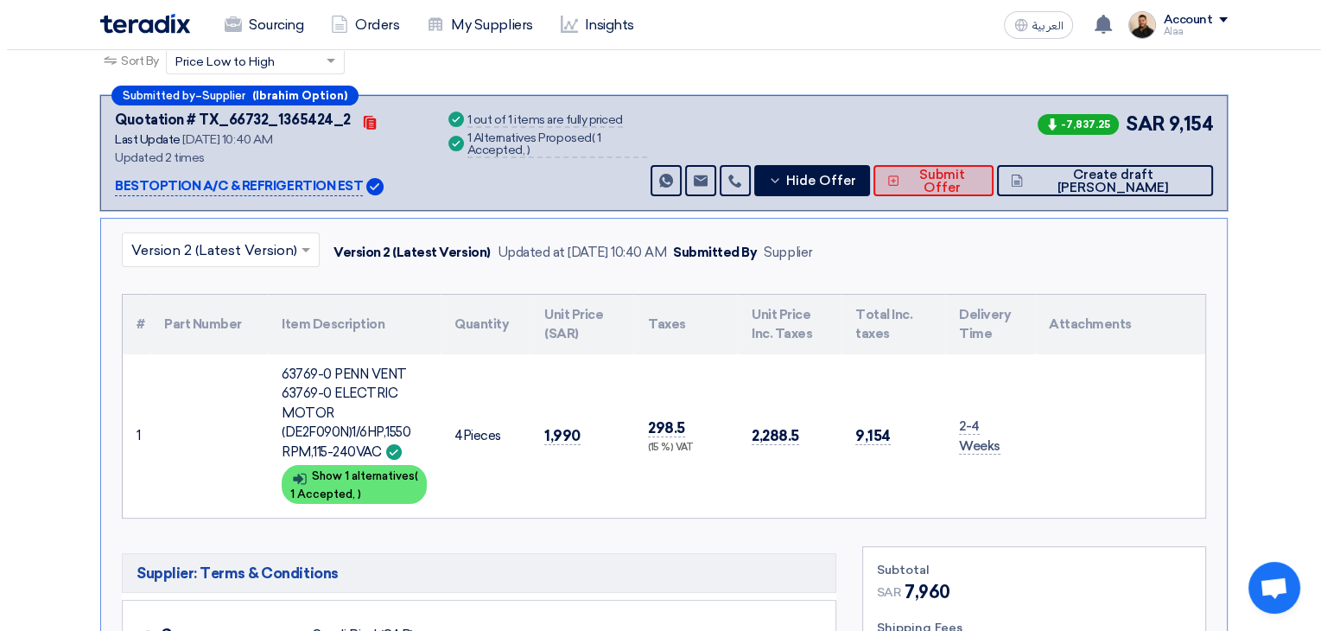
scroll to position [173, 0]
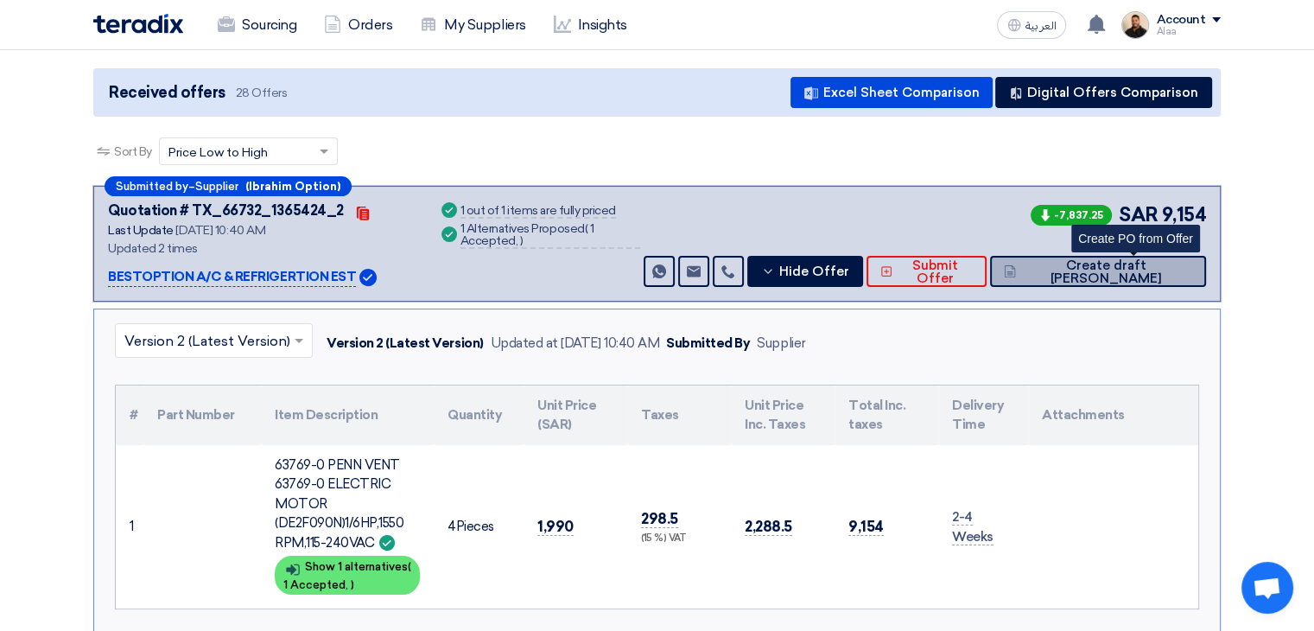
click at [1145, 276] on span "Create draft [PERSON_NAME]" at bounding box center [1107, 272] width 172 height 26
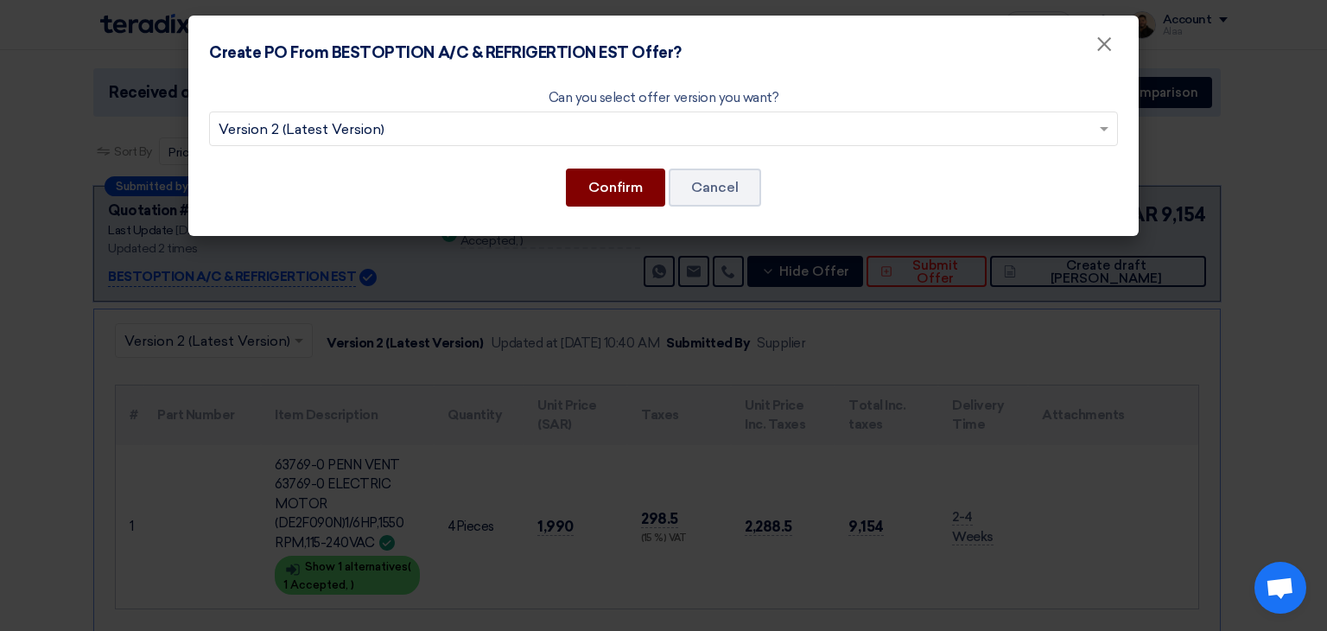
click at [615, 189] on button "Confirm" at bounding box center [615, 188] width 99 height 38
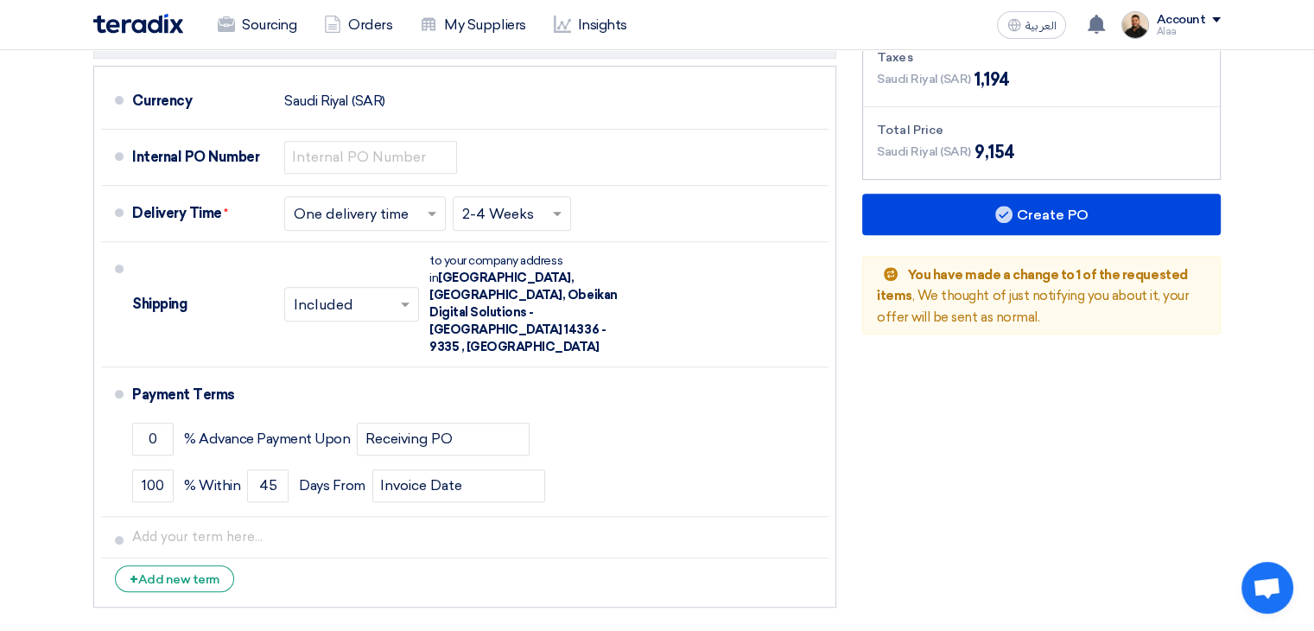
scroll to position [864, 0]
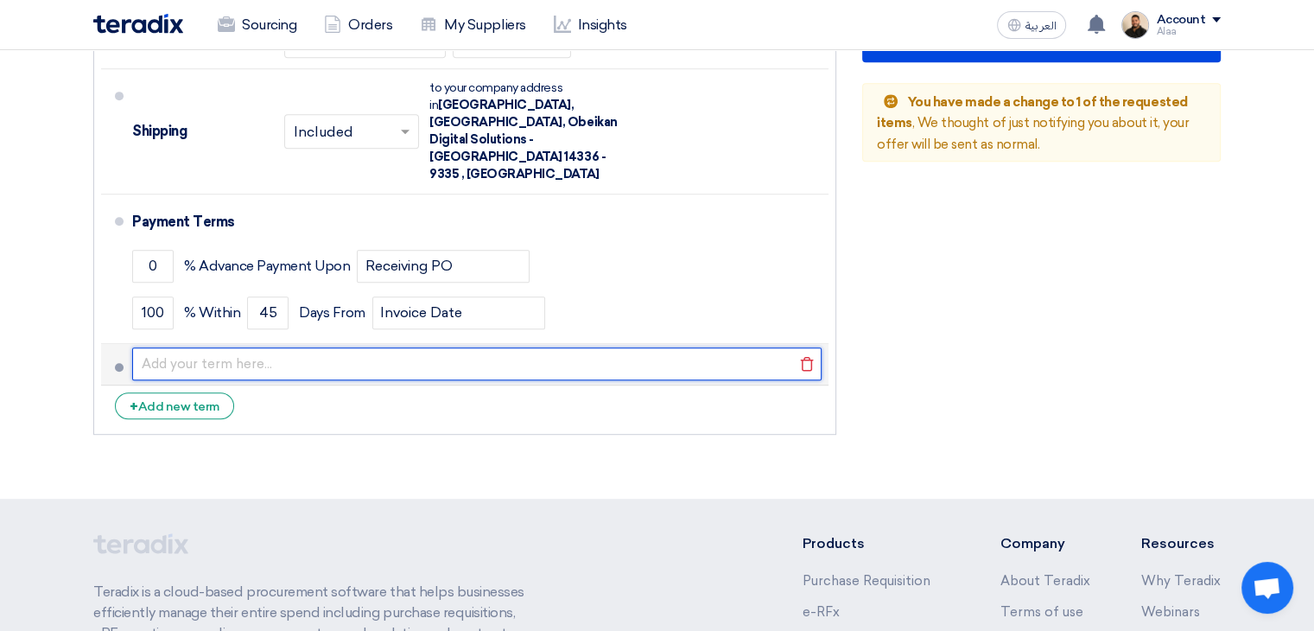
click at [282, 347] on input "text" at bounding box center [477, 363] width 690 height 33
type input "1. PO reference must be mentioned on Tax Invoice(s), Delivery Note(s) other rel…"
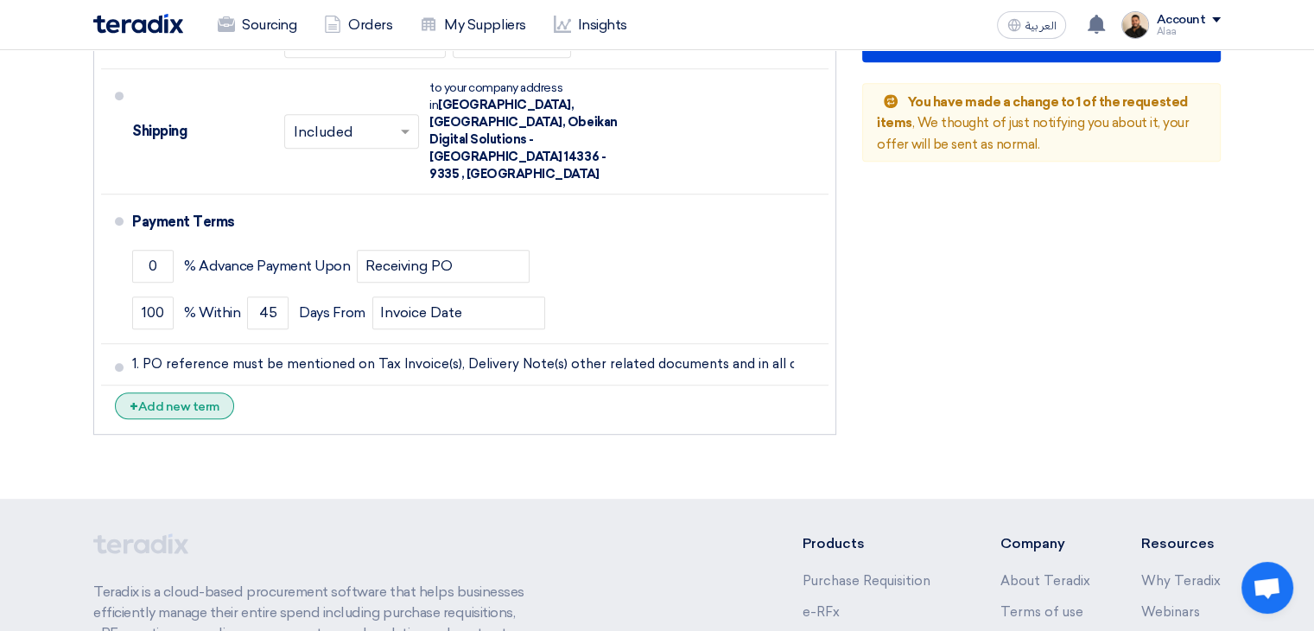
click at [205, 392] on div "+ Add new term" at bounding box center [174, 405] width 119 height 27
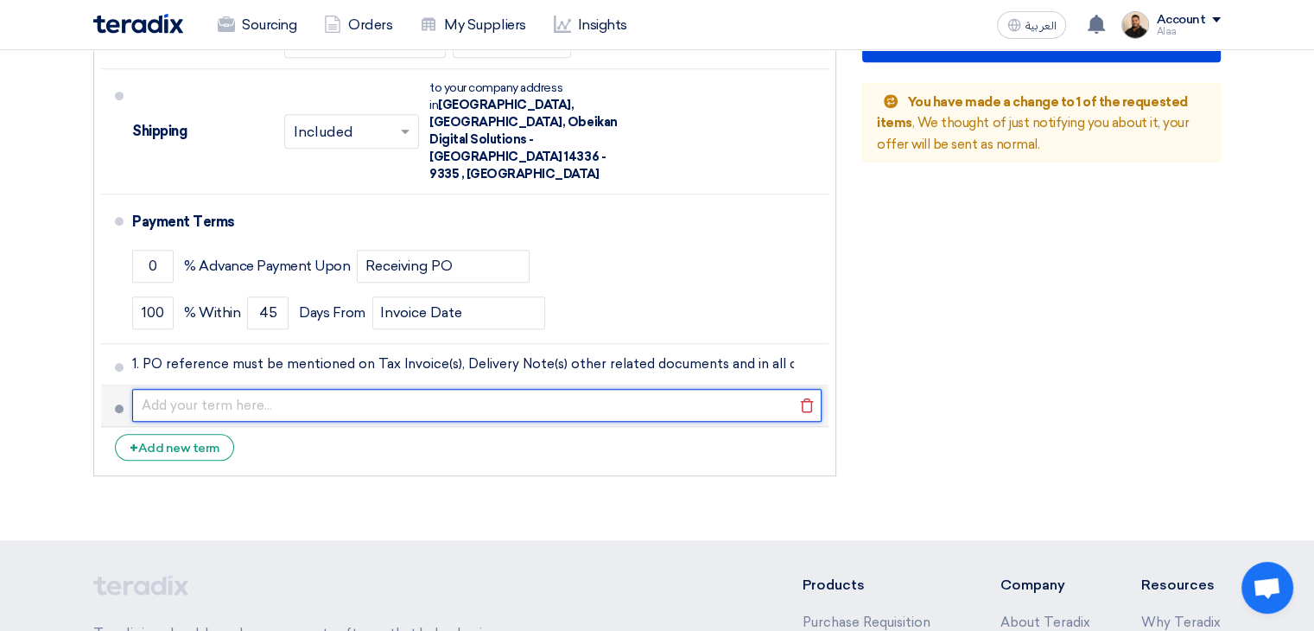
click at [353, 389] on input "text" at bounding box center [477, 405] width 690 height 33
paste input "2. The Supplier shall, at its own cost, replace and/or rectify the goods suppli…"
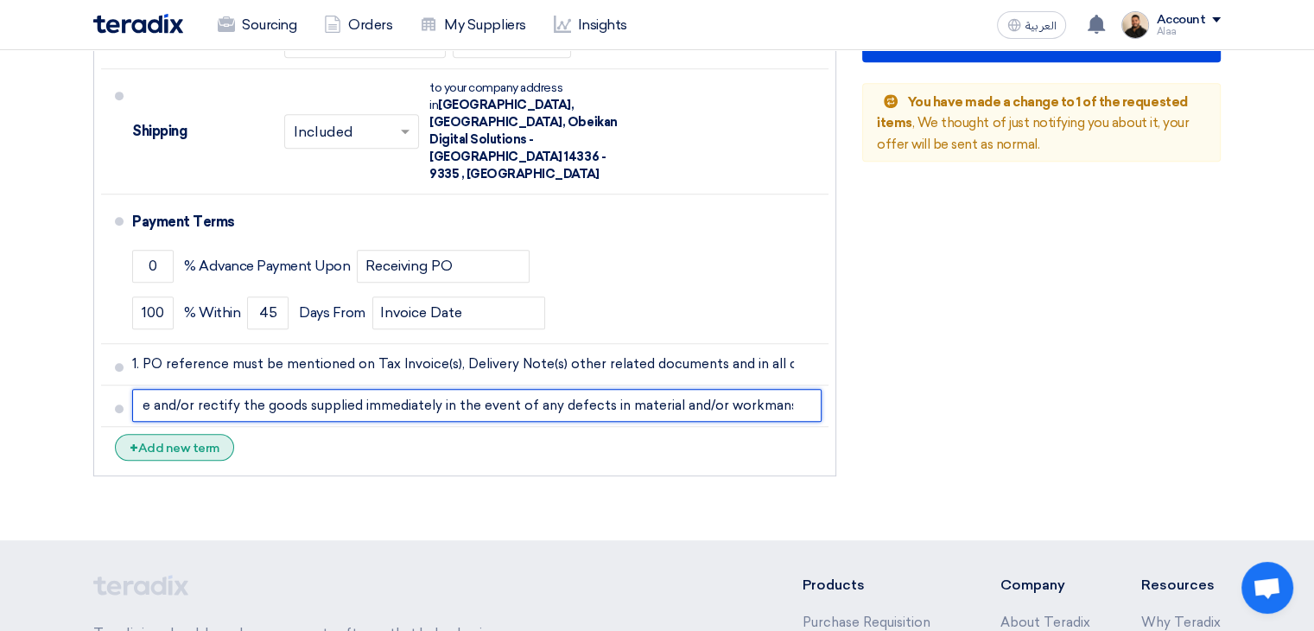
type input "2. The Supplier shall, at its own cost, replace and/or rectify the goods suppli…"
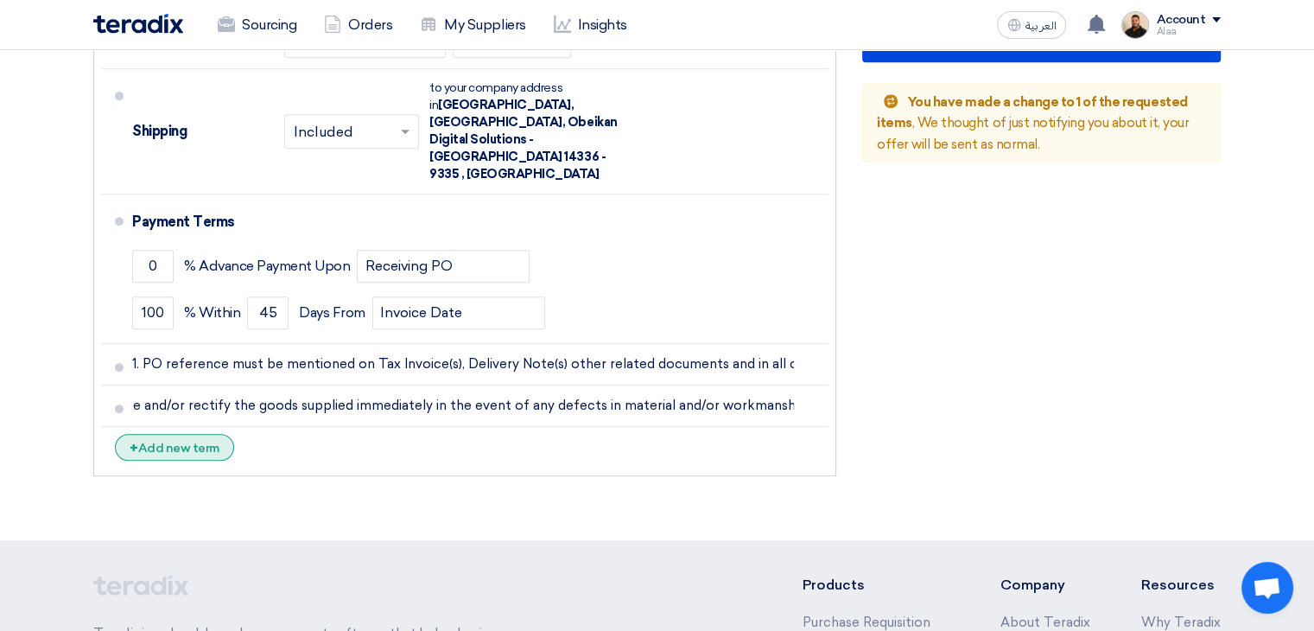
click at [192, 434] on div "+ Add new term" at bounding box center [174, 447] width 119 height 27
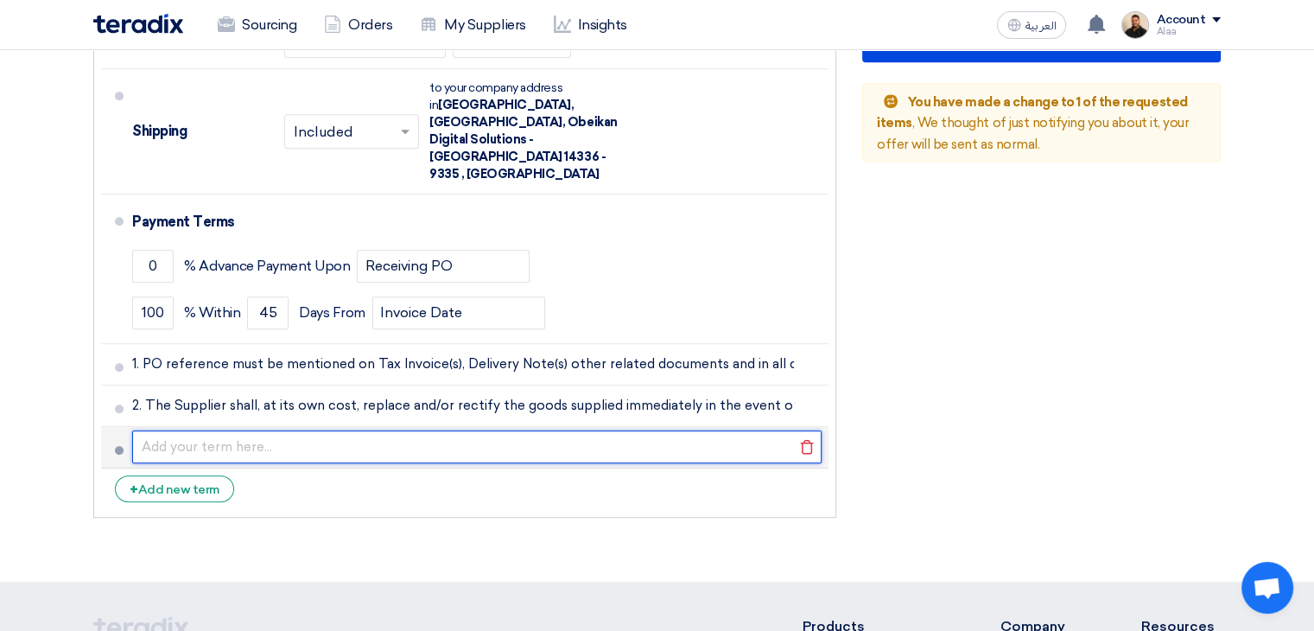
click at [441, 430] on input "text" at bounding box center [477, 446] width 690 height 33
paste input "3. Original Tax Invoice(s) along with copy of acknowledged Delivery Note(s) and…"
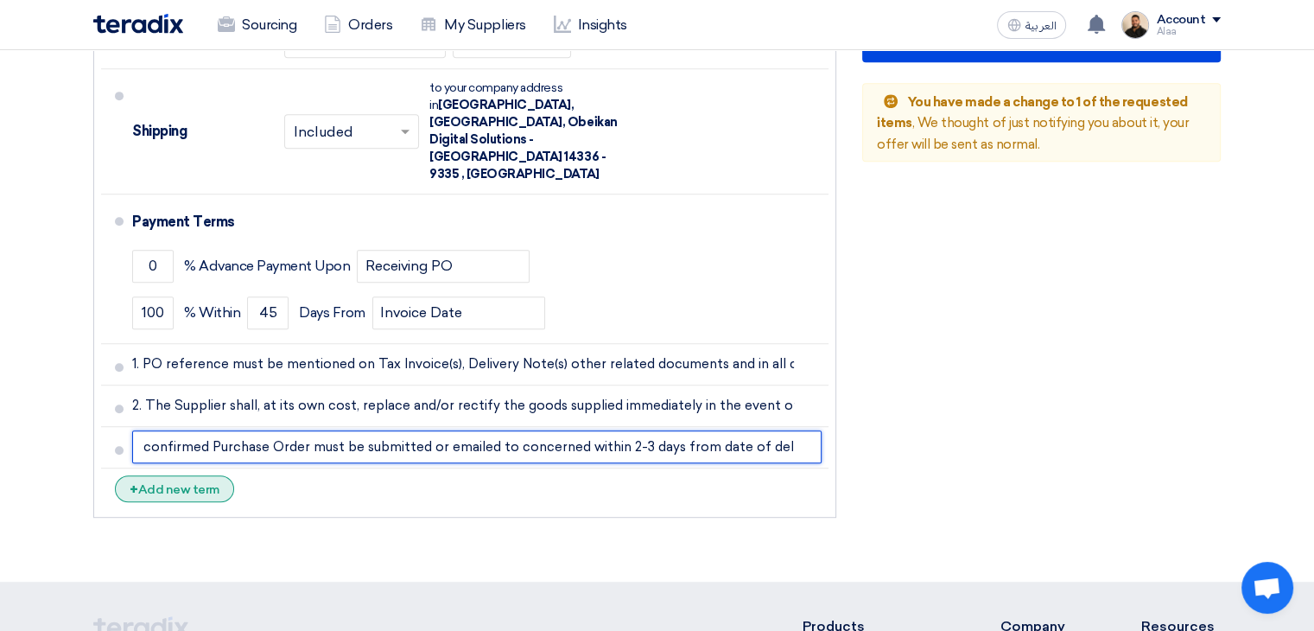
type input "3. Original Tax Invoice(s) along with copy of acknowledged Delivery Note(s) and…"
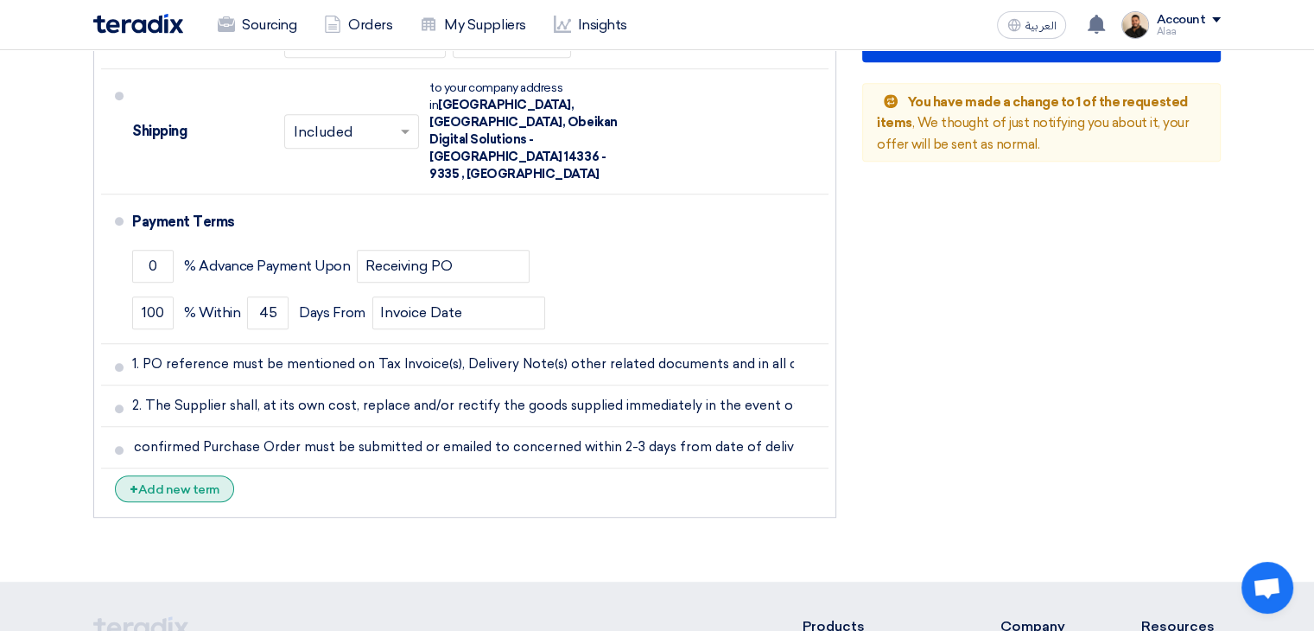
click at [200, 475] on div "+ Add new term" at bounding box center [174, 488] width 119 height 27
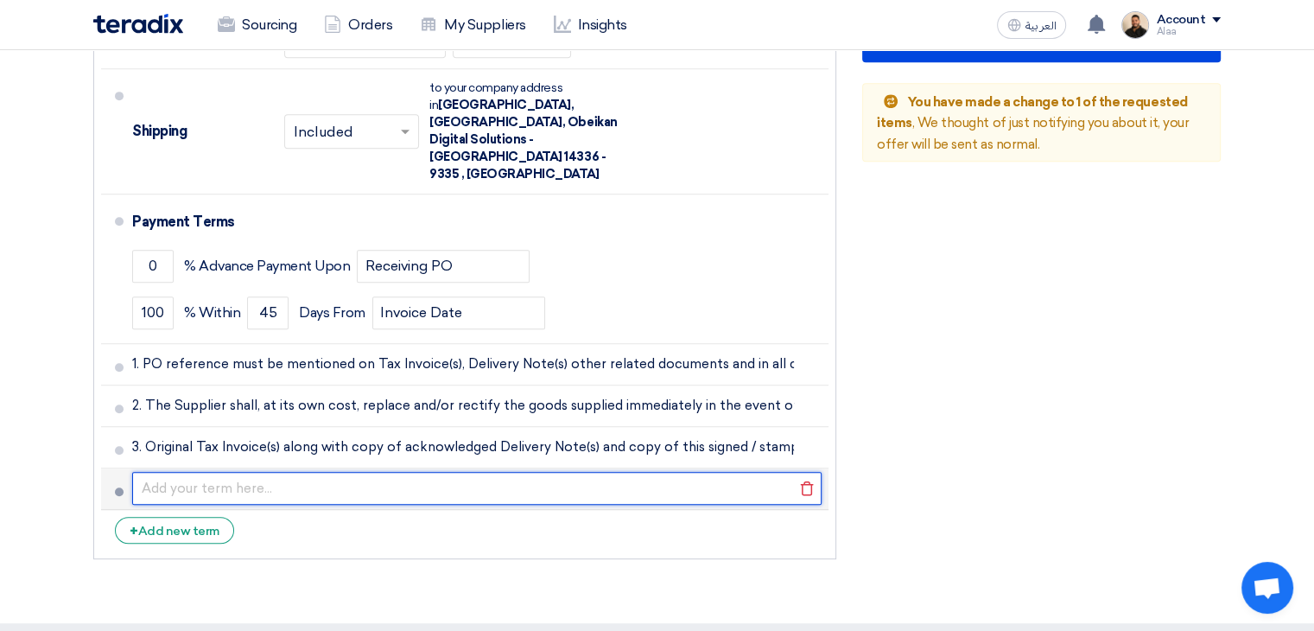
click at [420, 472] on input "text" at bounding box center [477, 488] width 690 height 33
paste input "4. Obeikan Digital Solutions Co. reserves the right to terminate this purchase …"
type input "4. Obeikan Digital Solutions Co. reserves the right to terminate this purchase …"
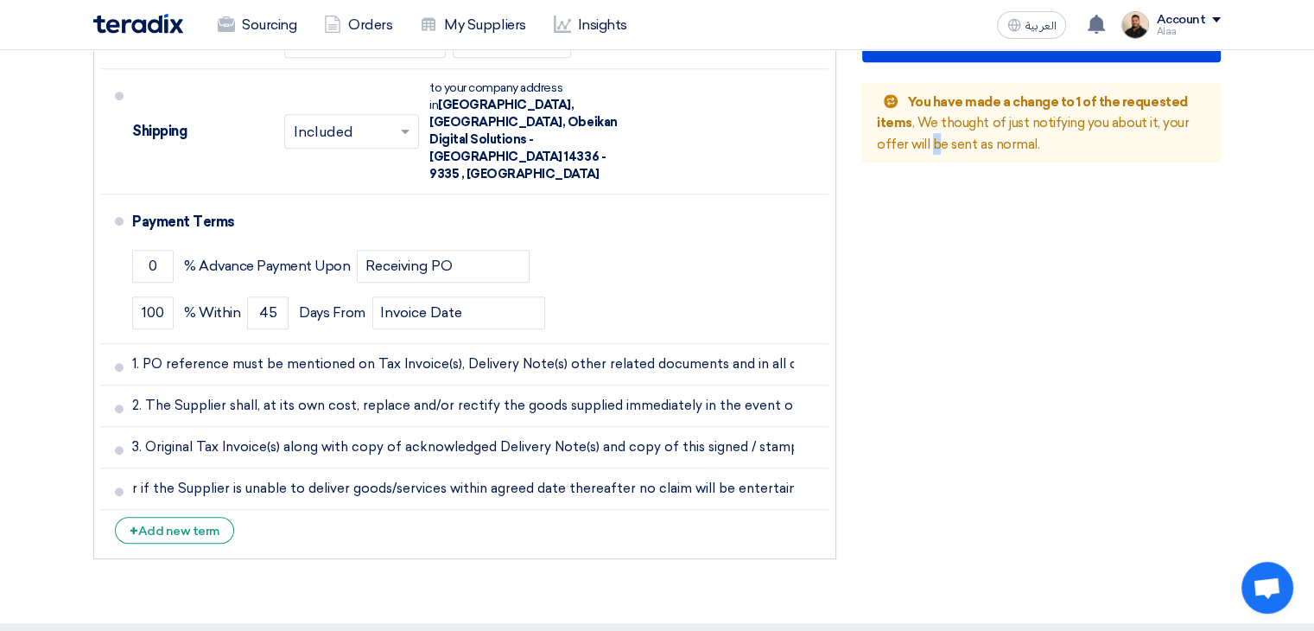
click at [902, 381] on div "Financial Offer Summary Subtotal [GEOGRAPHIC_DATA] (SAR) 7,960 Shipping Fees" at bounding box center [1042, 139] width 385 height 858
click at [905, 319] on div "Financial Offer Summary Subtotal [GEOGRAPHIC_DATA] (SAR) 7,960 Shipping Fees" at bounding box center [1042, 139] width 385 height 858
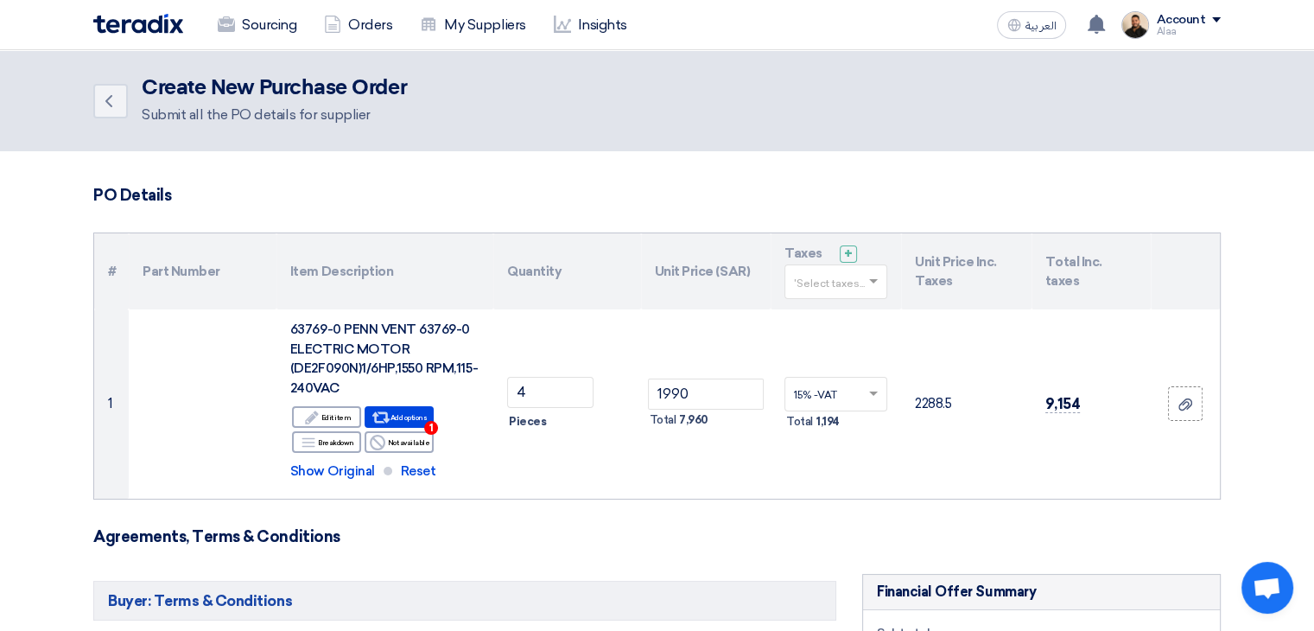
click at [839, 288] on input "text" at bounding box center [827, 284] width 67 height 29
click at [840, 319] on div "15% -VAT" at bounding box center [836, 314] width 101 height 30
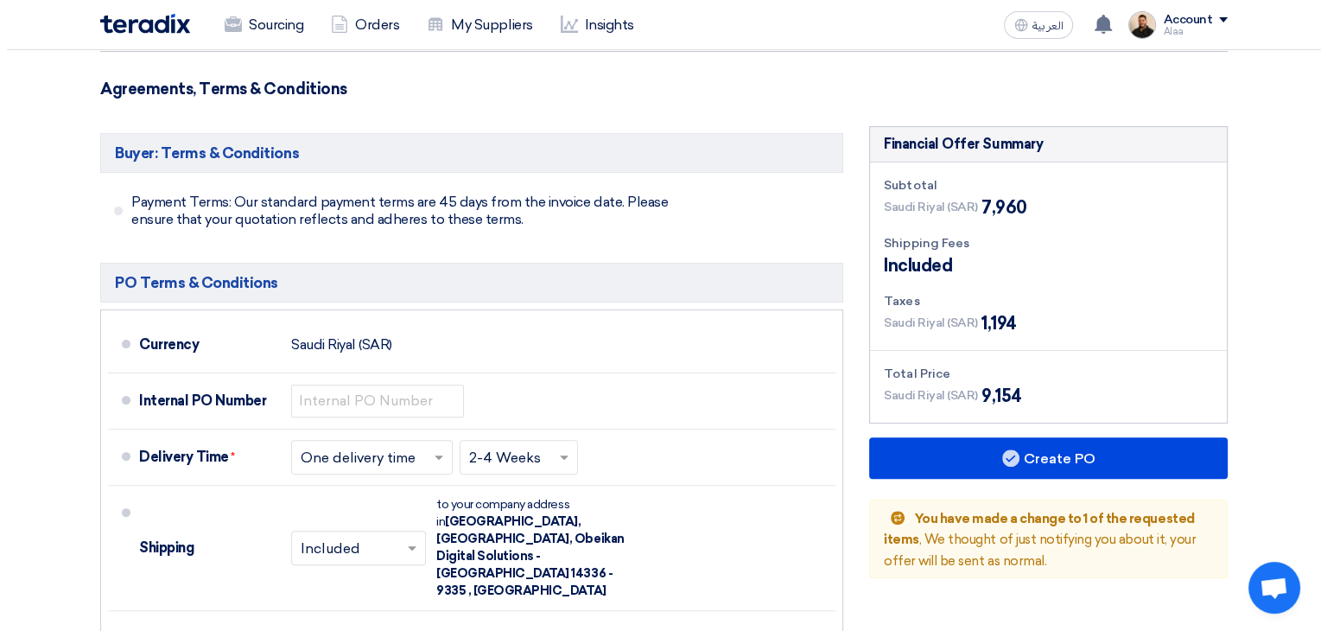
scroll to position [691, 0]
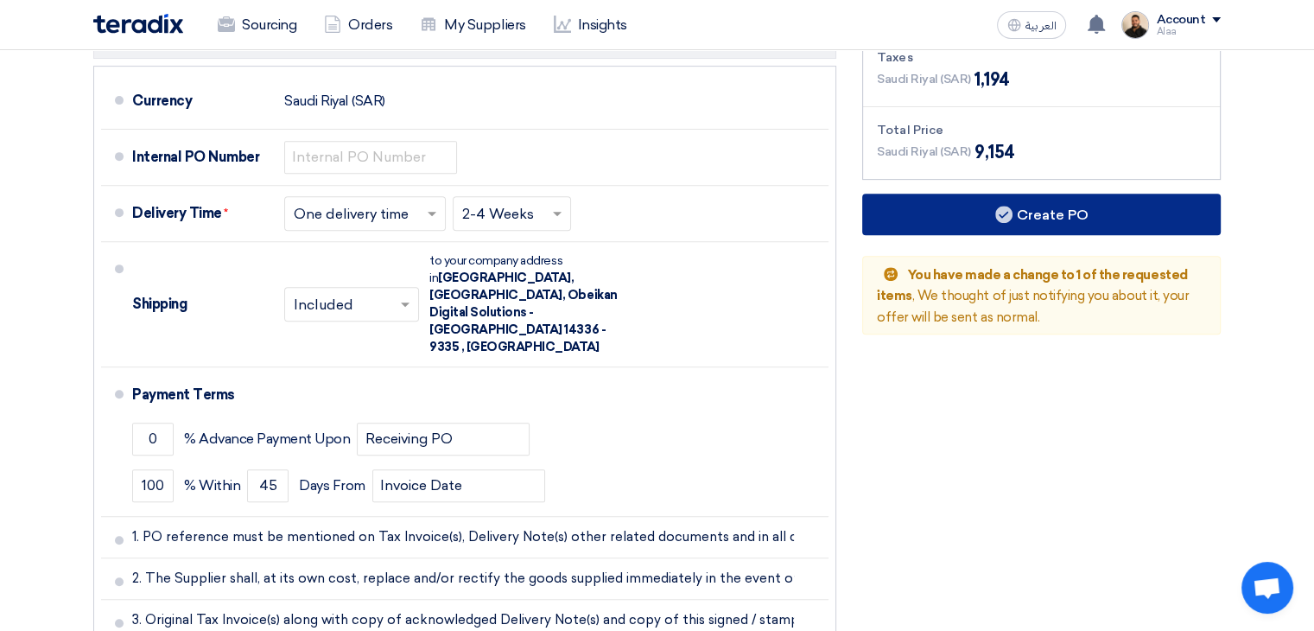
click at [1056, 216] on button "Create PO" at bounding box center [1041, 214] width 359 height 41
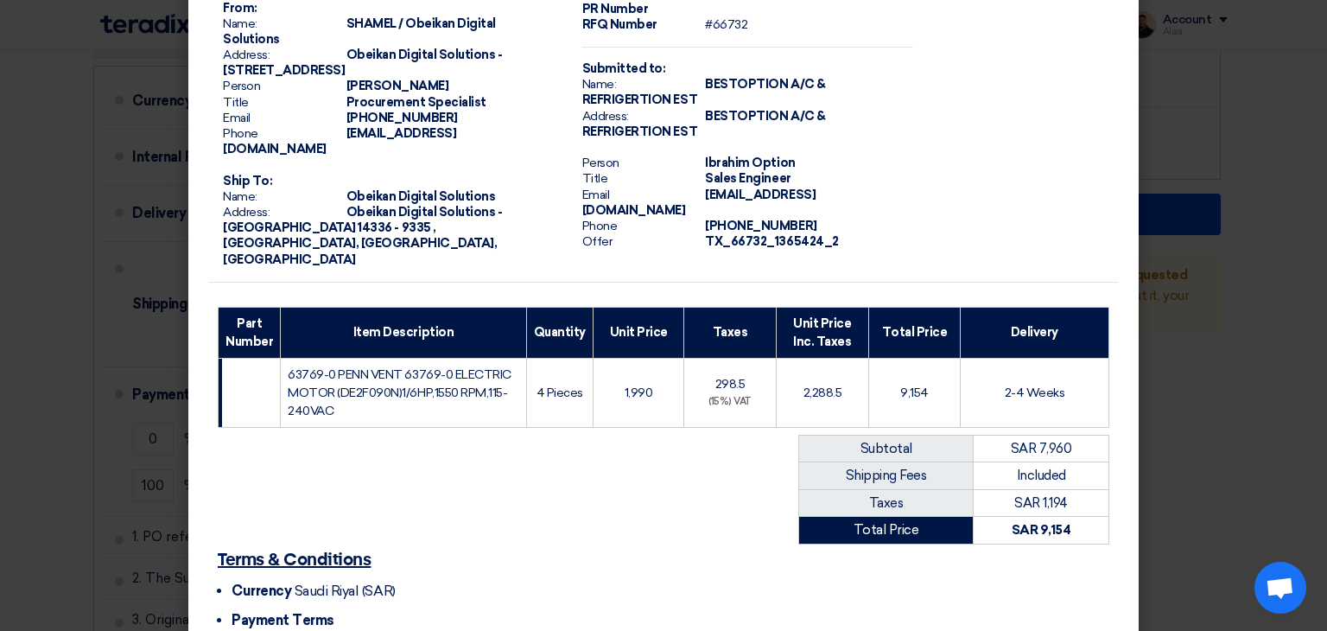
scroll to position [412, 0]
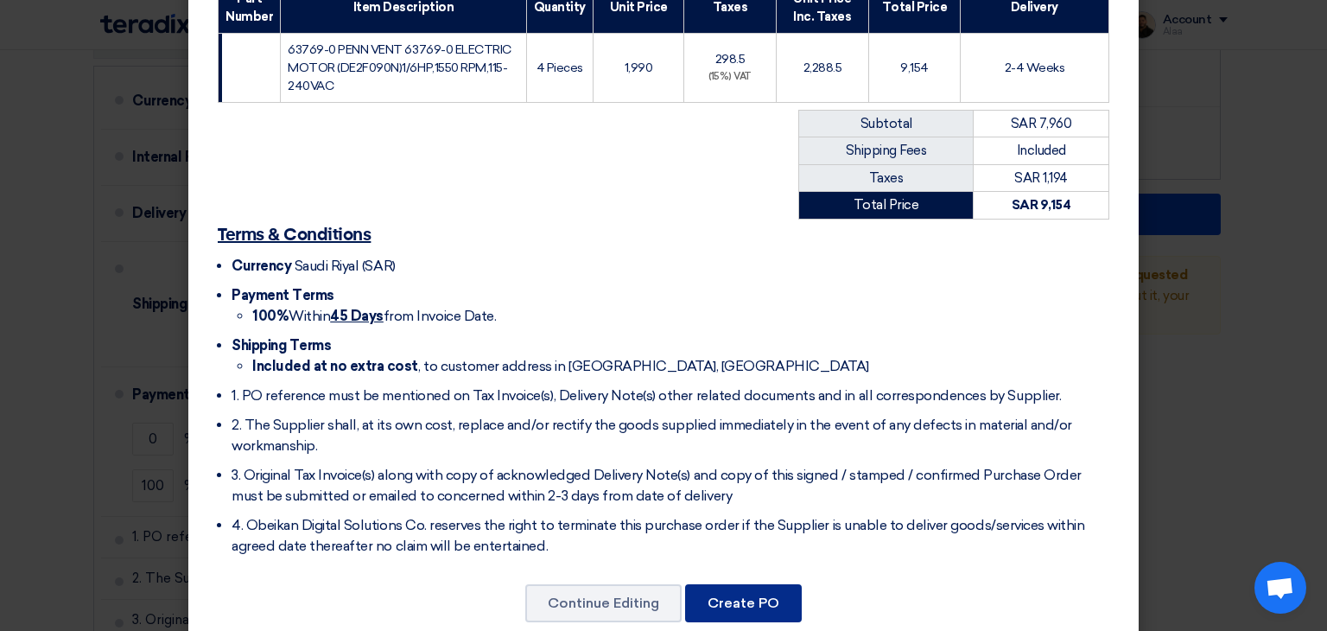
click at [757, 584] on button "Create PO" at bounding box center [743, 603] width 117 height 38
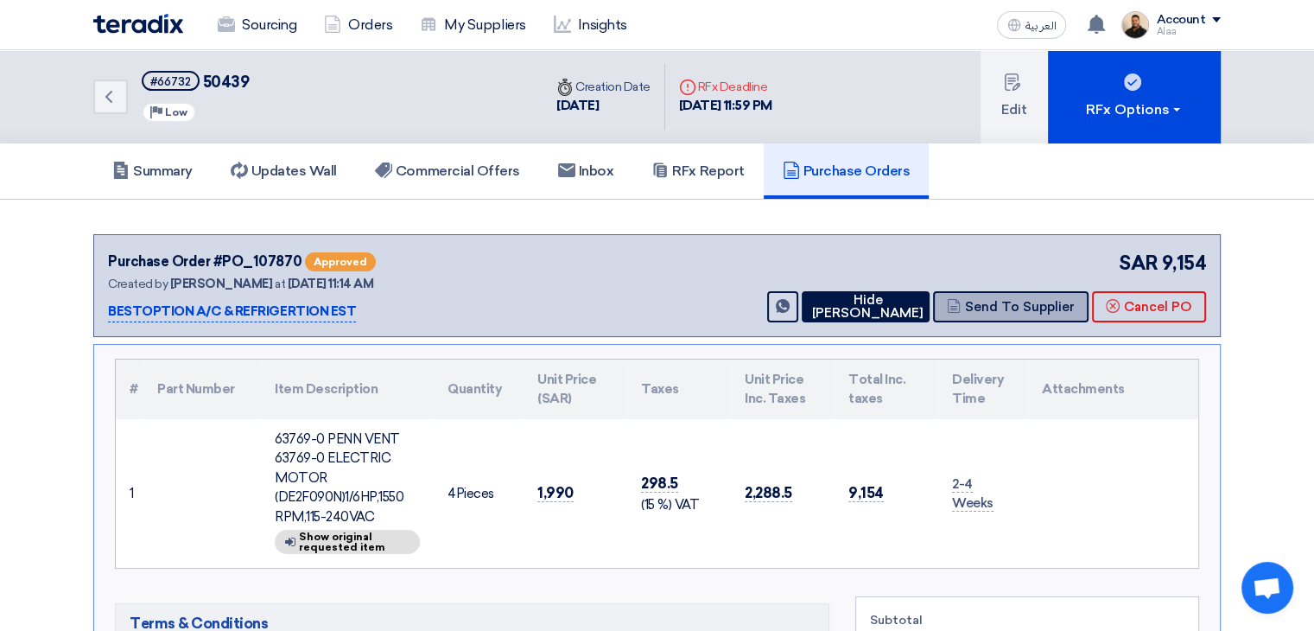
click at [1013, 303] on button "Send To Supplier" at bounding box center [1011, 306] width 156 height 31
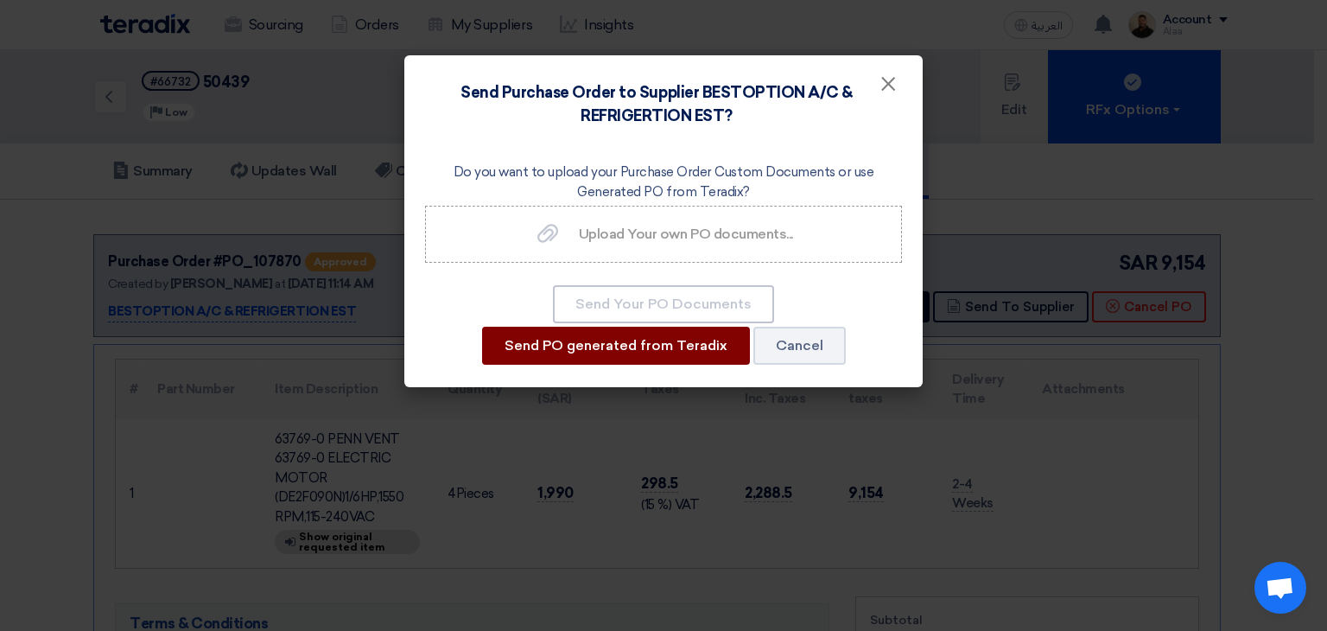
click at [653, 347] on button "Send PO generated from Teradix" at bounding box center [616, 346] width 268 height 38
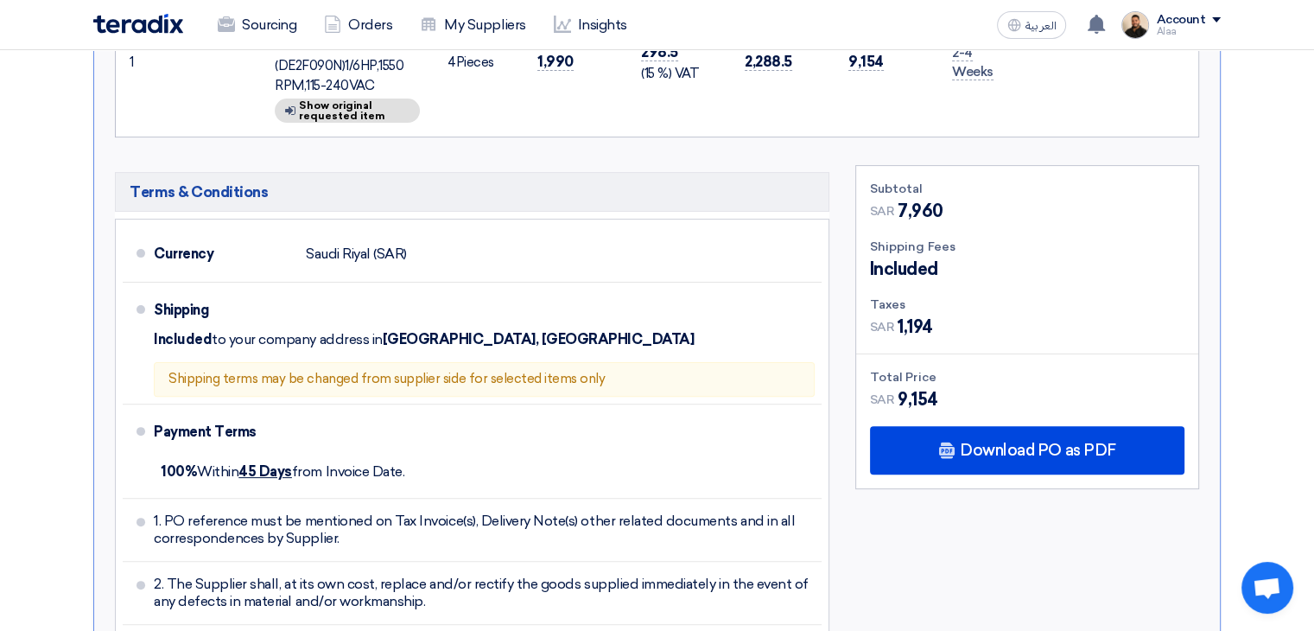
scroll to position [432, 0]
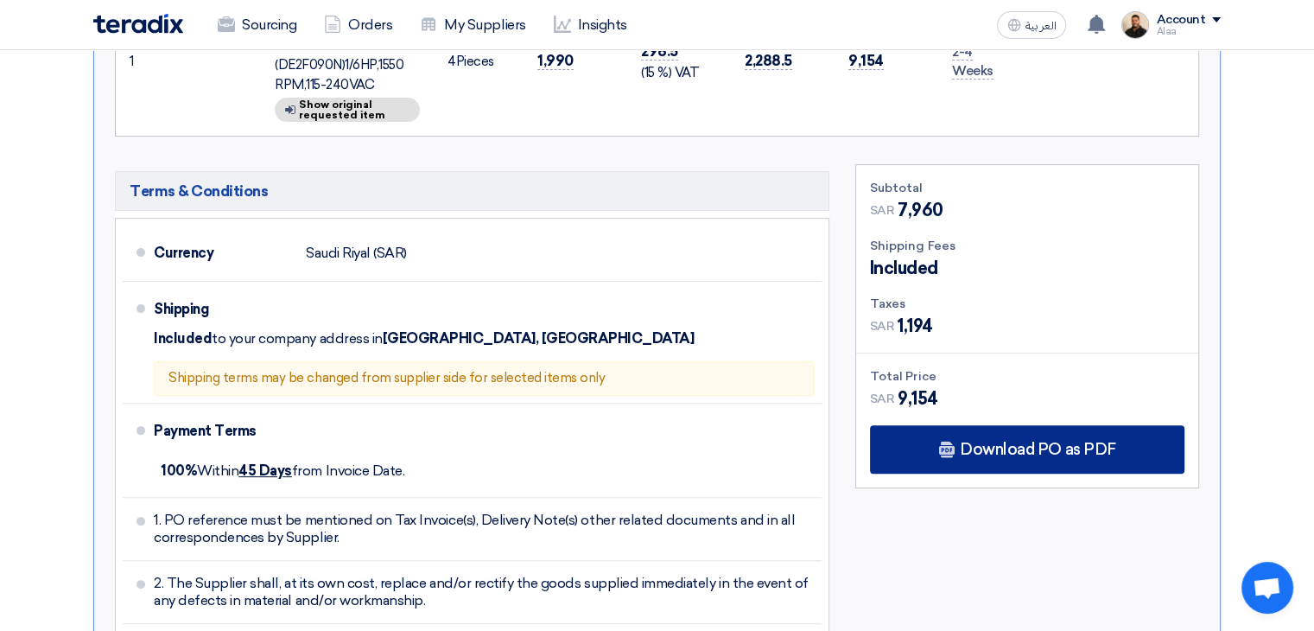
click at [960, 449] on div "Download PO as PDF" at bounding box center [1027, 449] width 315 height 48
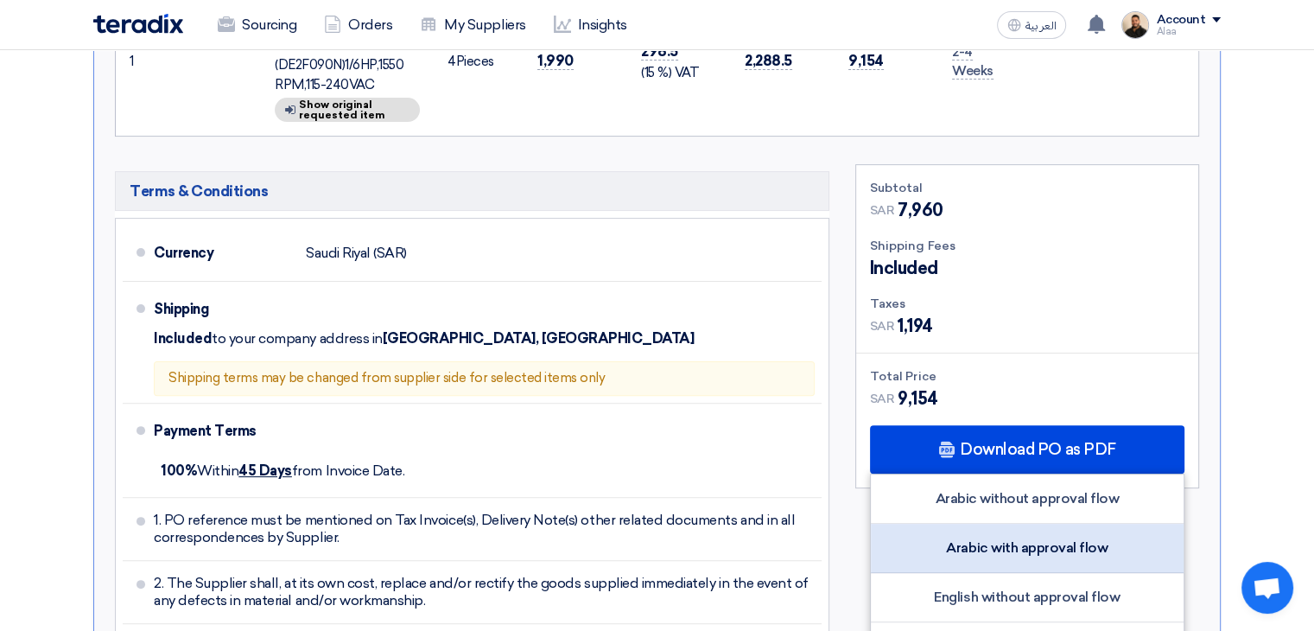
scroll to position [519, 0]
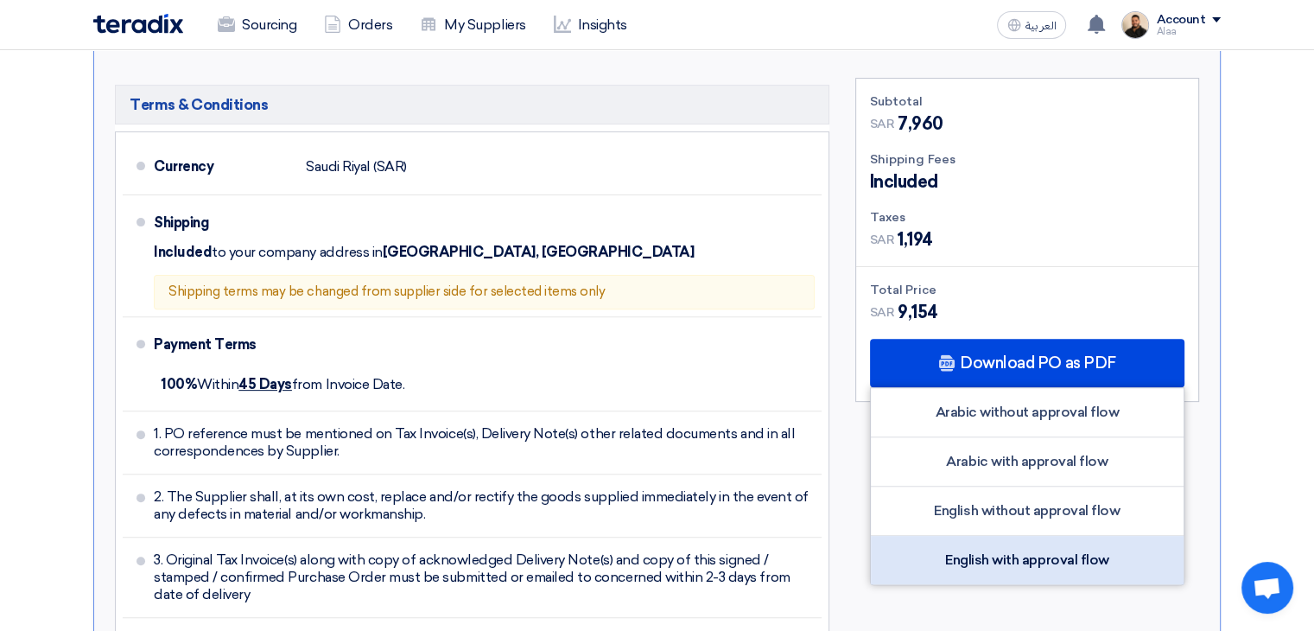
click at [1006, 563] on div "English with approval flow" at bounding box center [1027, 560] width 313 height 48
click at [999, 561] on div "English with approval flow" at bounding box center [1027, 560] width 313 height 48
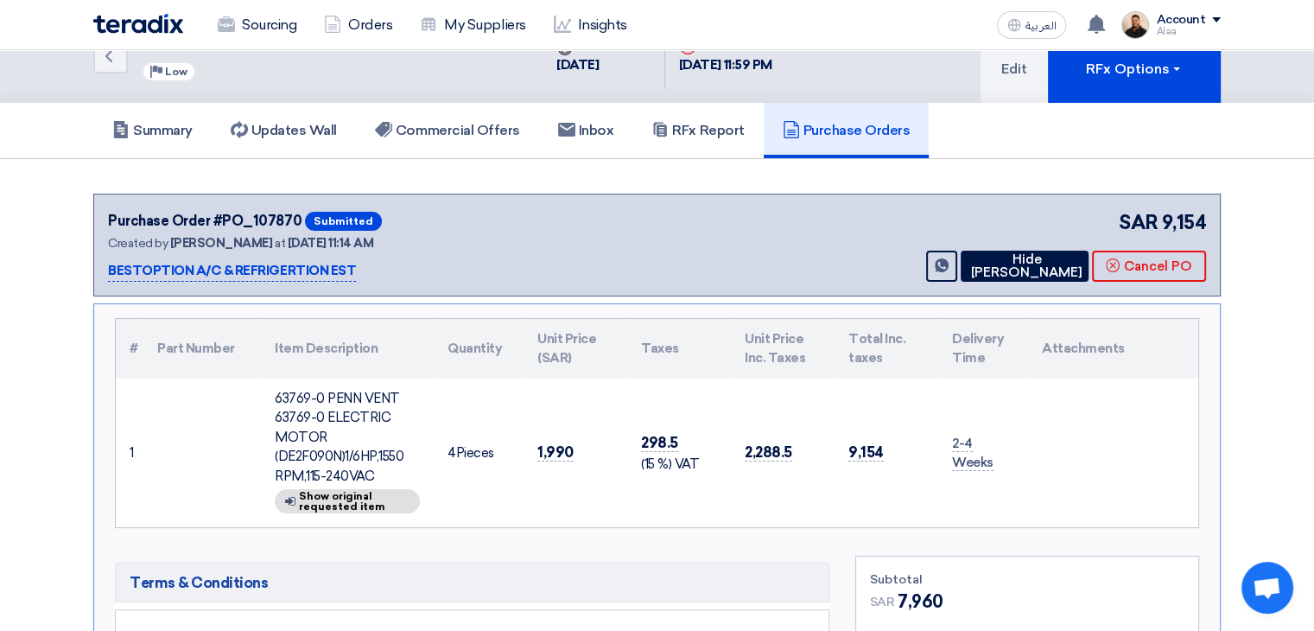
scroll to position [0, 0]
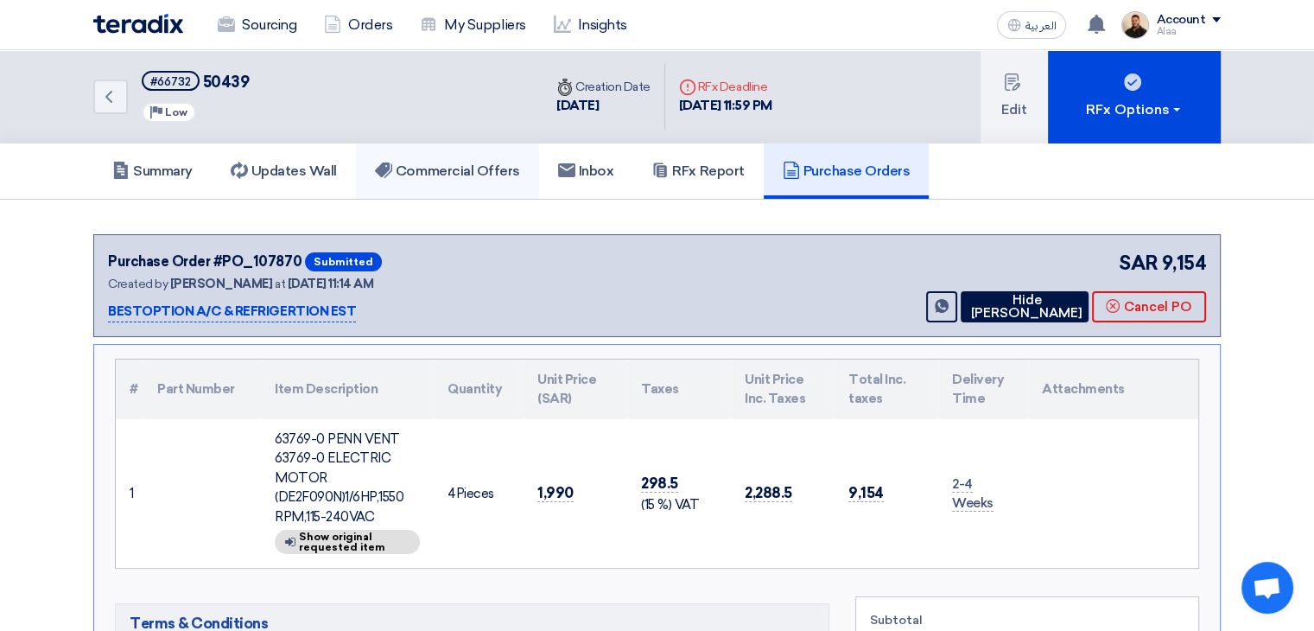
click at [517, 189] on link "Commercial Offers" at bounding box center [447, 170] width 183 height 55
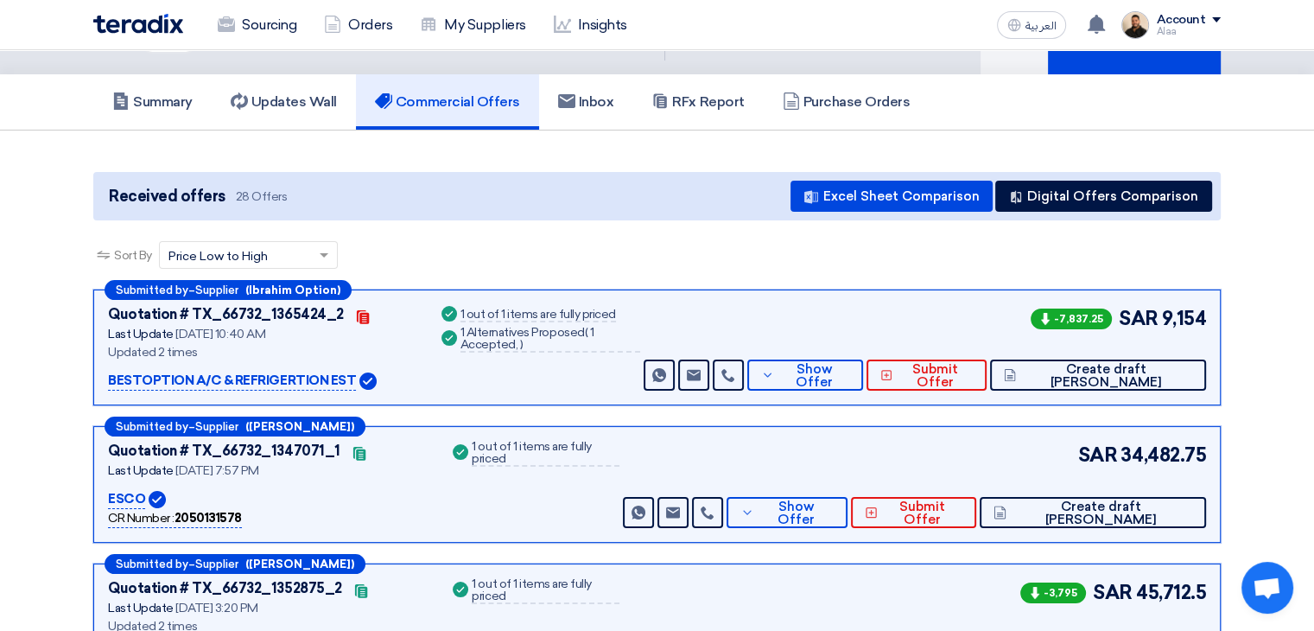
scroll to position [173, 0]
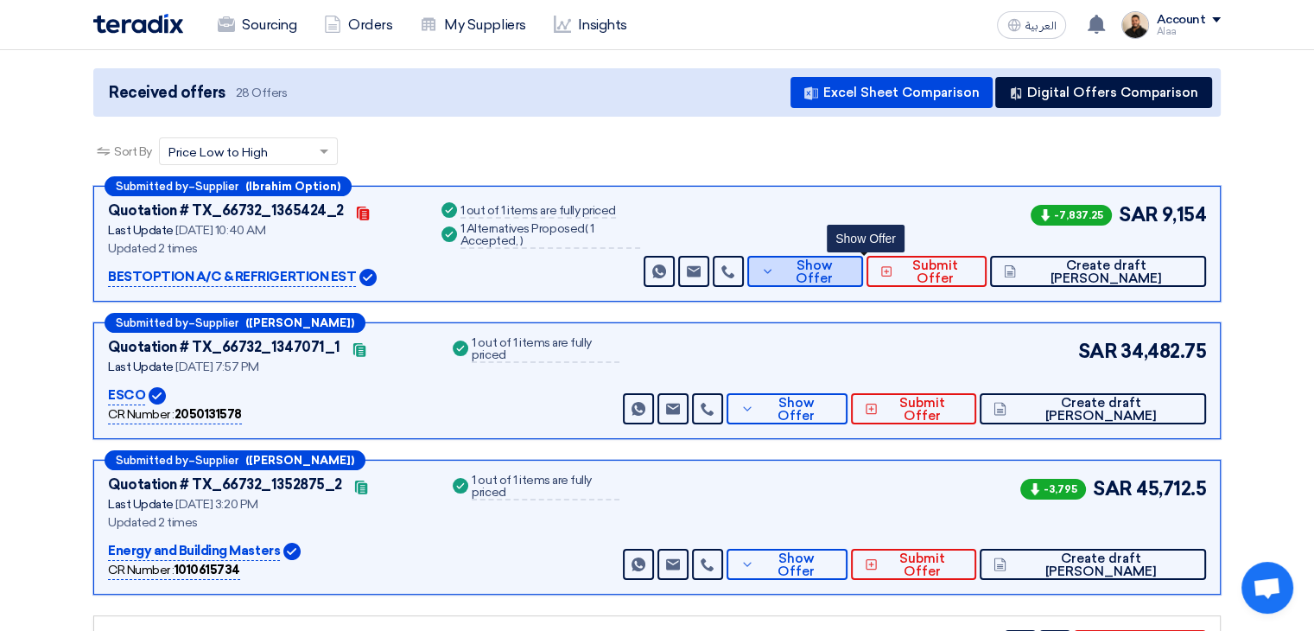
click at [772, 270] on use at bounding box center [768, 271] width 8 height 4
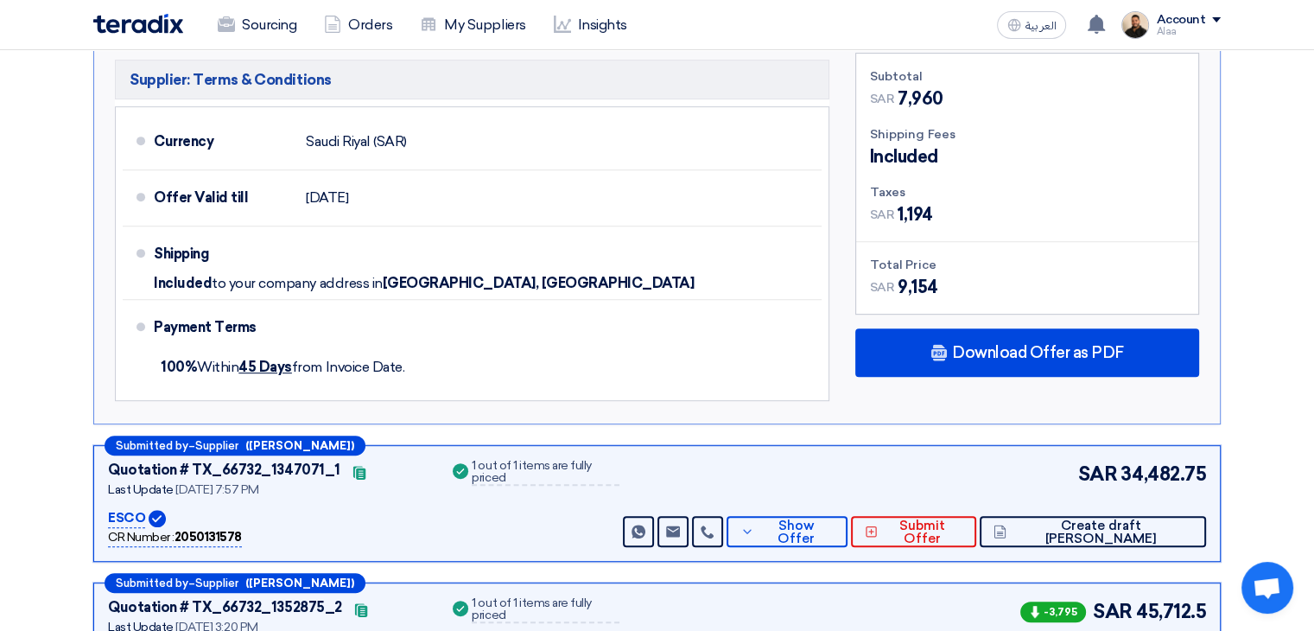
scroll to position [864, 0]
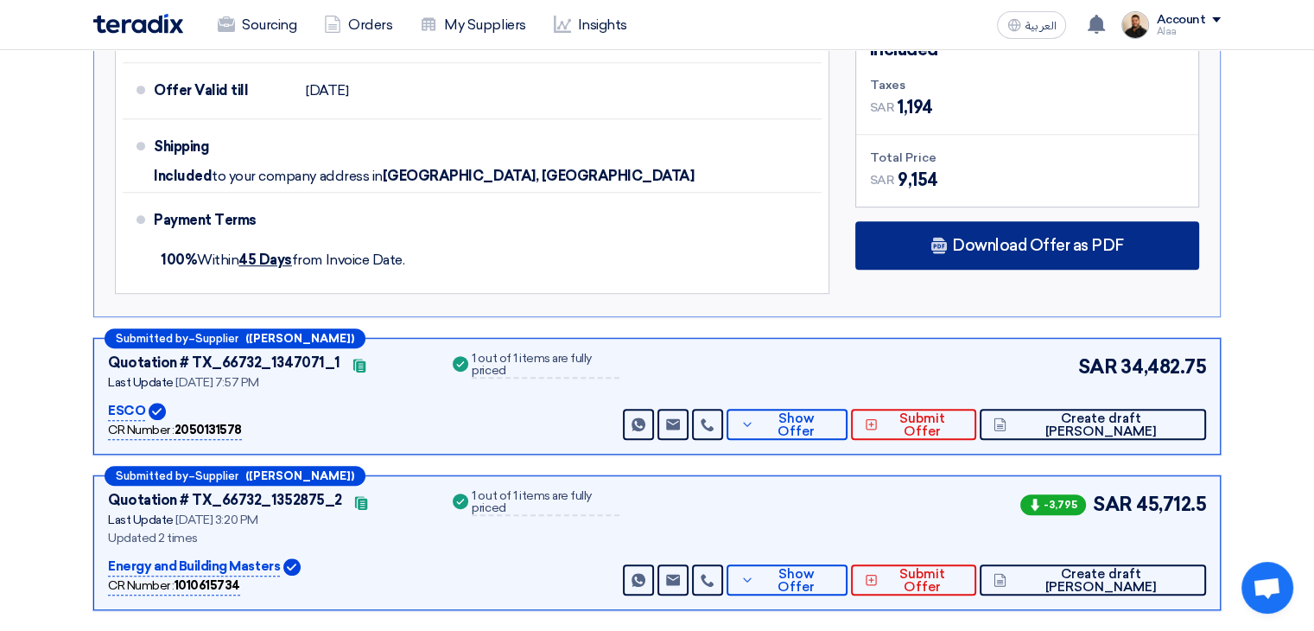
click at [1002, 248] on span "Download Offer as PDF" at bounding box center [1038, 246] width 172 height 16
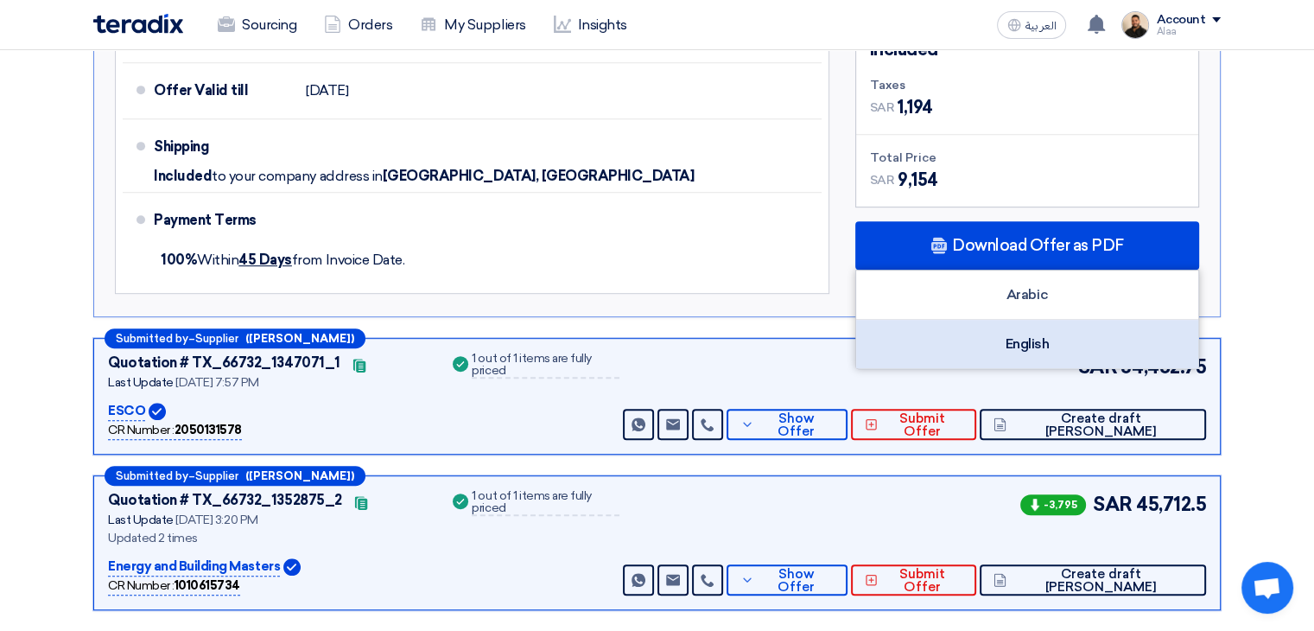
click at [1047, 346] on div "English" at bounding box center [1027, 344] width 342 height 48
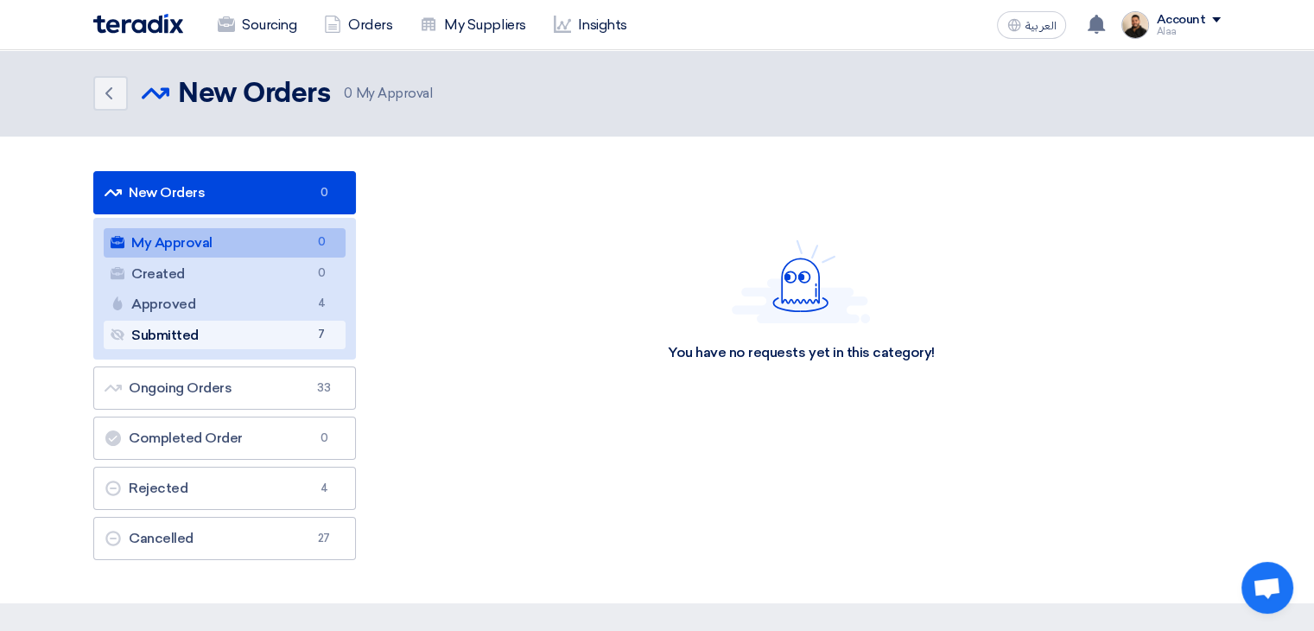
click at [294, 340] on link "Submitted Submitted 7" at bounding box center [225, 335] width 242 height 29
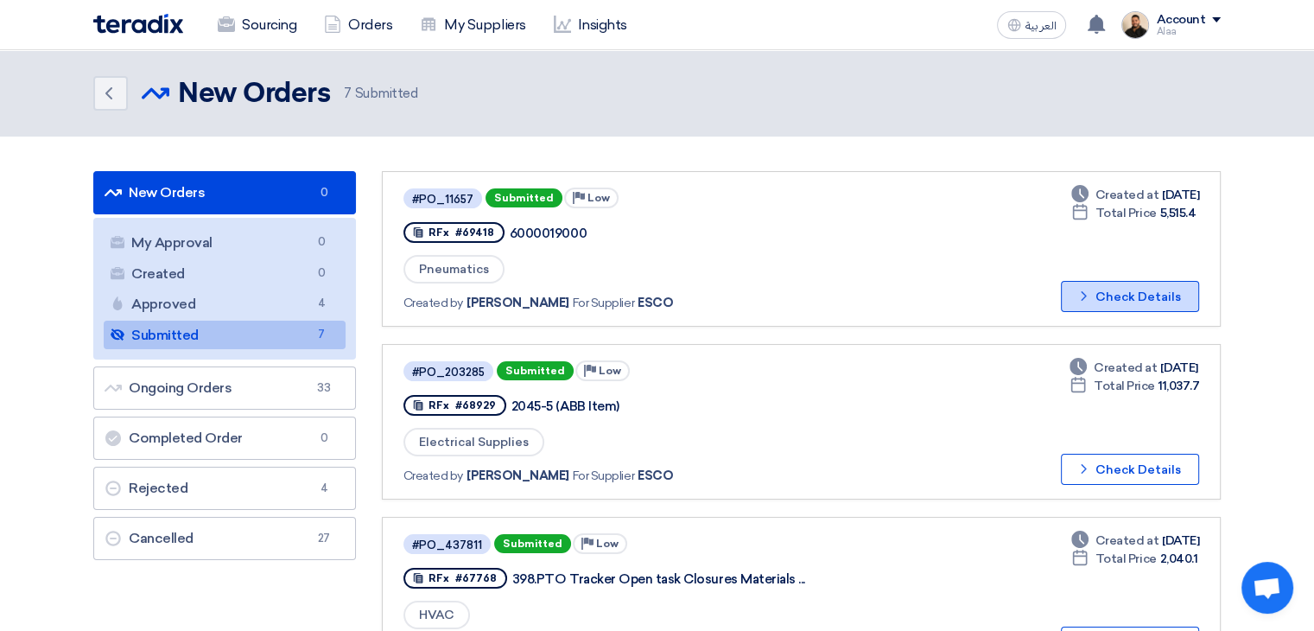
click at [1103, 288] on button "Check details Check Details" at bounding box center [1130, 296] width 138 height 31
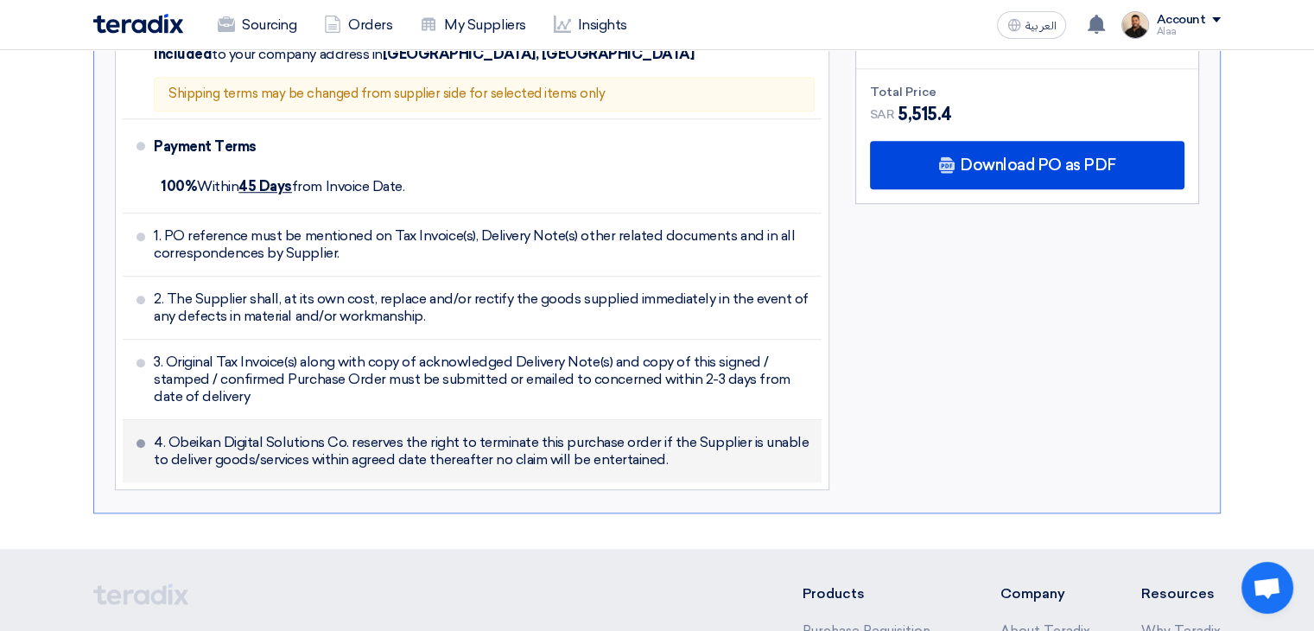
scroll to position [1383, 0]
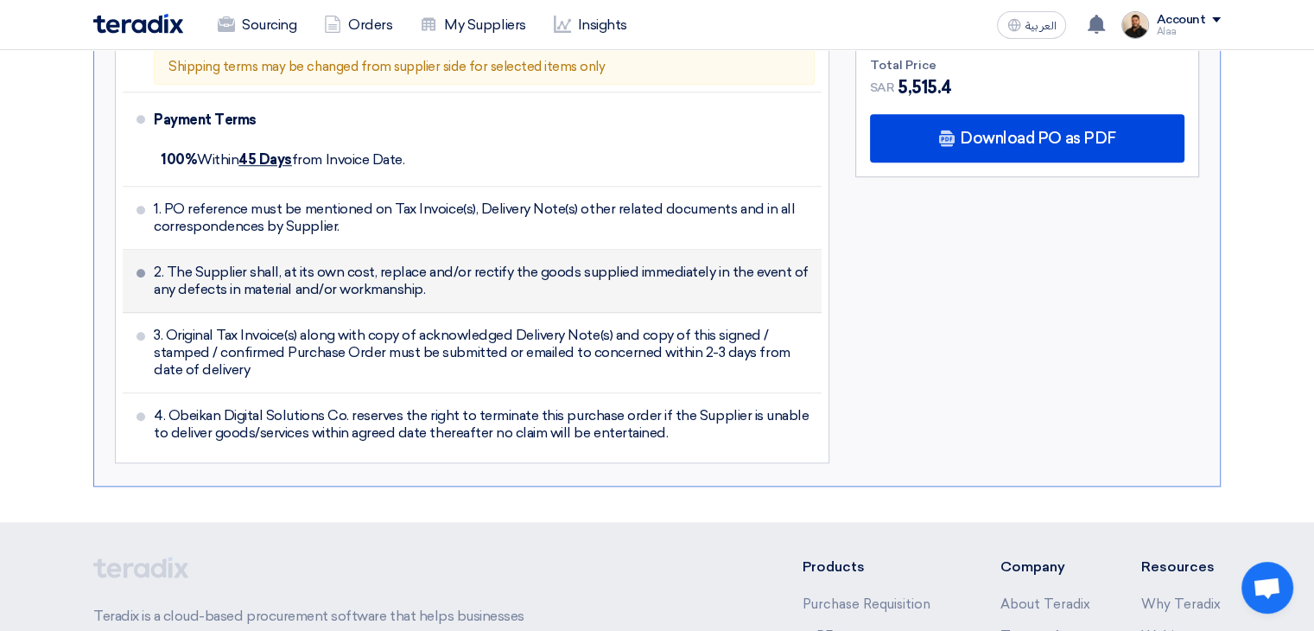
click at [270, 250] on li "2. The Supplier shall, at its own cost, replace and/or rectify the goods suppli…" at bounding box center [472, 281] width 699 height 63
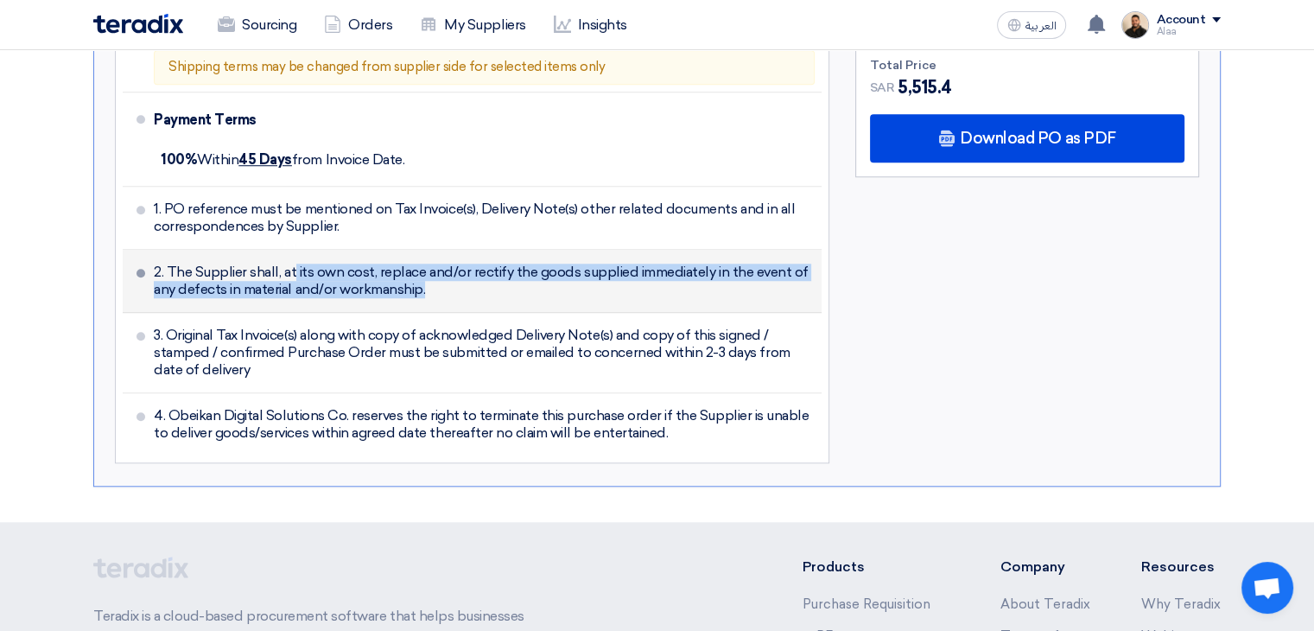
click at [270, 250] on li "2. The Supplier shall, at its own cost, replace and/or rectify the goods suppli…" at bounding box center [472, 281] width 699 height 63
copy ul "2. The Supplier shall, at its own cost, replace and/or rectify the goods suppli…"
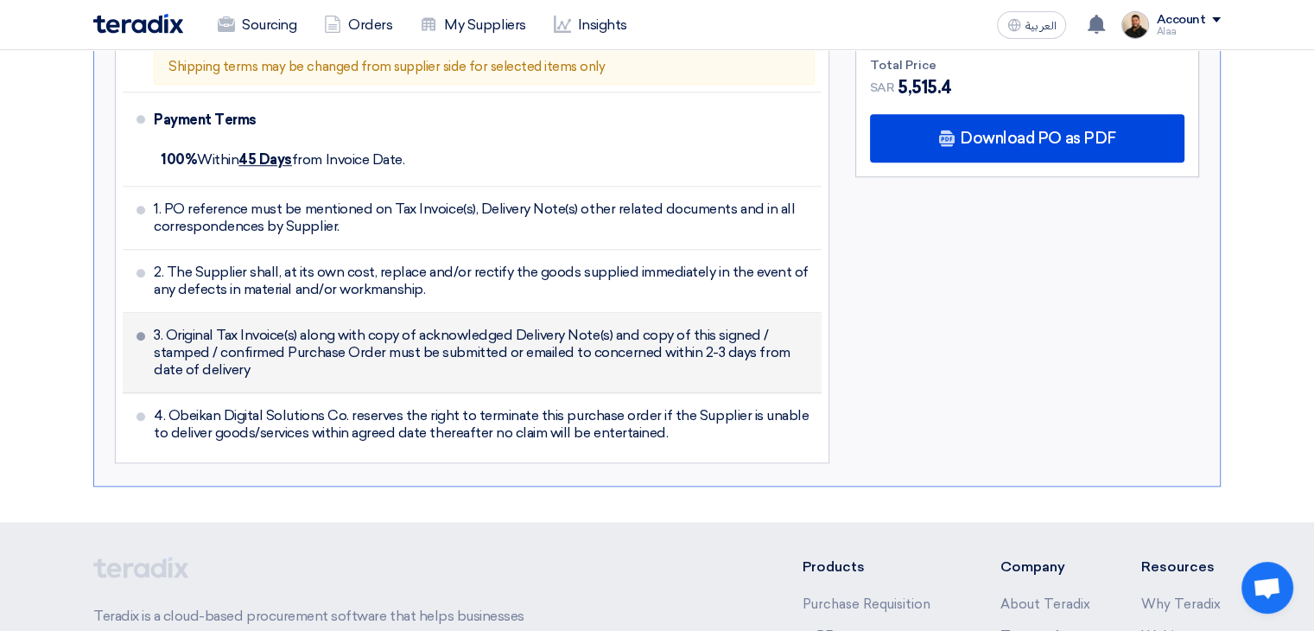
click at [456, 313] on li "3. Original Tax Invoice(s) along with copy of acknowledged Delivery Note(s) and…" at bounding box center [472, 353] width 699 height 80
click at [454, 327] on span "3. Original Tax Invoice(s) along with copy of acknowledged Delivery Note(s) and…" at bounding box center [484, 353] width 661 height 52
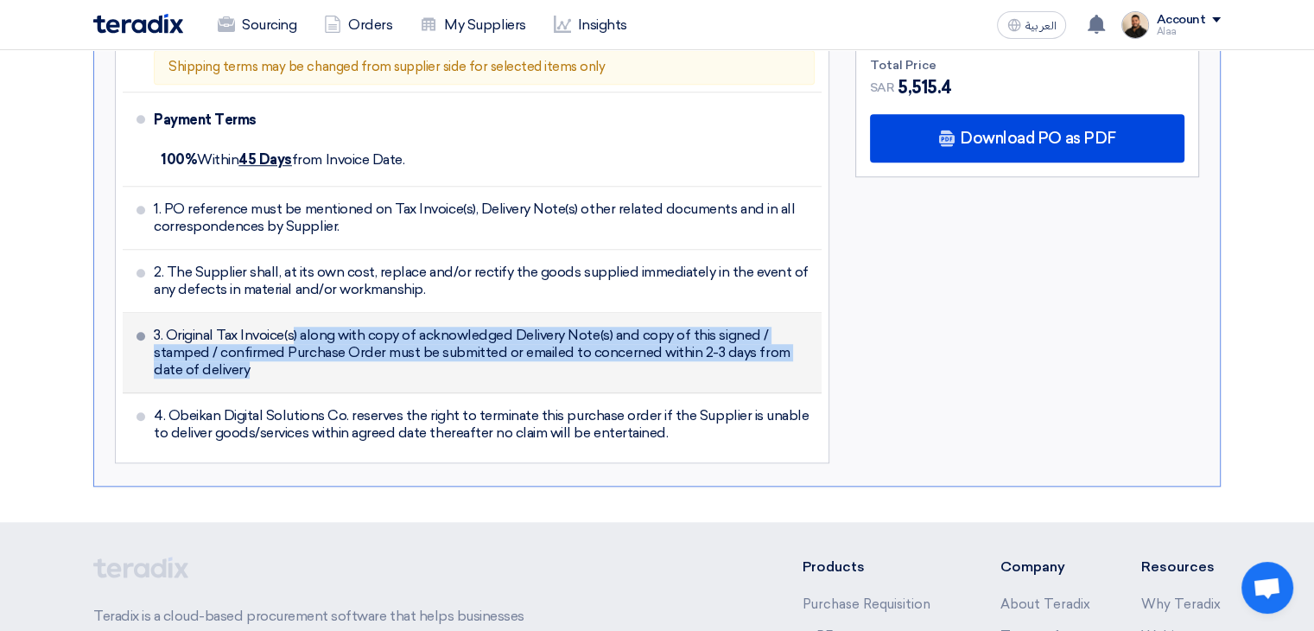
click at [454, 327] on span "3. Original Tax Invoice(s) along with copy of acknowledged Delivery Note(s) and…" at bounding box center [484, 353] width 661 height 52
copy ul "3. Original Tax Invoice(s) along with copy of acknowledged Delivery Note(s) and…"
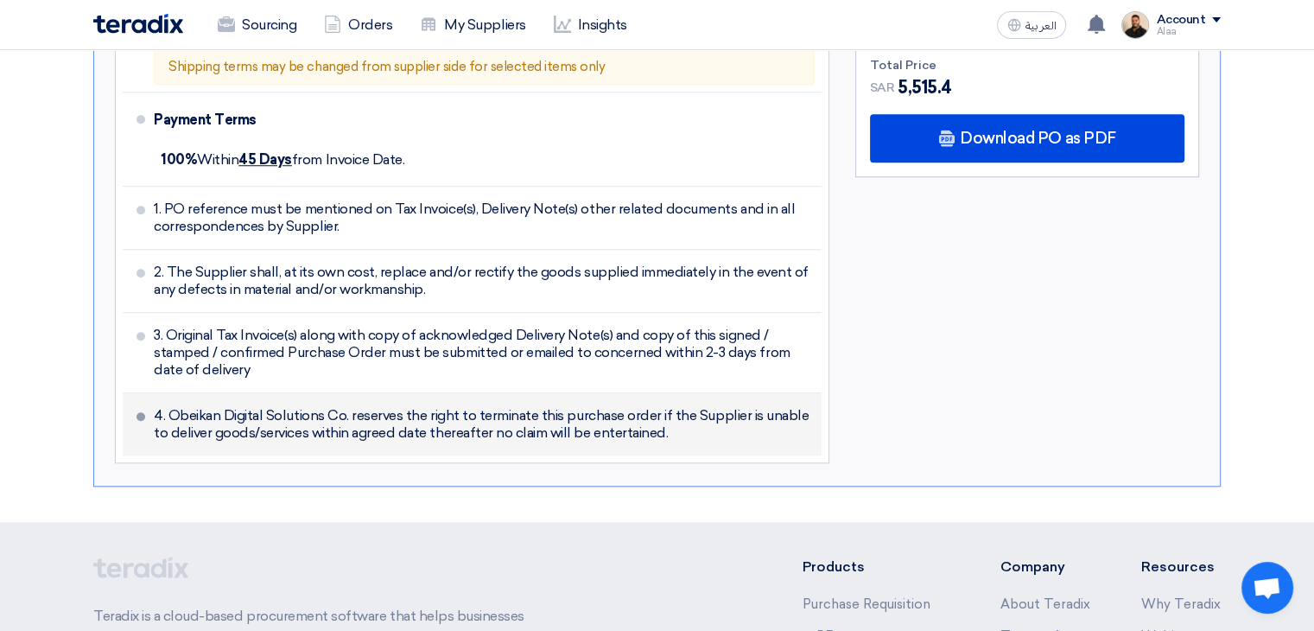
click at [467, 407] on span "4. Obeikan Digital Solutions Co. reserves the right to terminate this purchase …" at bounding box center [484, 424] width 661 height 35
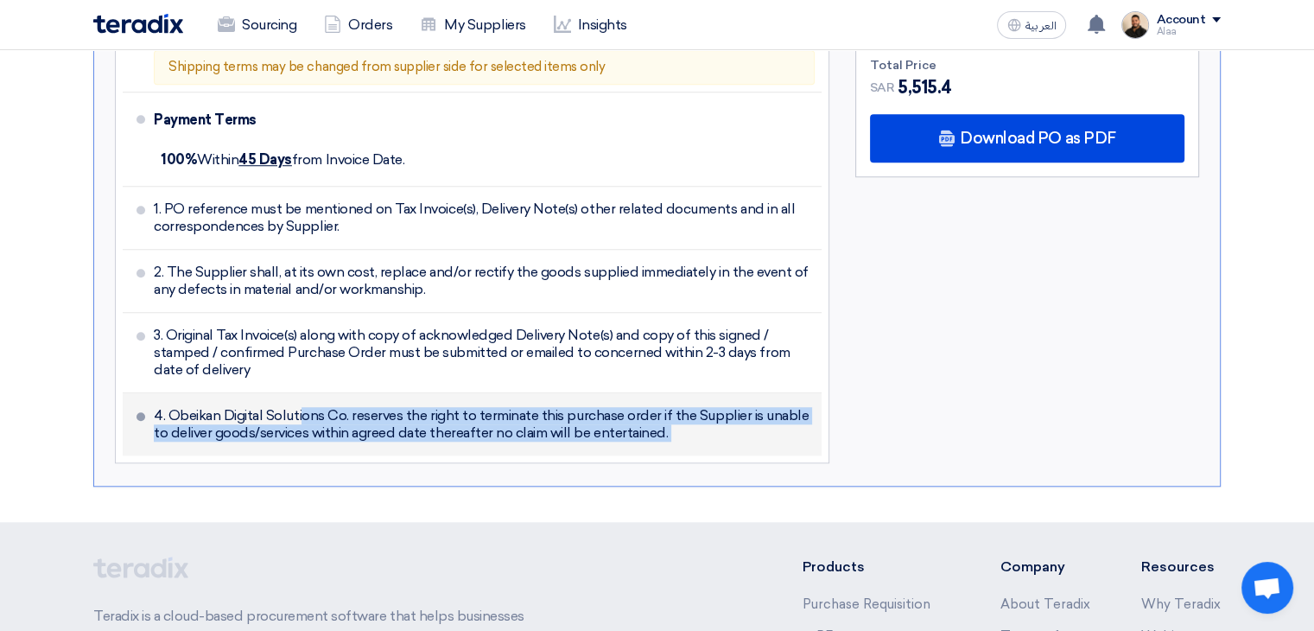
click at [467, 407] on span "4. Obeikan Digital Solutions Co. reserves the right to terminate this purchase …" at bounding box center [484, 424] width 661 height 35
copy div "4. Obeikan Digital Solutions Co. reserves the right to terminate this purchase …"
